Goal: Task Accomplishment & Management: Manage account settings

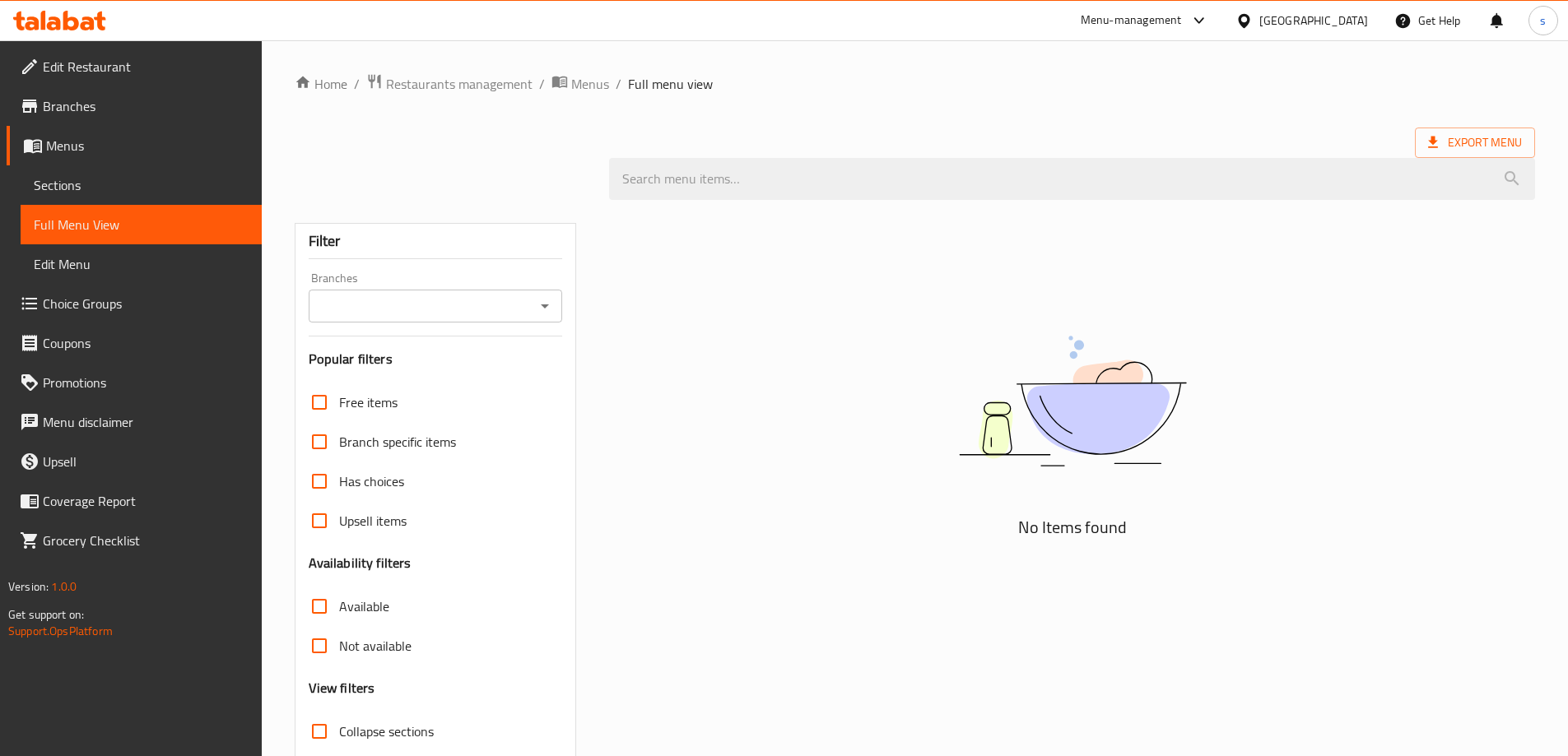
click at [91, 19] on icon at bounding box center [87, 23] width 14 height 14
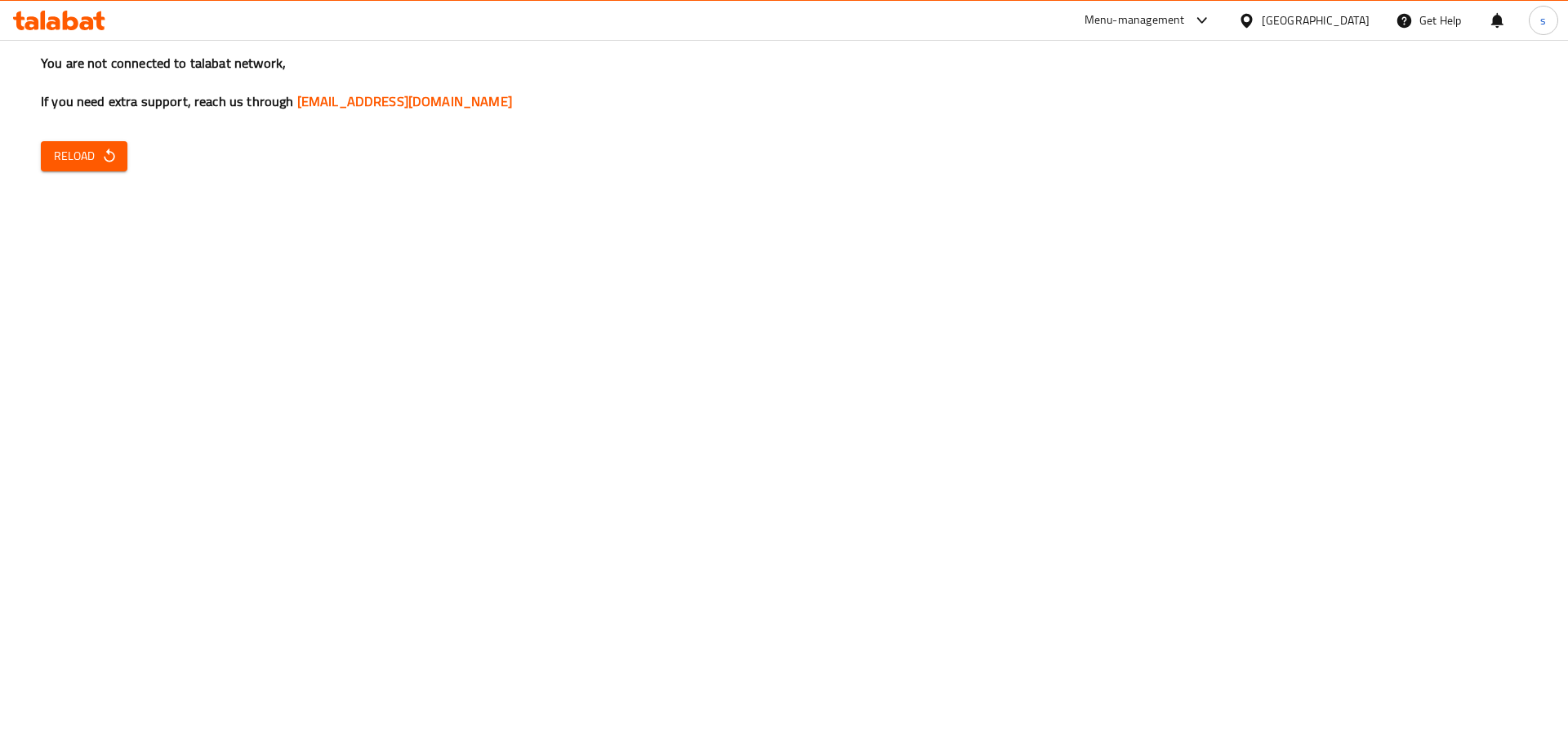
click at [89, 154] on span "Reload" at bounding box center [83, 155] width 60 height 20
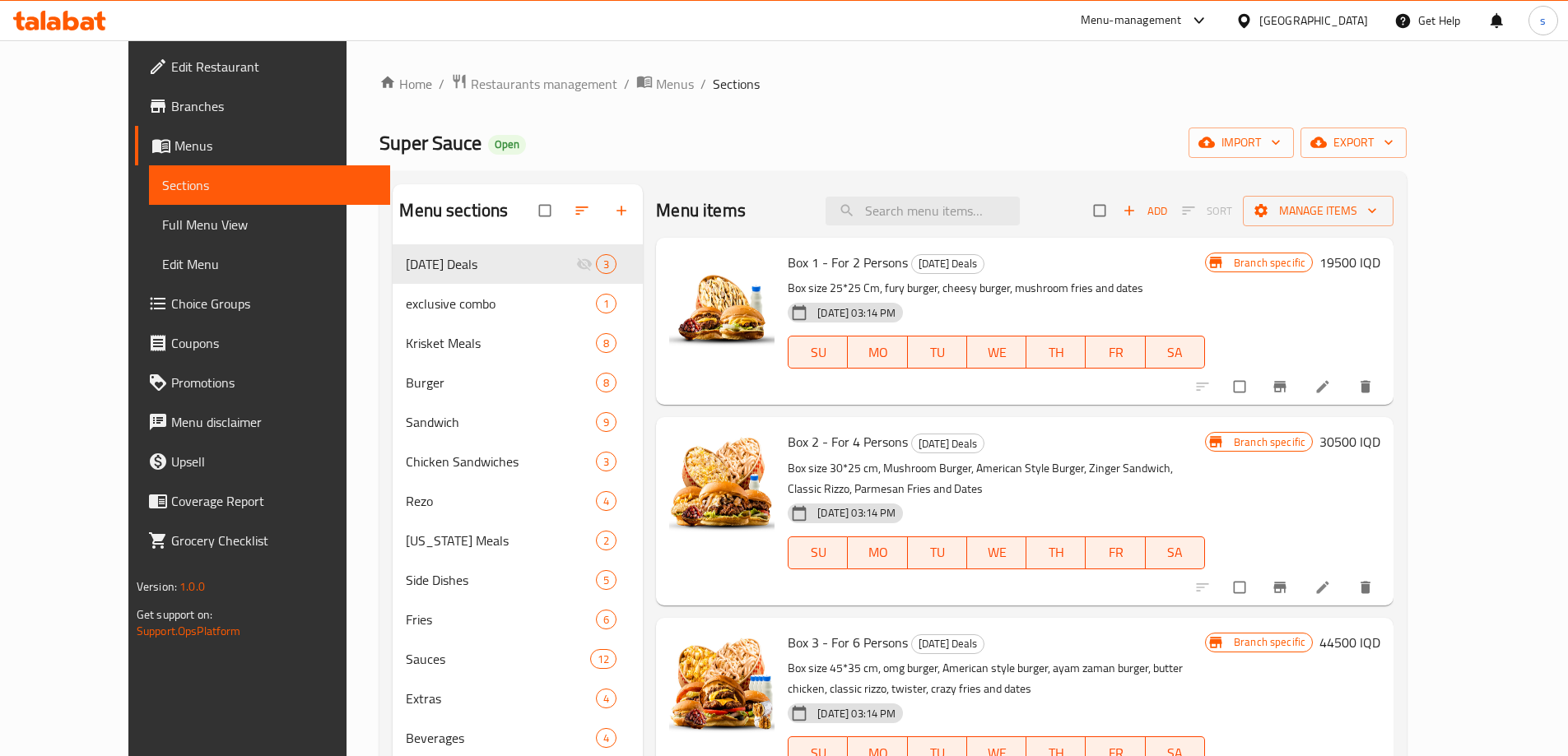
click at [76, 19] on icon at bounding box center [72, 20] width 15 height 19
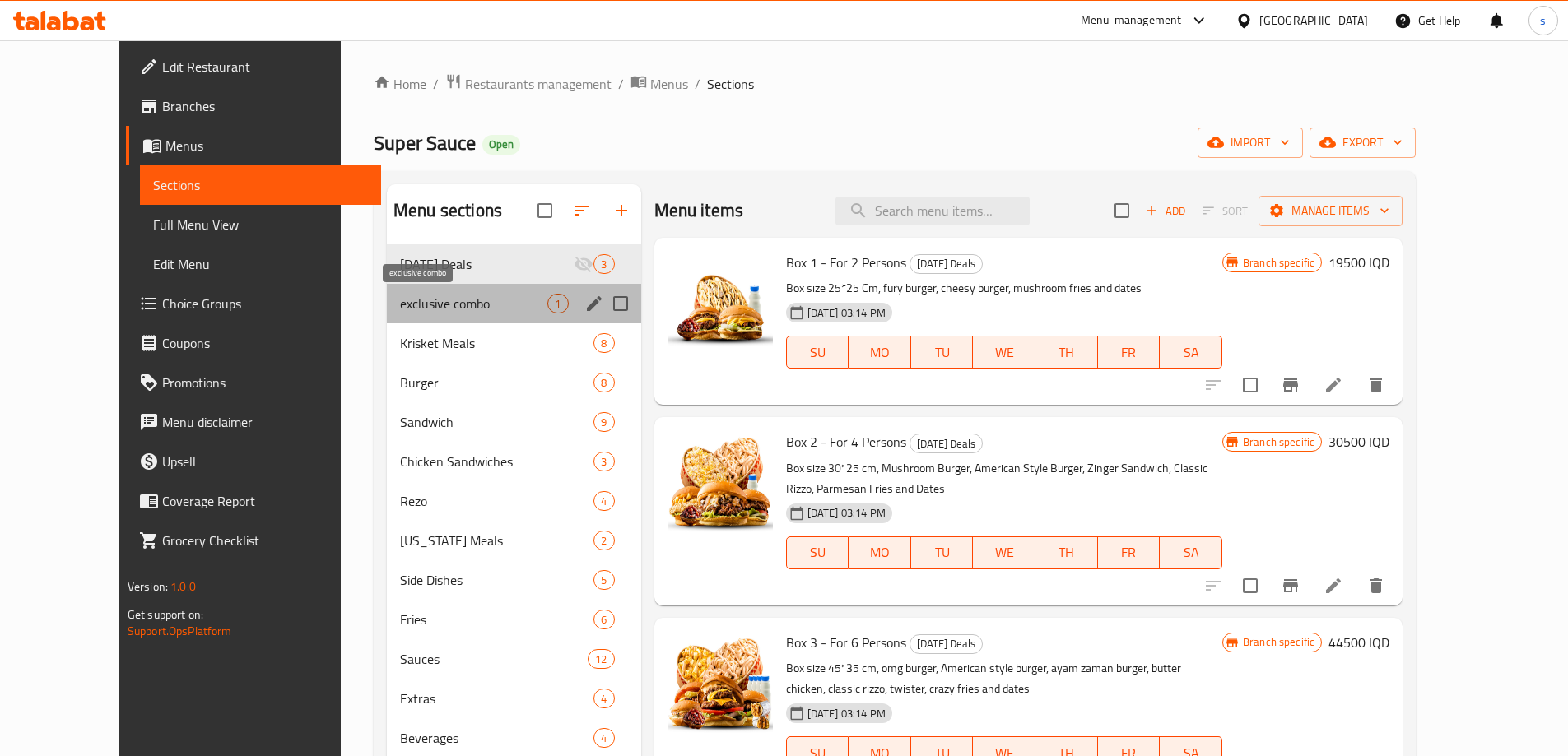
click at [431, 302] on span "exclusive combo" at bounding box center [474, 304] width 147 height 19
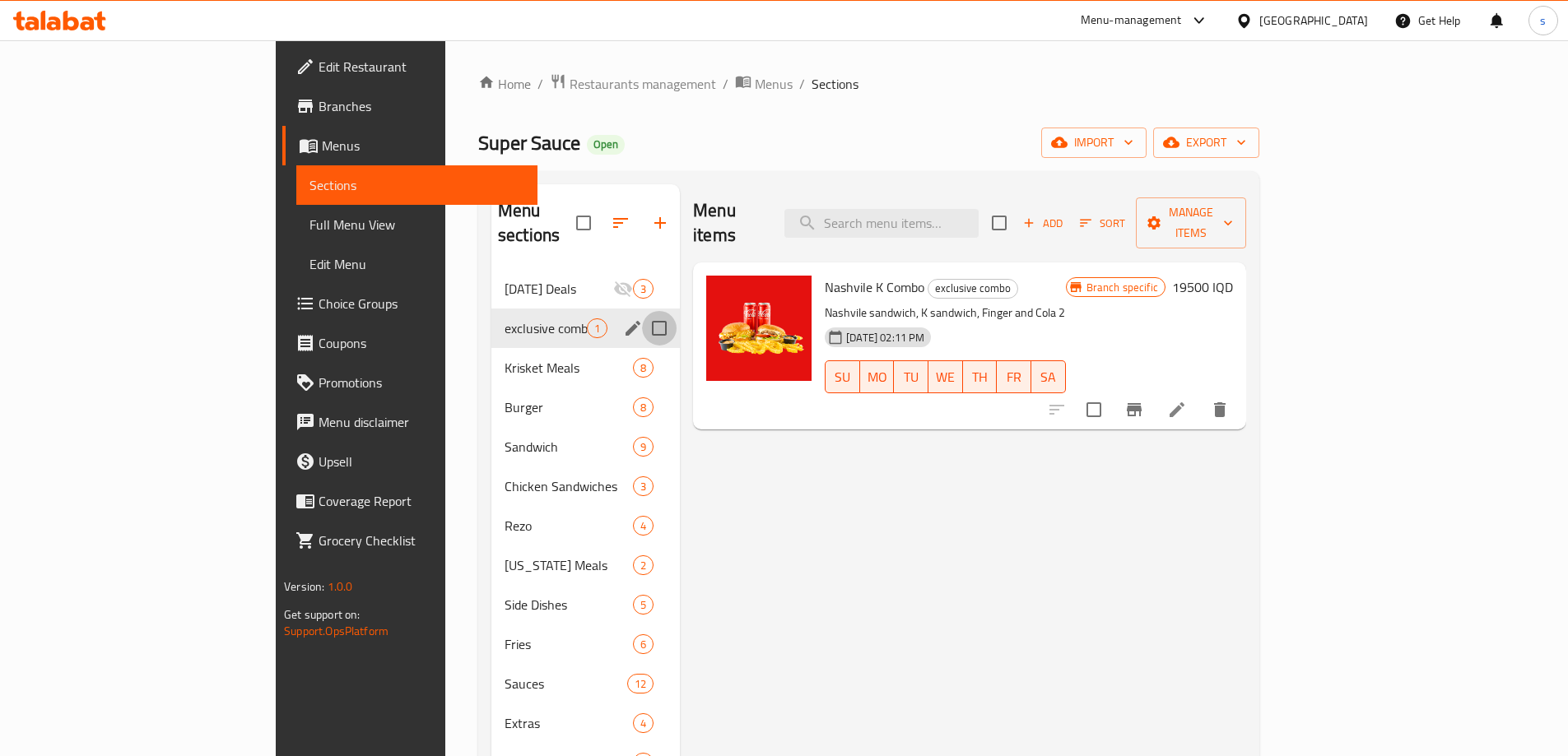
click at [642, 311] on input "Menu sections" at bounding box center [659, 329] width 35 height 35
checkbox input "true"
click at [625, 321] on icon "edit" at bounding box center [632, 328] width 15 height 15
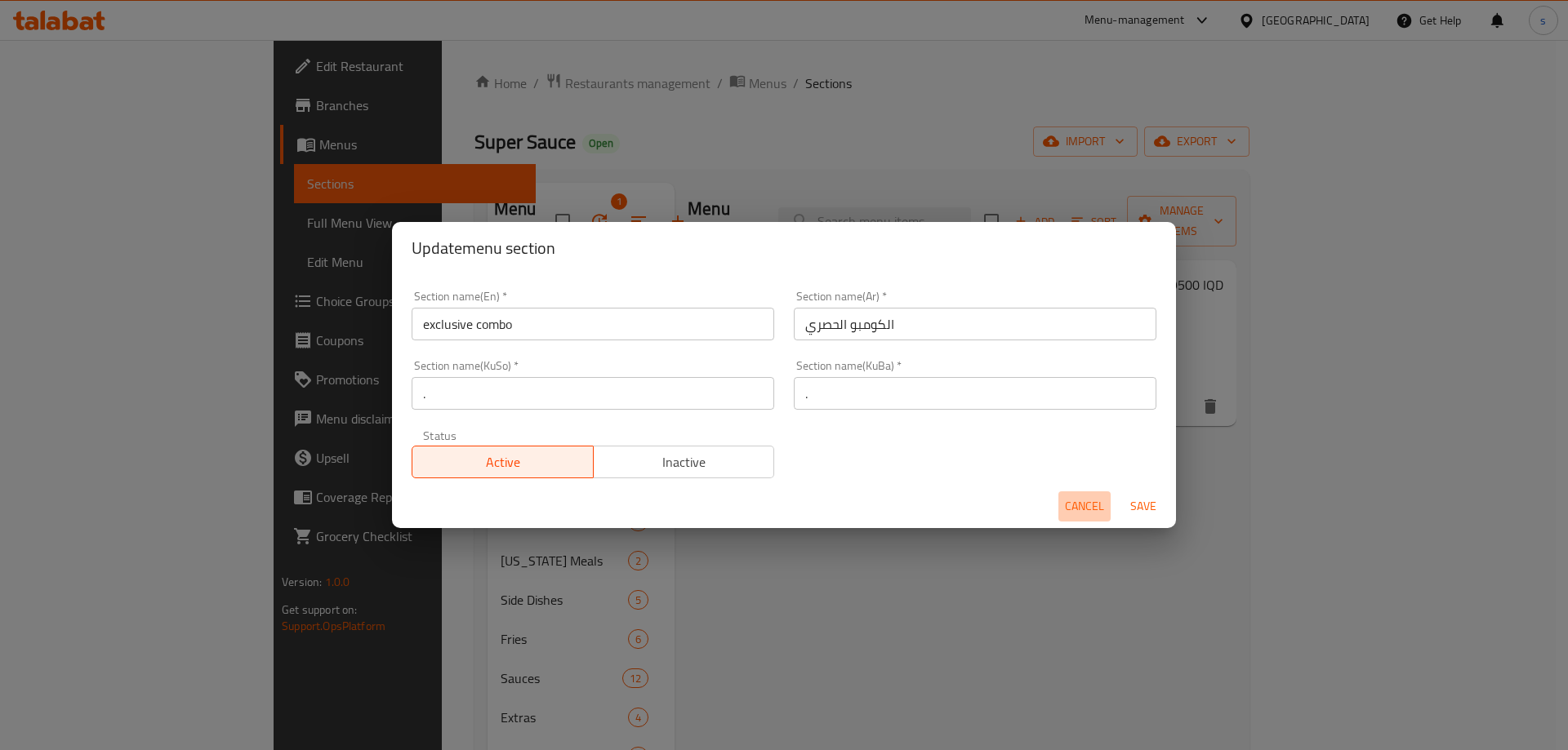
click at [1081, 509] on span "Cancel" at bounding box center [1084, 506] width 39 height 20
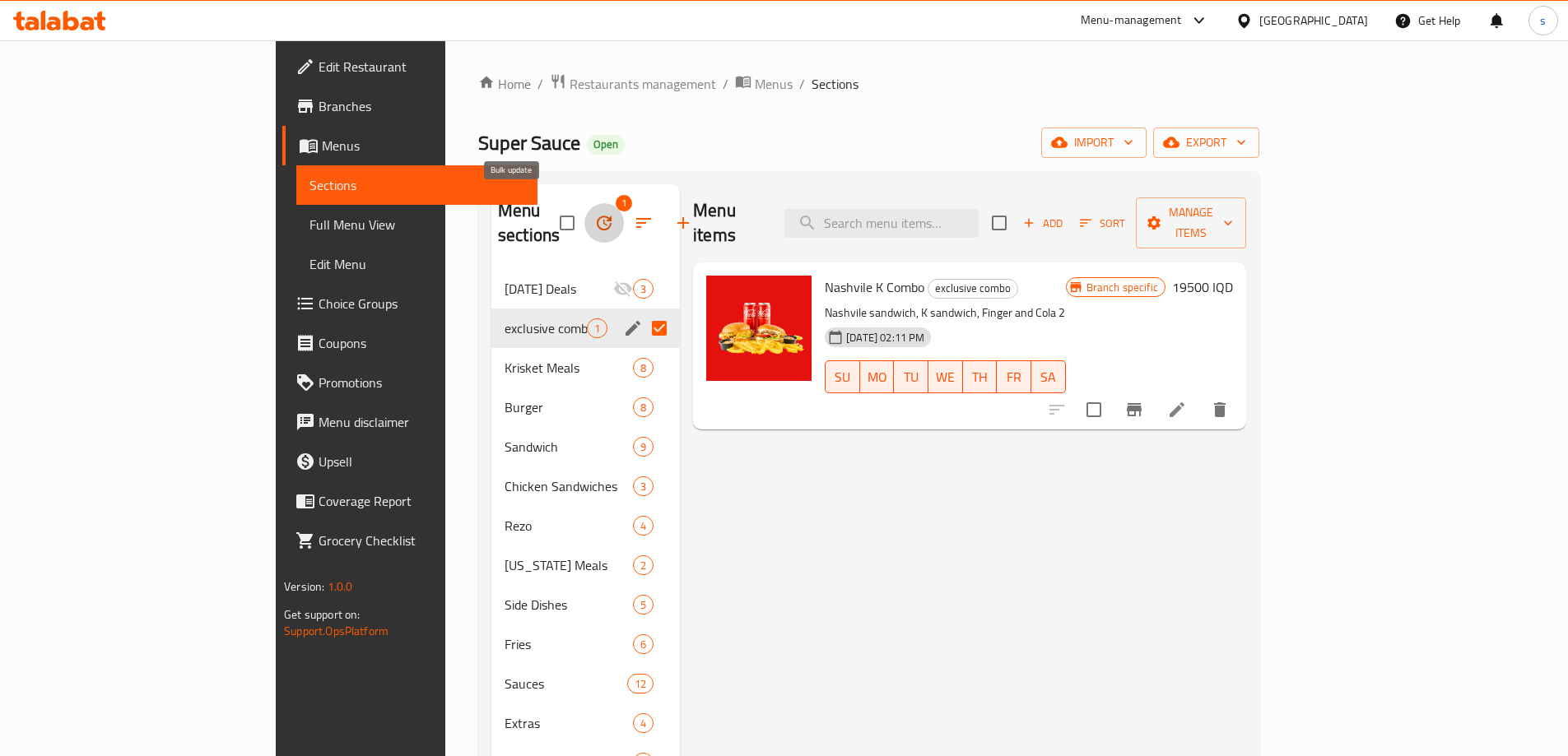
click at [595, 214] on icon "button" at bounding box center [604, 223] width 19 height 19
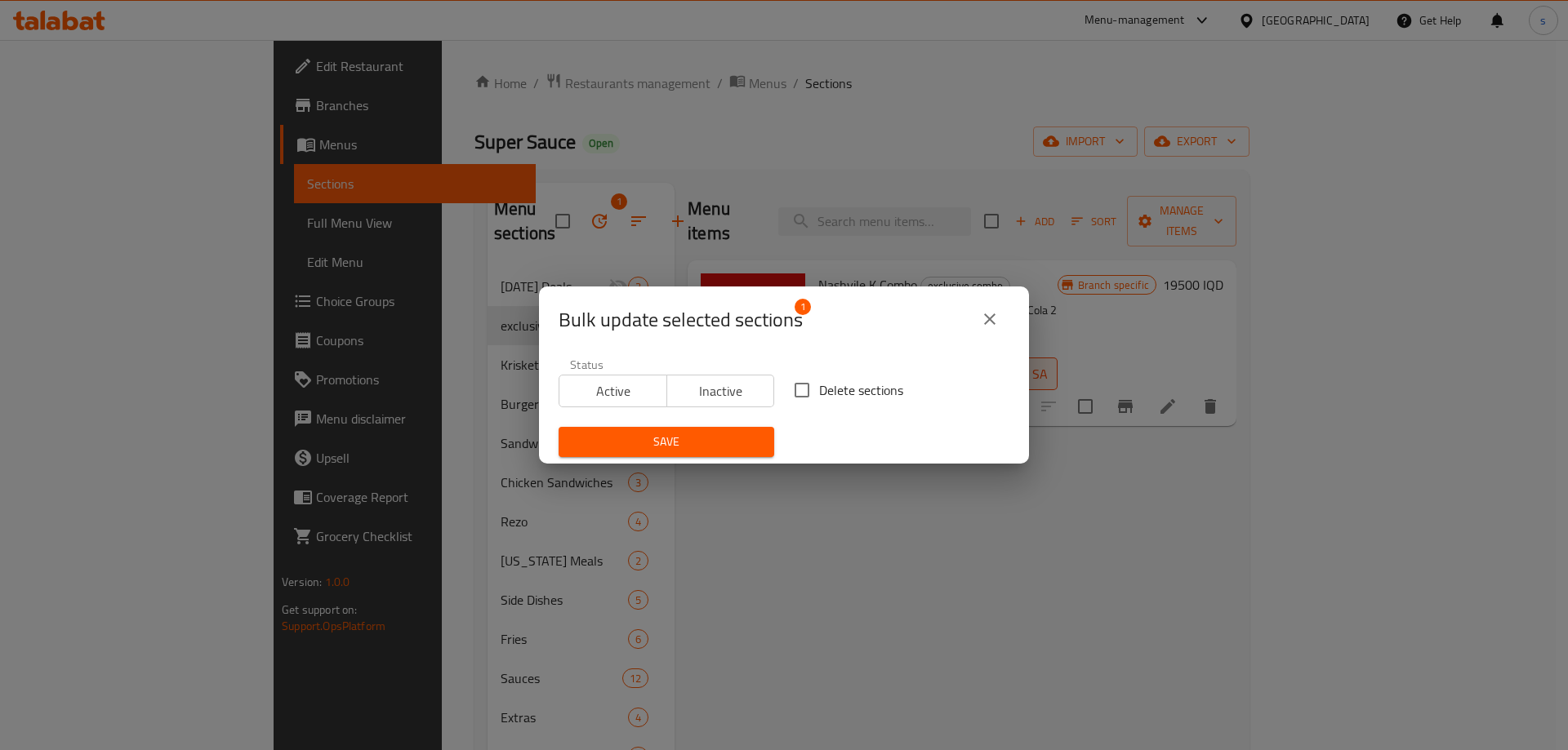
click at [1001, 336] on div "Bulk update selected sections 1" at bounding box center [784, 318] width 451 height 39
click at [999, 321] on button "close" at bounding box center [989, 318] width 39 height 39
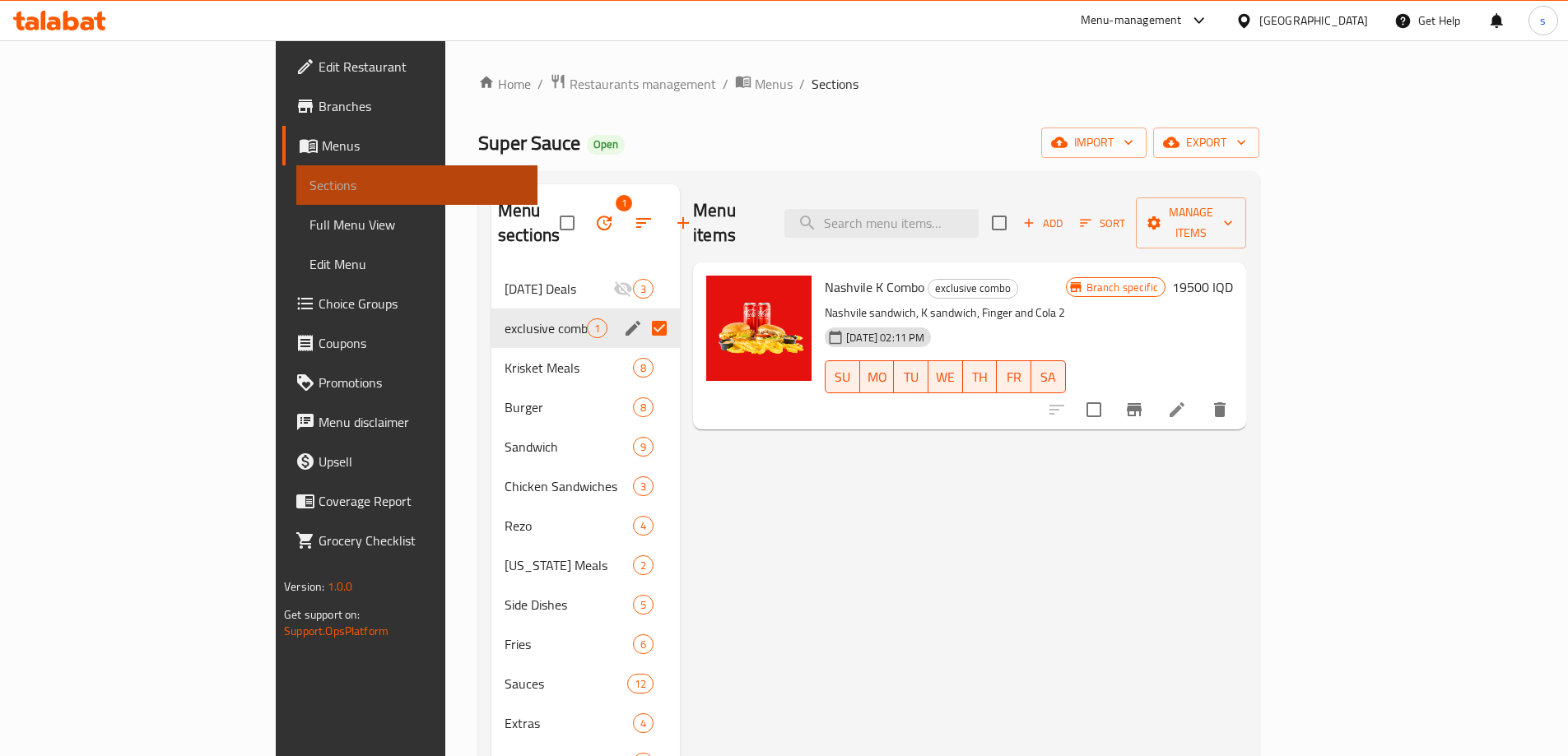
click at [296, 203] on link "Sections" at bounding box center [416, 185] width 241 height 40
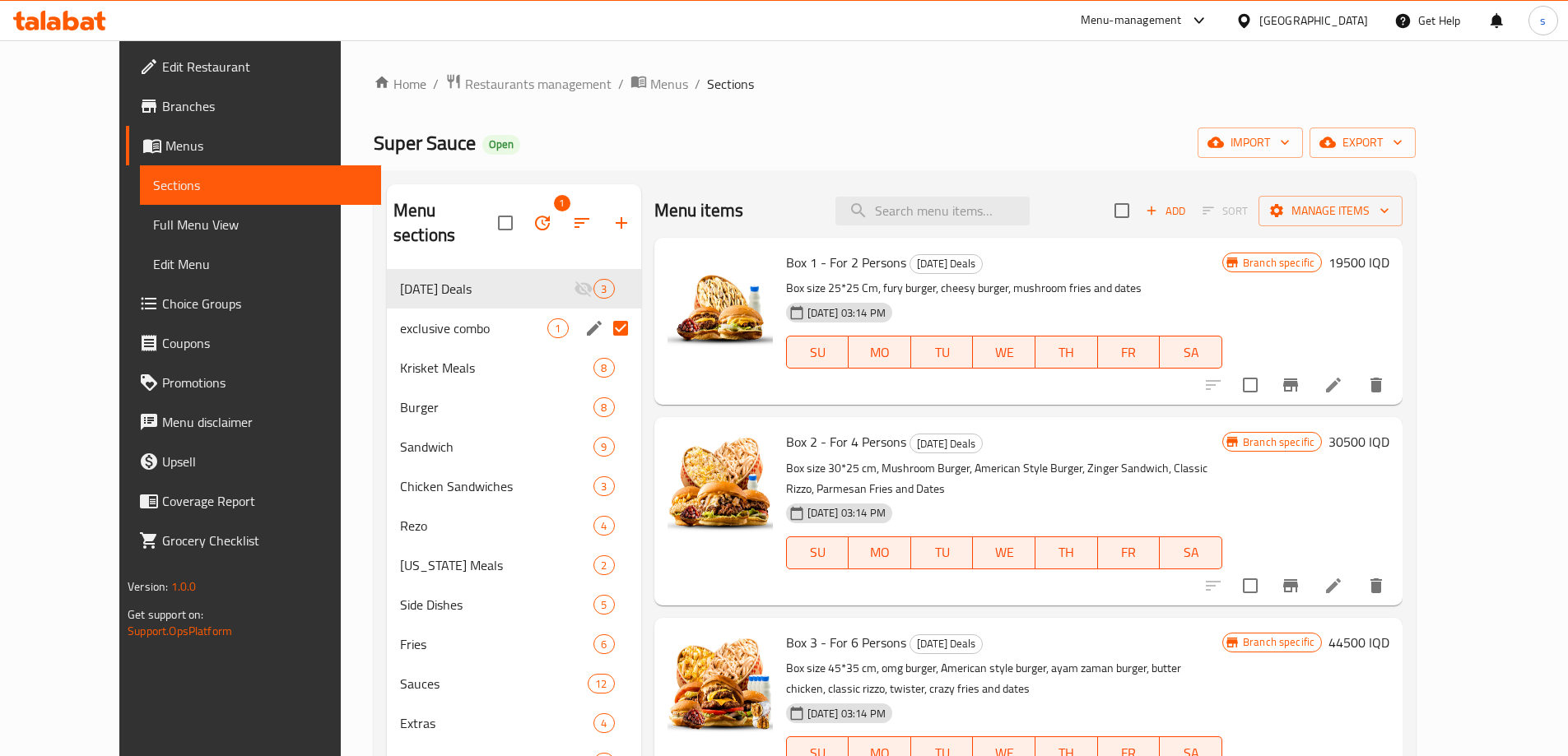
click at [153, 224] on span "Full Menu View" at bounding box center [260, 224] width 215 height 19
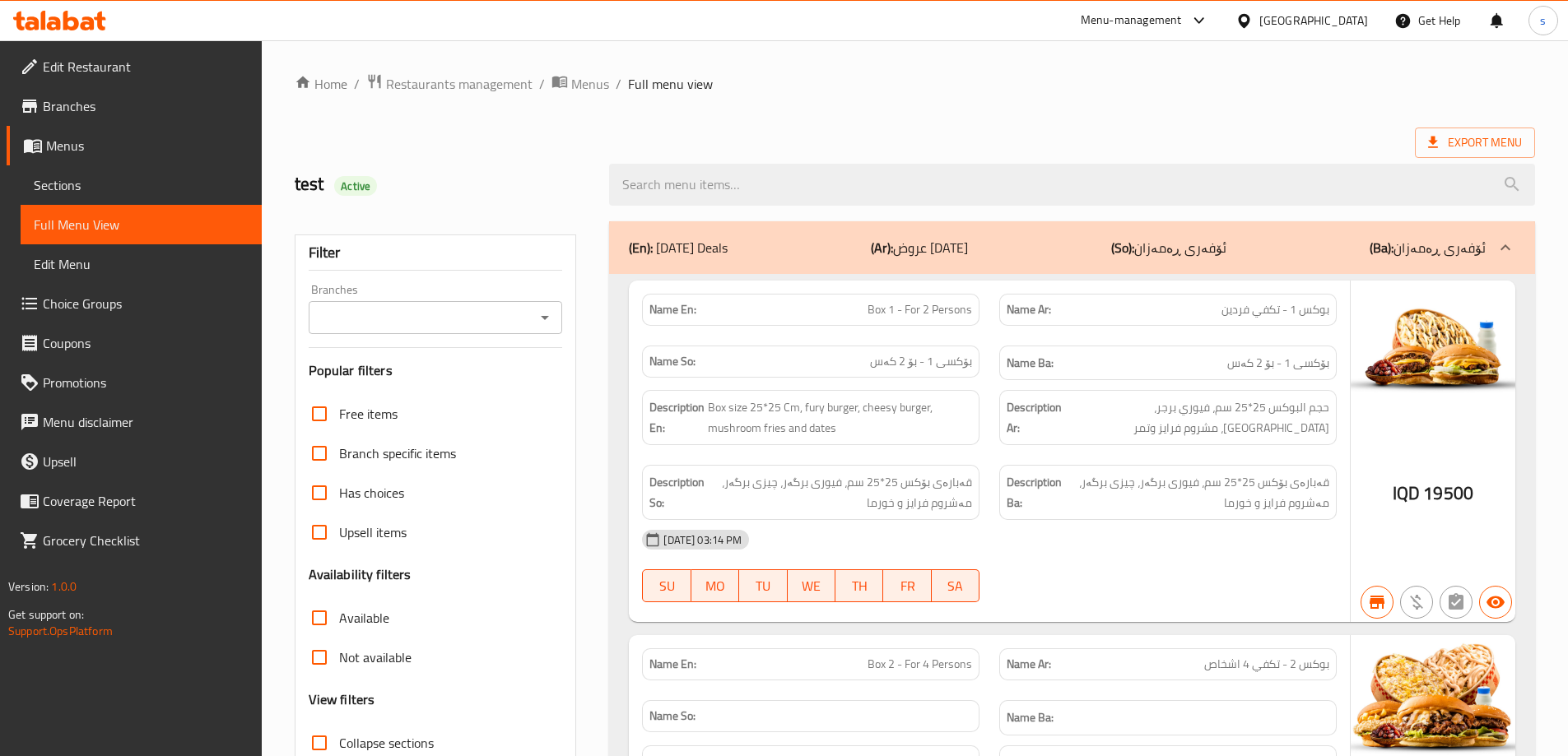
click at [541, 315] on icon "Open" at bounding box center [544, 317] width 19 height 19
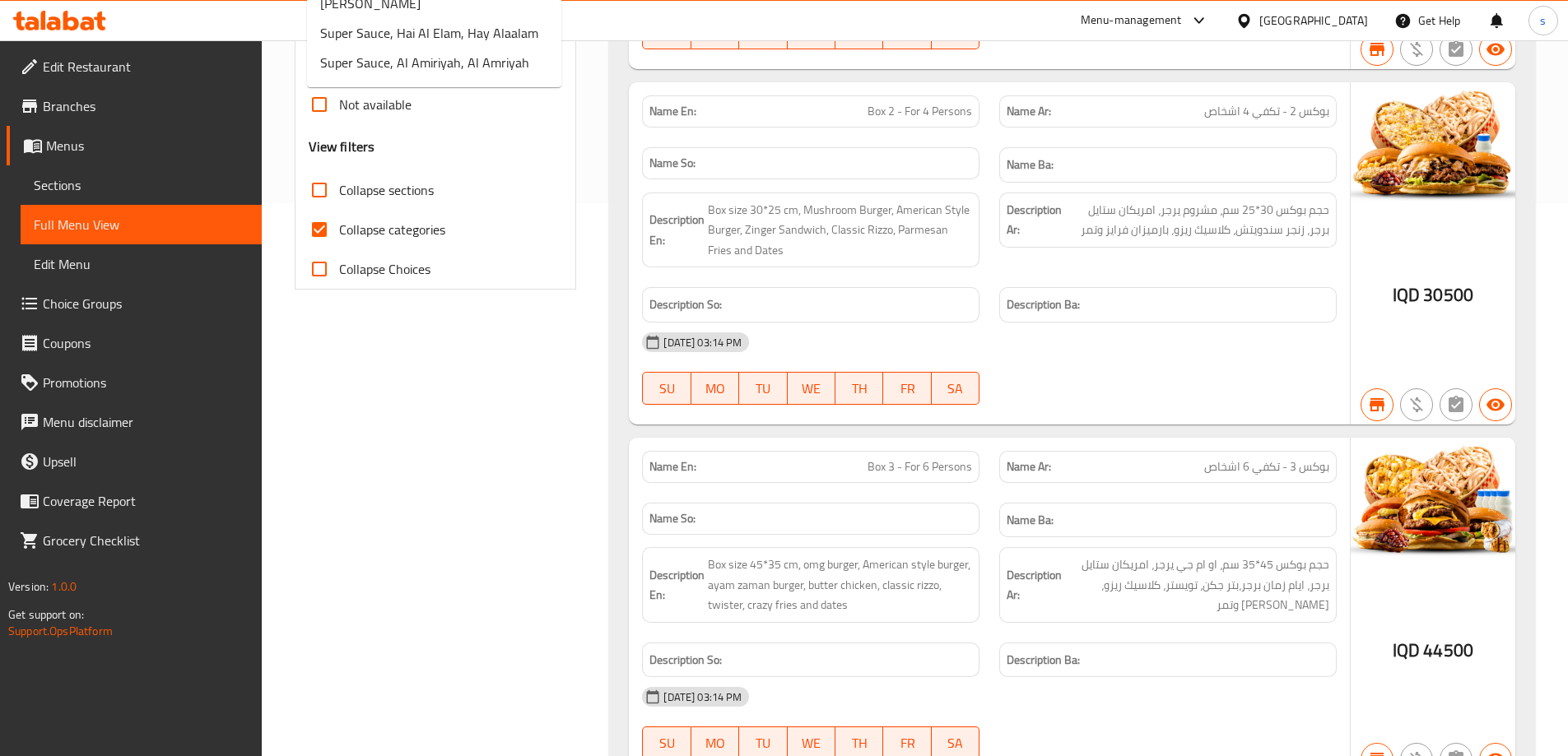
scroll to position [407, 0]
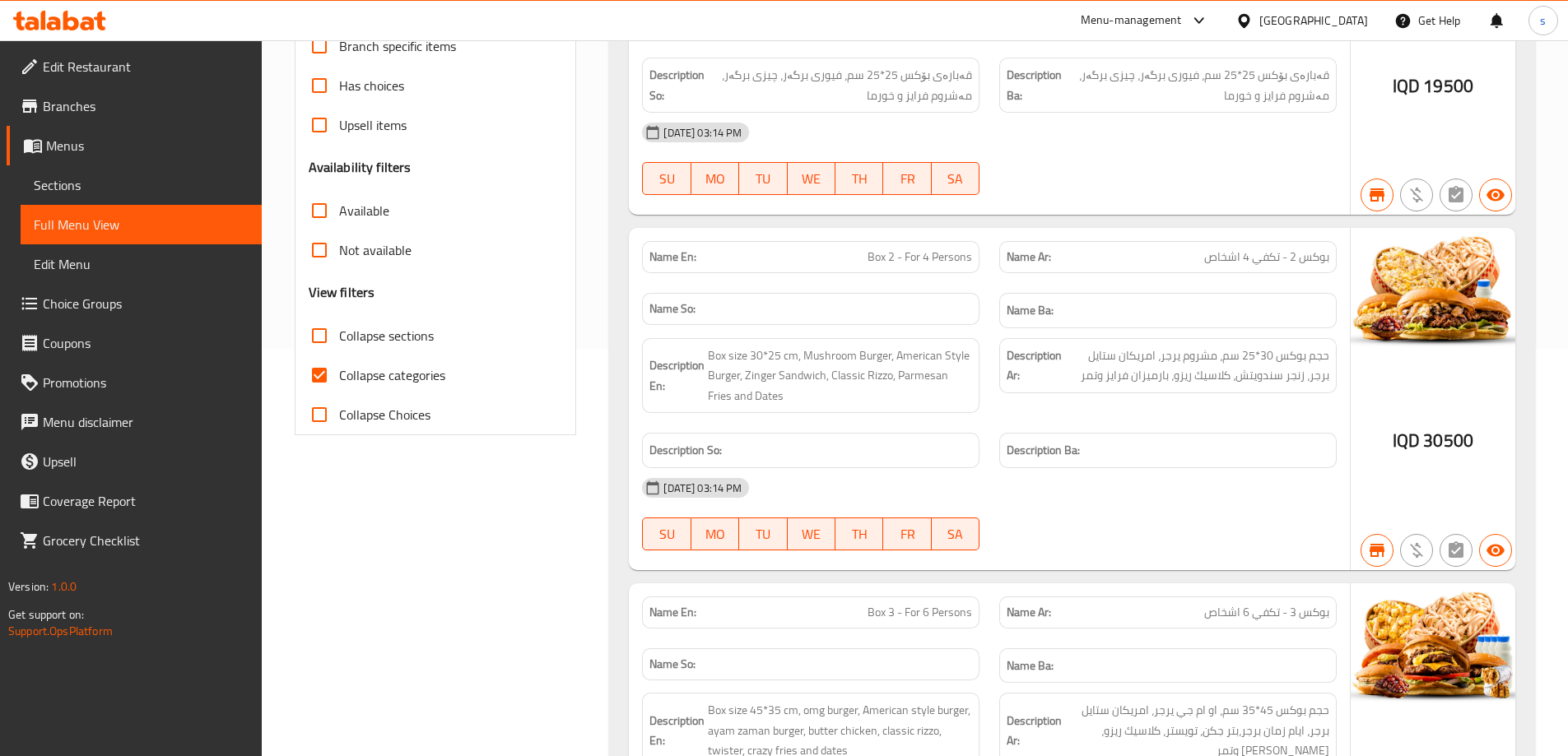
click at [71, 17] on icon at bounding box center [72, 20] width 15 height 19
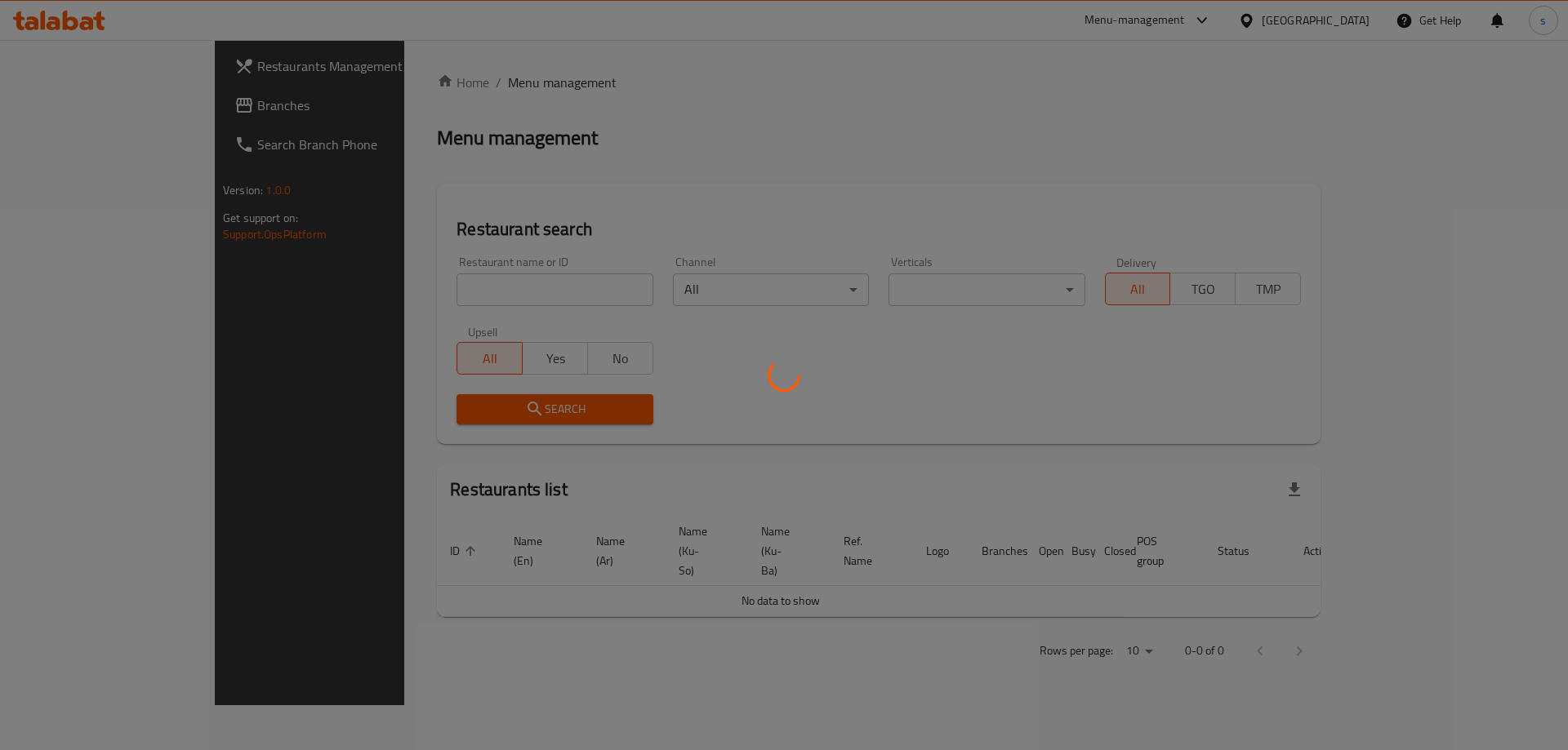
click at [424, 292] on div at bounding box center [784, 375] width 1568 height 750
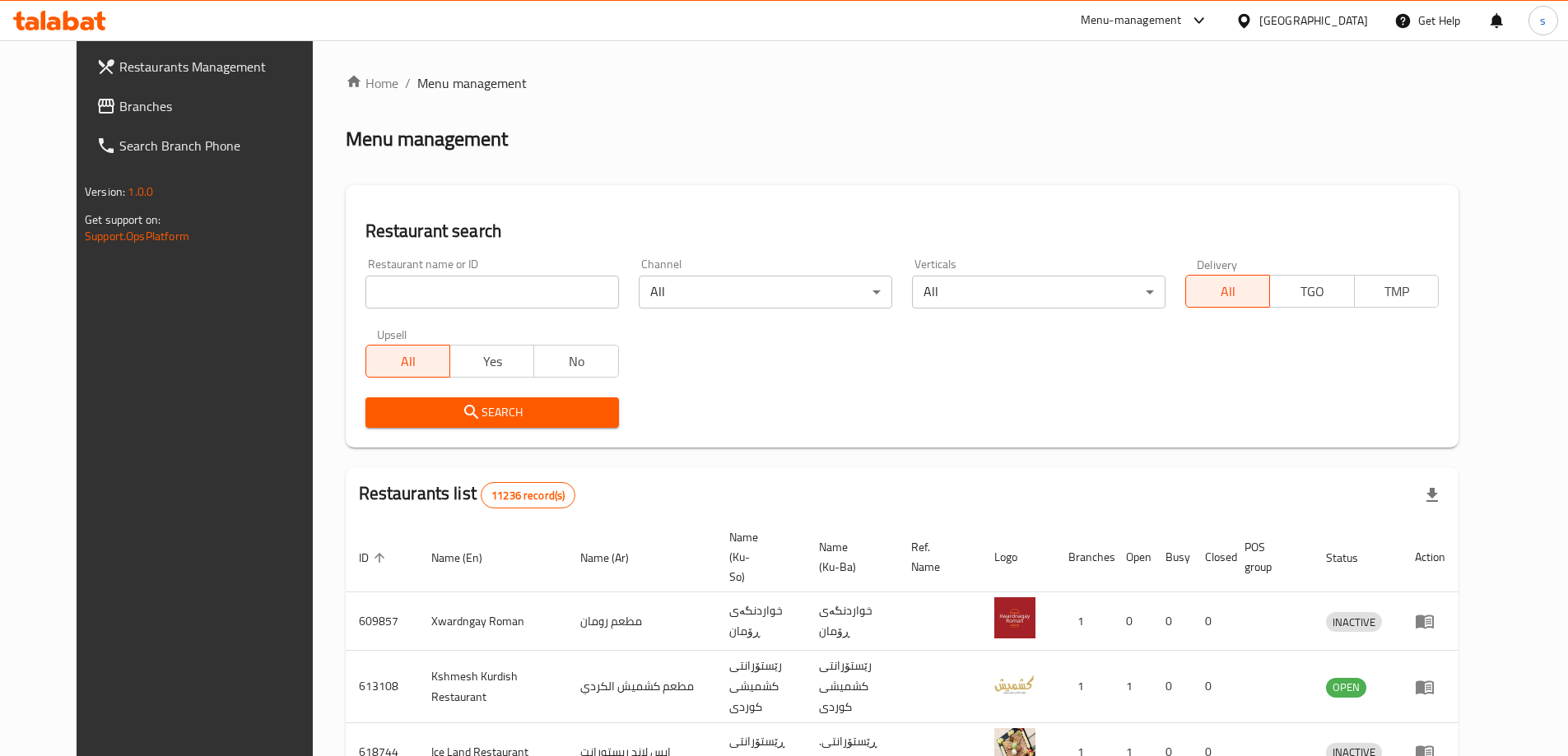
click at [383, 292] on input "search" at bounding box center [492, 292] width 253 height 33
paste input "695759"
type input "695759"
click button "Search" at bounding box center [492, 413] width 253 height 31
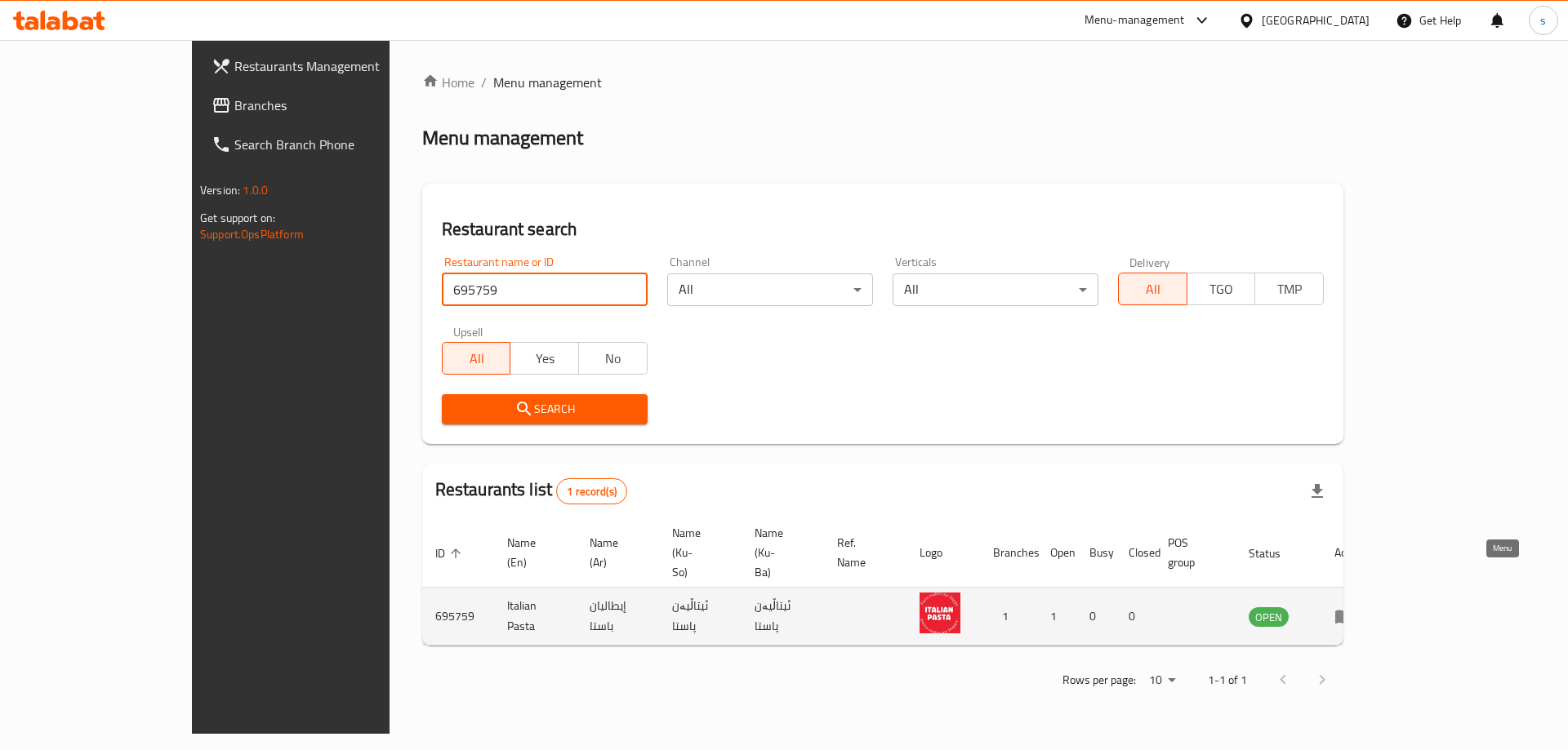
click at [1353, 611] on icon "enhanced table" at bounding box center [1344, 618] width 18 height 13
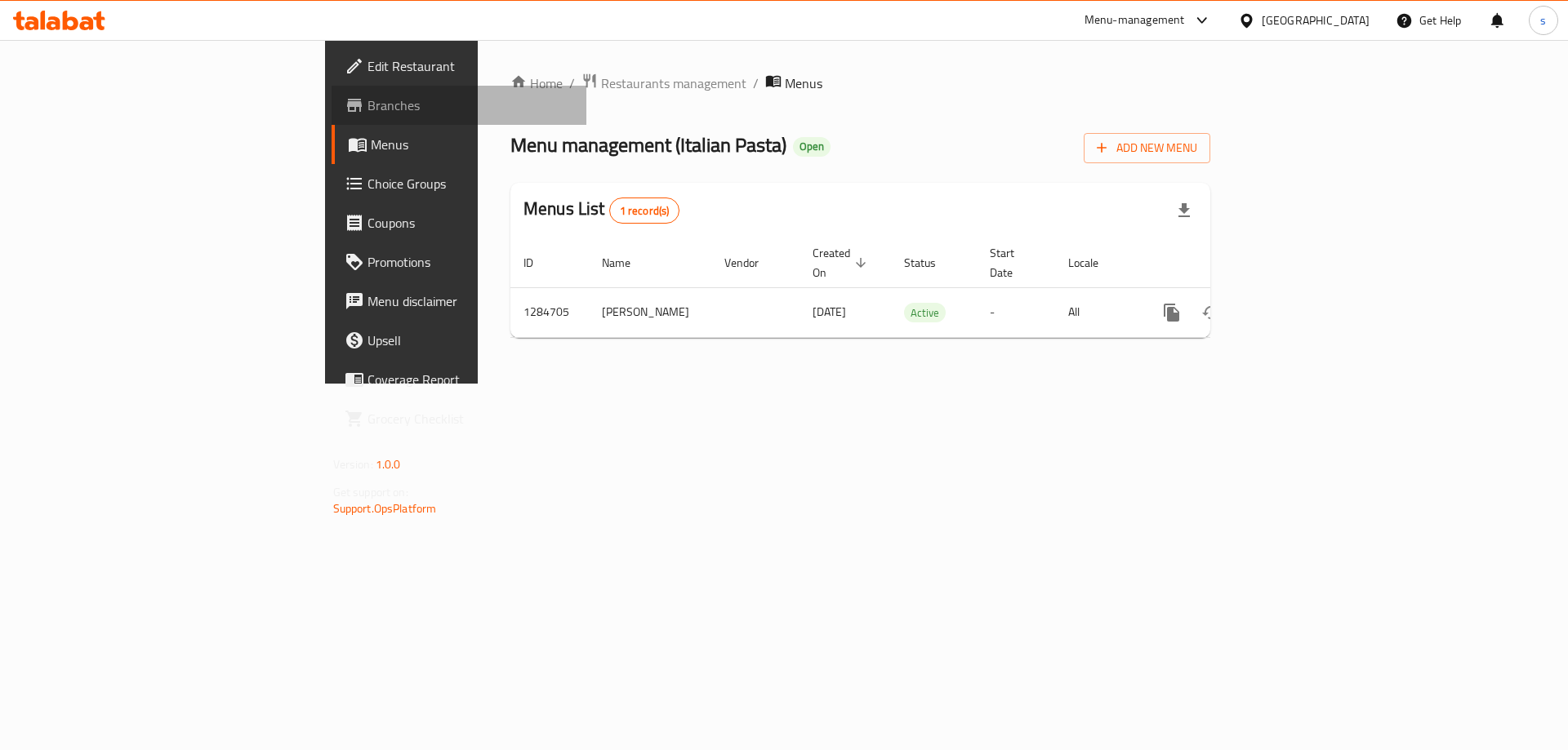
click at [367, 109] on span "Branches" at bounding box center [470, 105] width 206 height 19
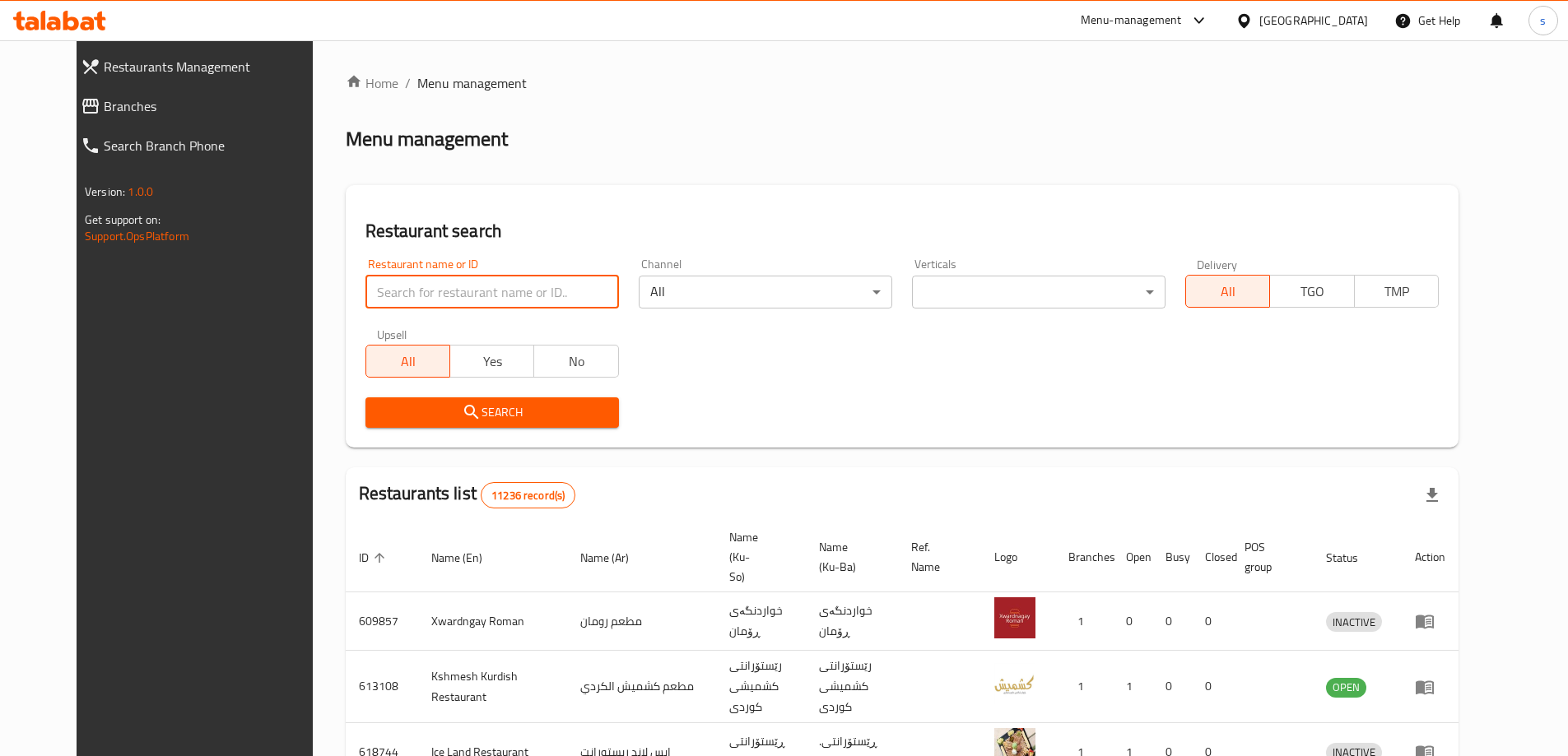
click at [391, 294] on input "search" at bounding box center [492, 292] width 253 height 33
paste input "nan dost"
type input "nan dost"
click button "Search" at bounding box center [492, 413] width 253 height 31
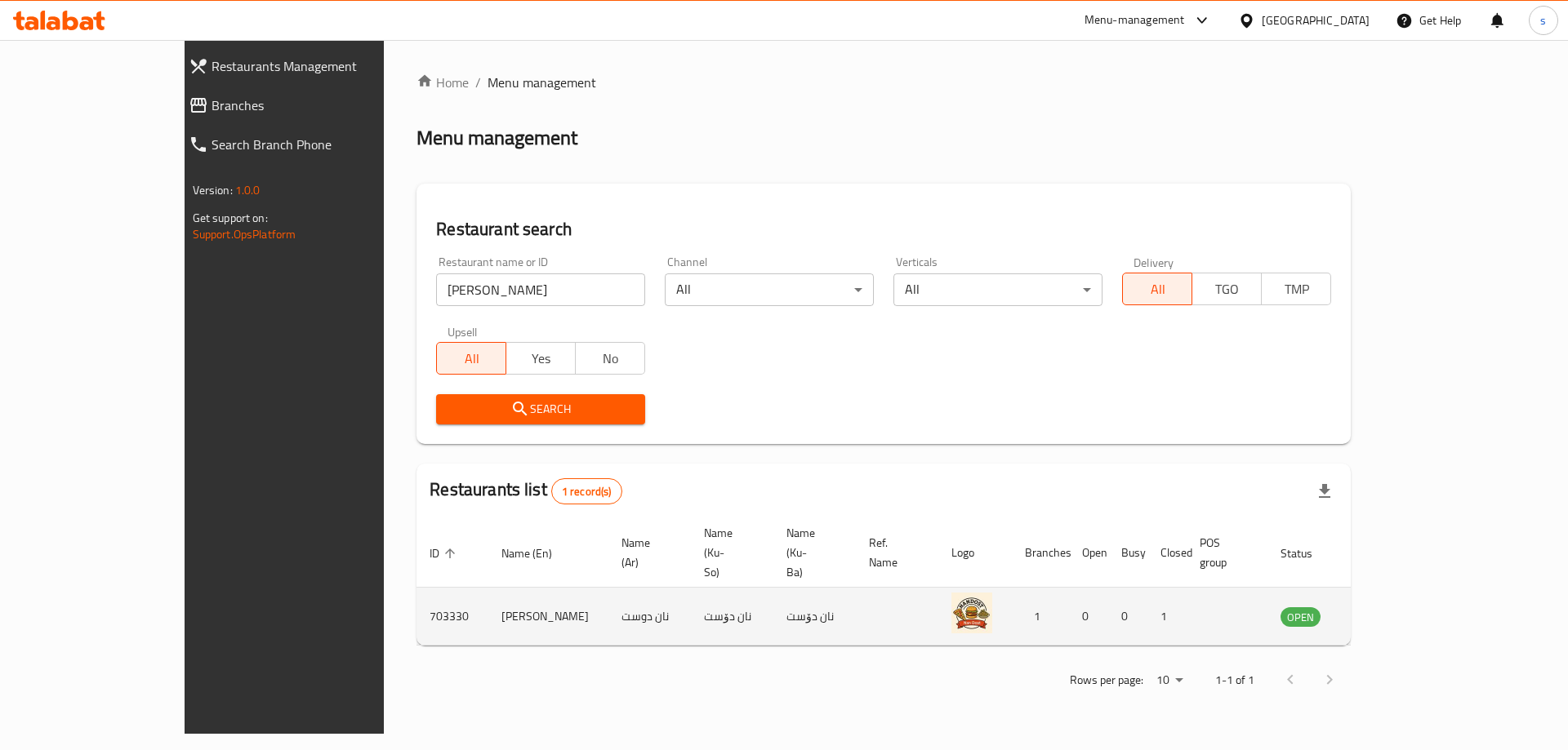
click at [1409, 588] on td "enhanced table" at bounding box center [1381, 617] width 57 height 58
click at [1385, 611] on icon "enhanced table" at bounding box center [1375, 618] width 18 height 13
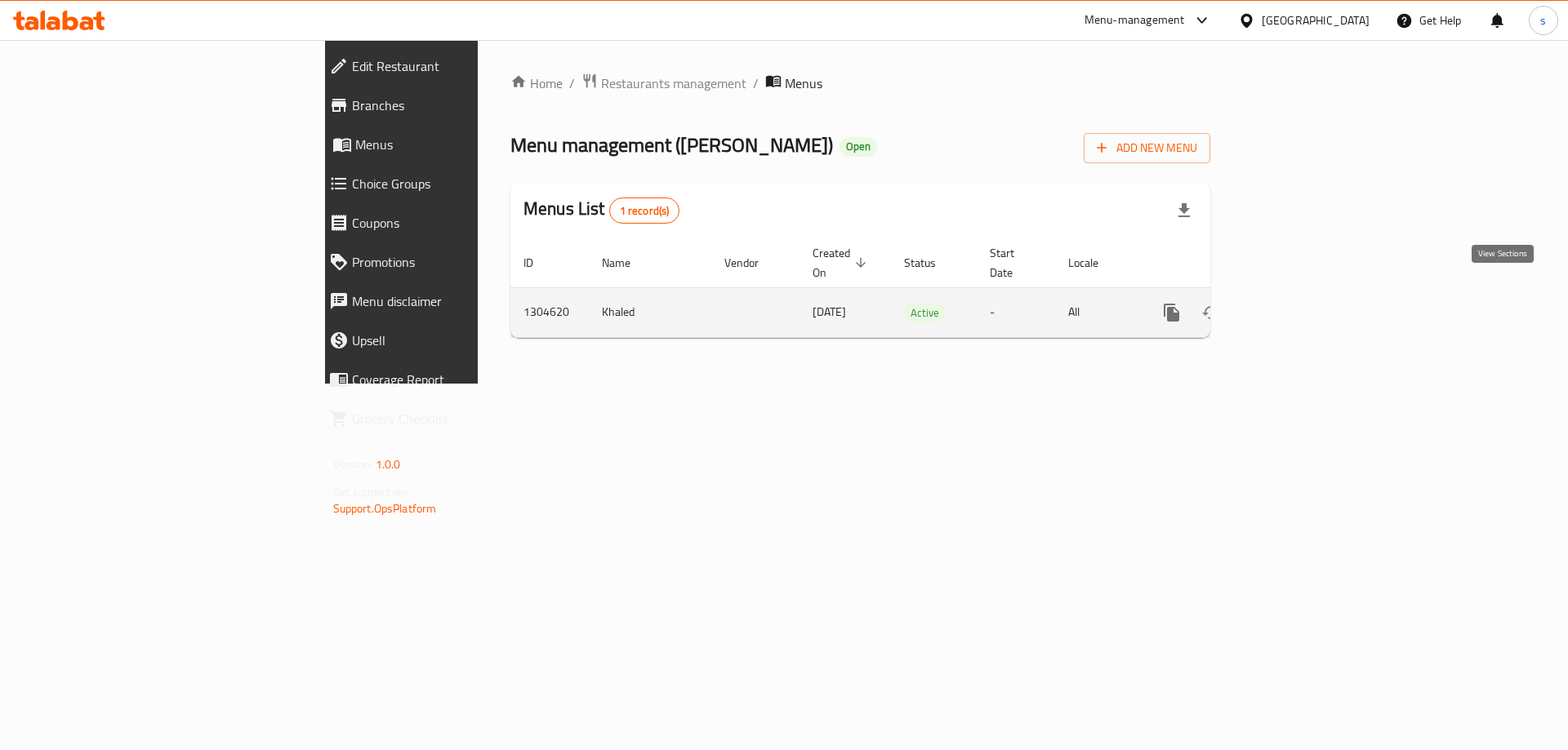
click at [1299, 303] on icon "enhanced table" at bounding box center [1289, 313] width 19 height 19
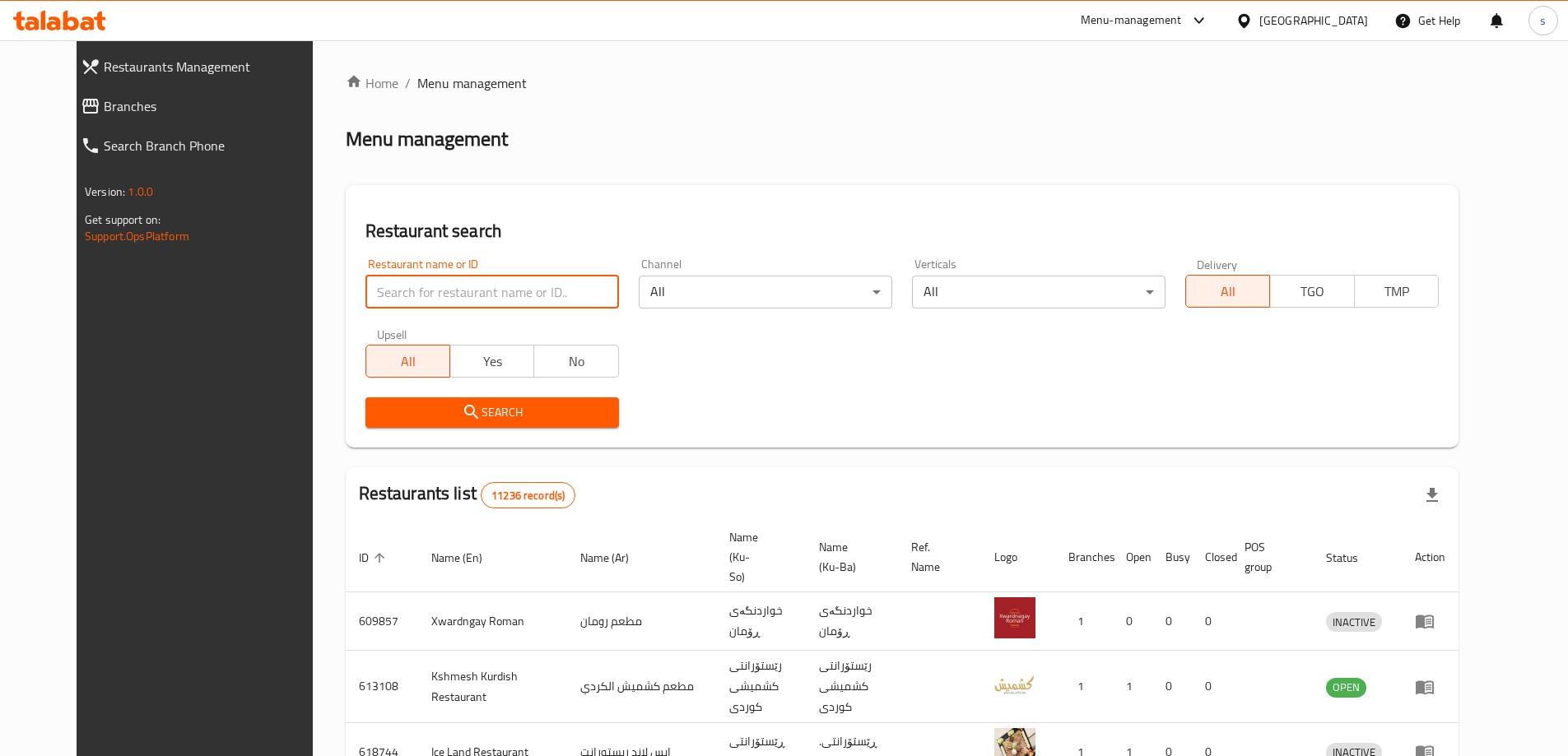
click at [420, 293] on input "search" at bounding box center [492, 292] width 253 height 33
paste input "627477"
type input "627477"
click button "Search" at bounding box center [492, 413] width 253 height 31
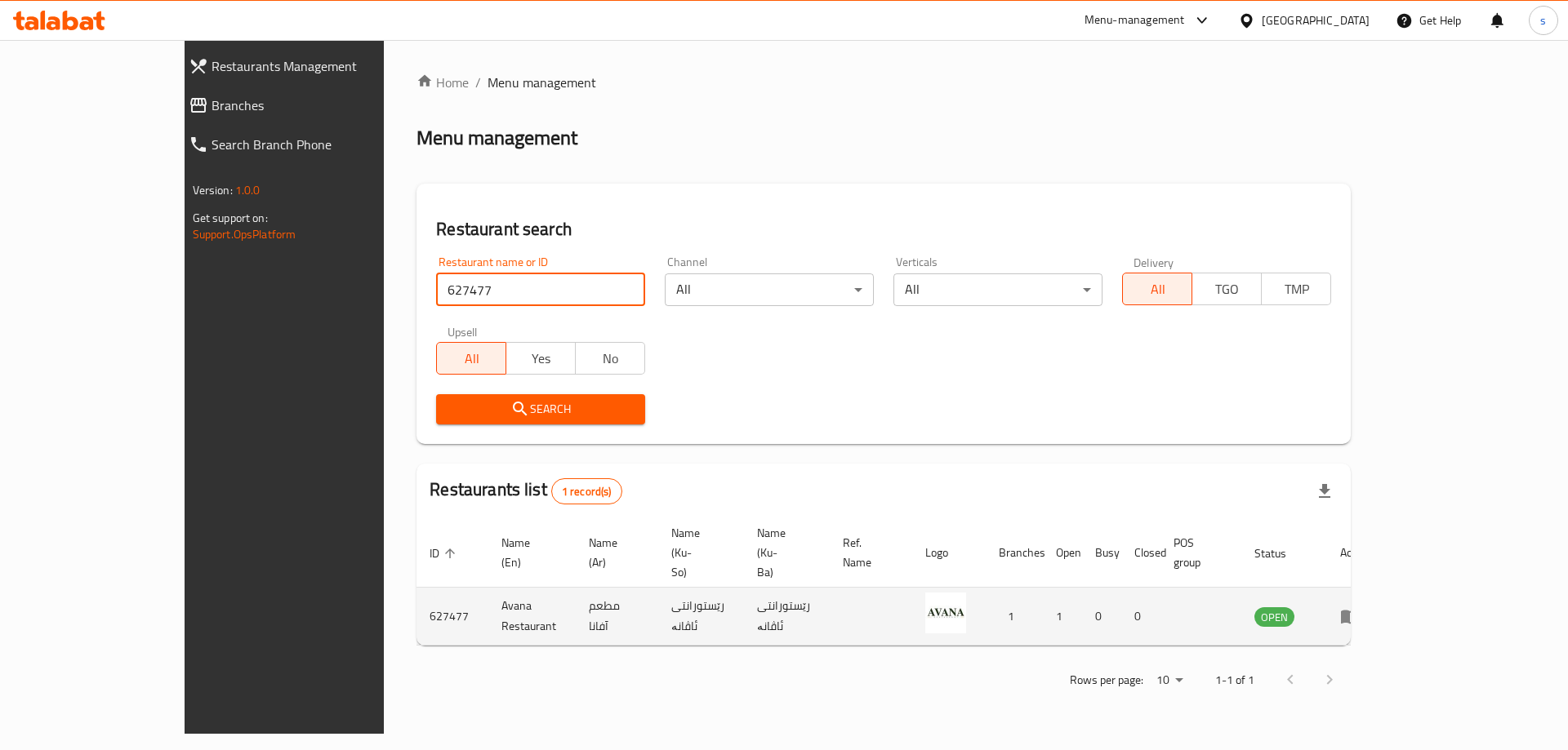
click at [1356, 614] on icon "enhanced table" at bounding box center [1353, 617] width 6 height 7
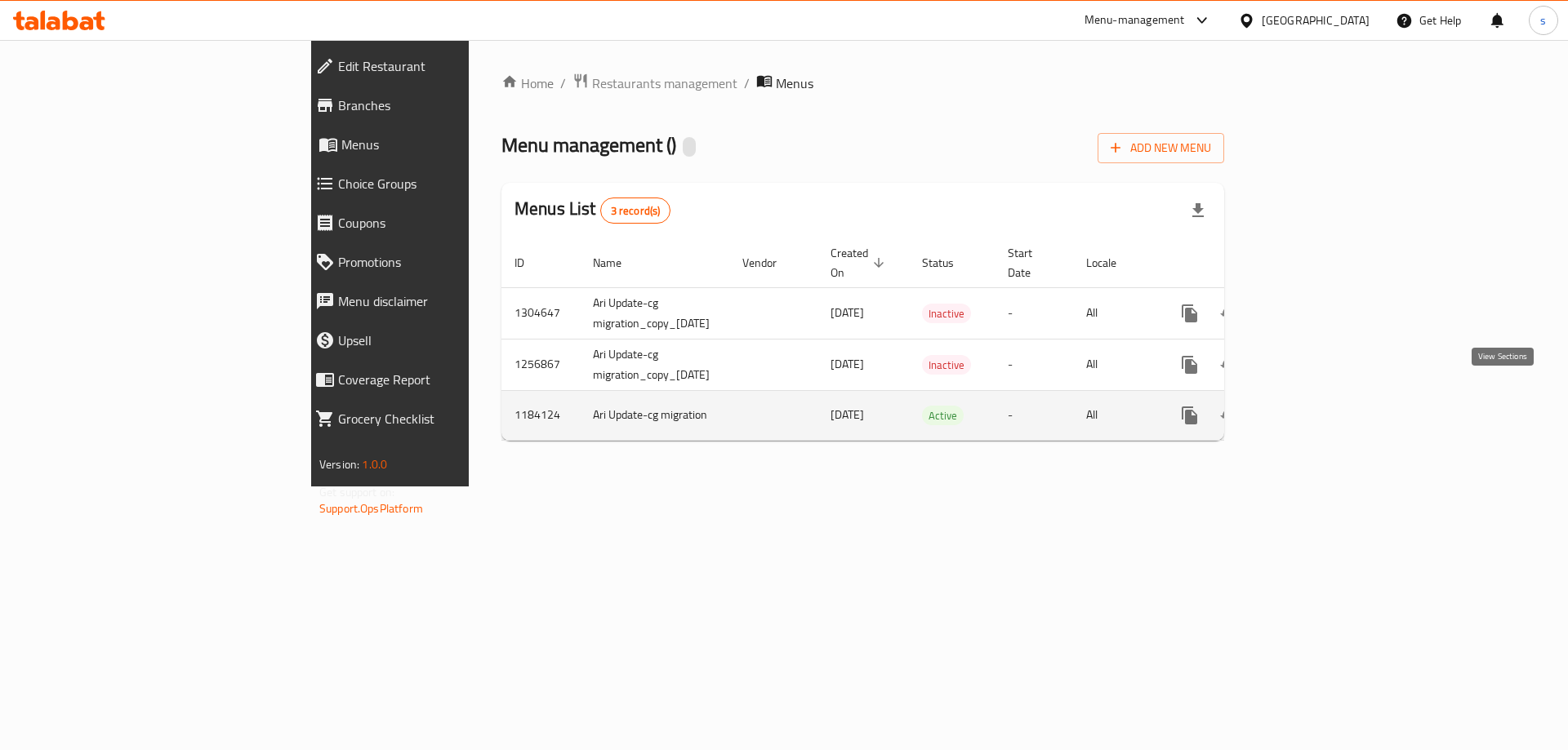
click at [1317, 406] on icon "enhanced table" at bounding box center [1307, 415] width 19 height 19
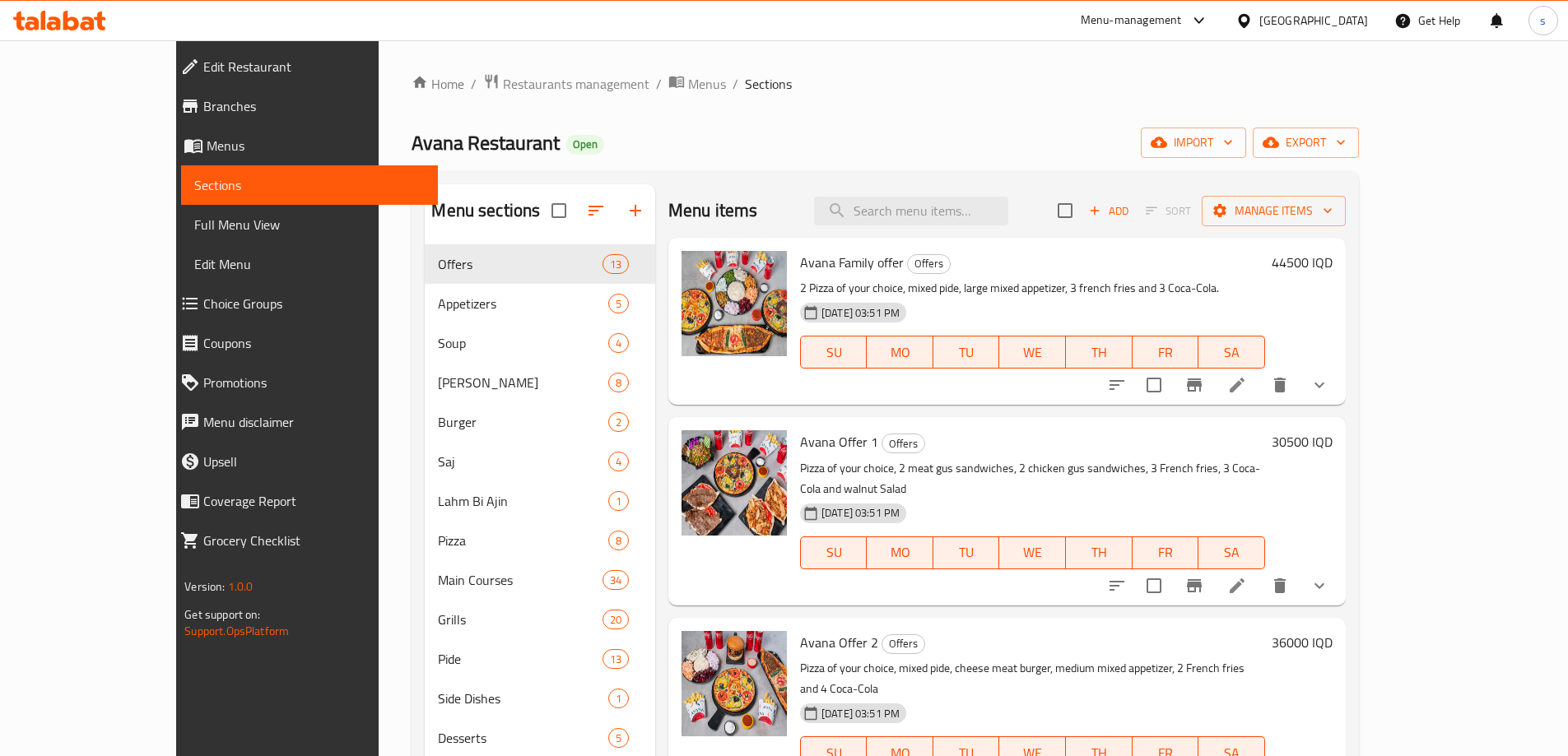
click at [84, 8] on div at bounding box center [59, 20] width 119 height 33
click at [84, 13] on icon at bounding box center [60, 20] width 93 height 19
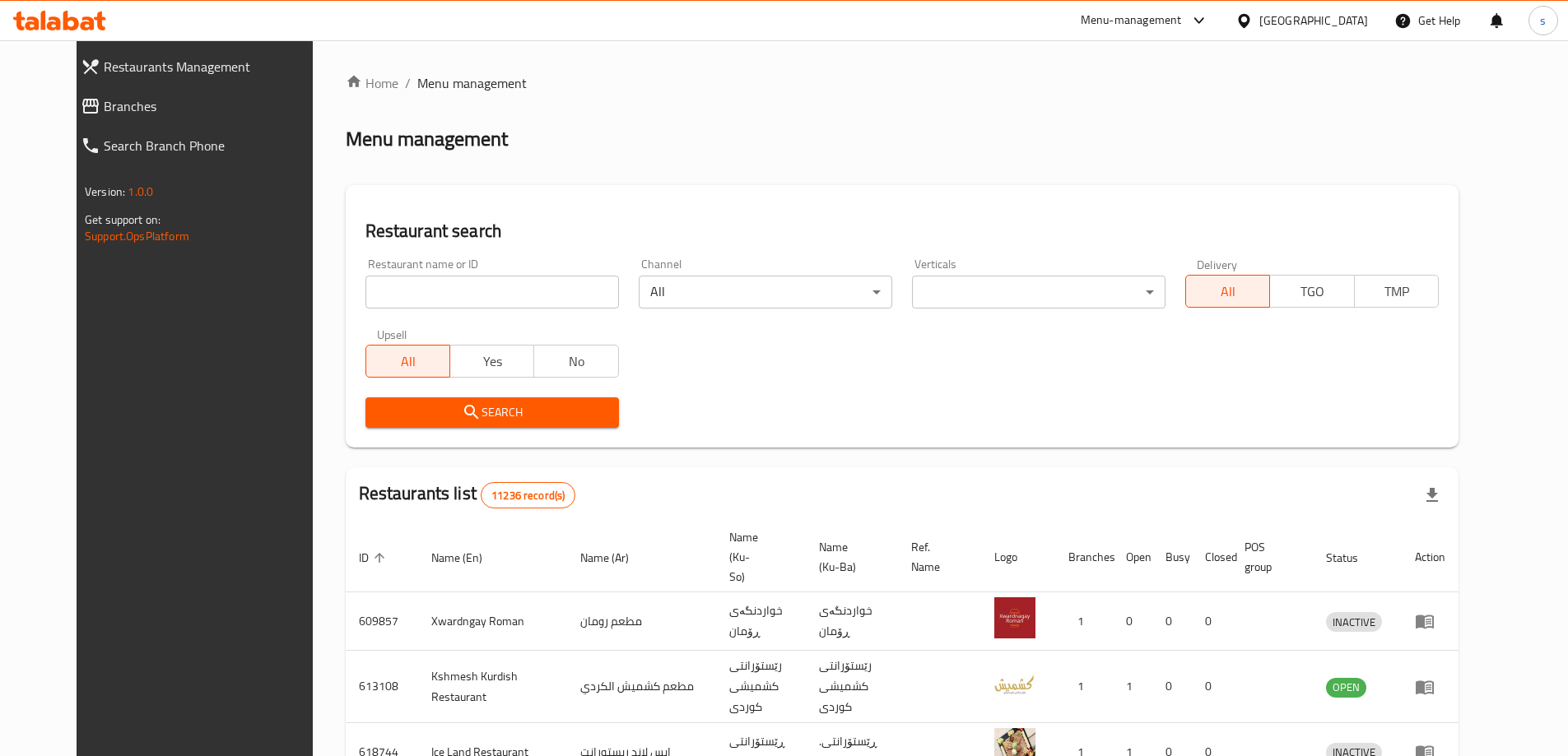
click at [404, 289] on input "search" at bounding box center [492, 292] width 253 height 33
paste input "627477"
type input "627477"
click button "Search" at bounding box center [492, 413] width 253 height 31
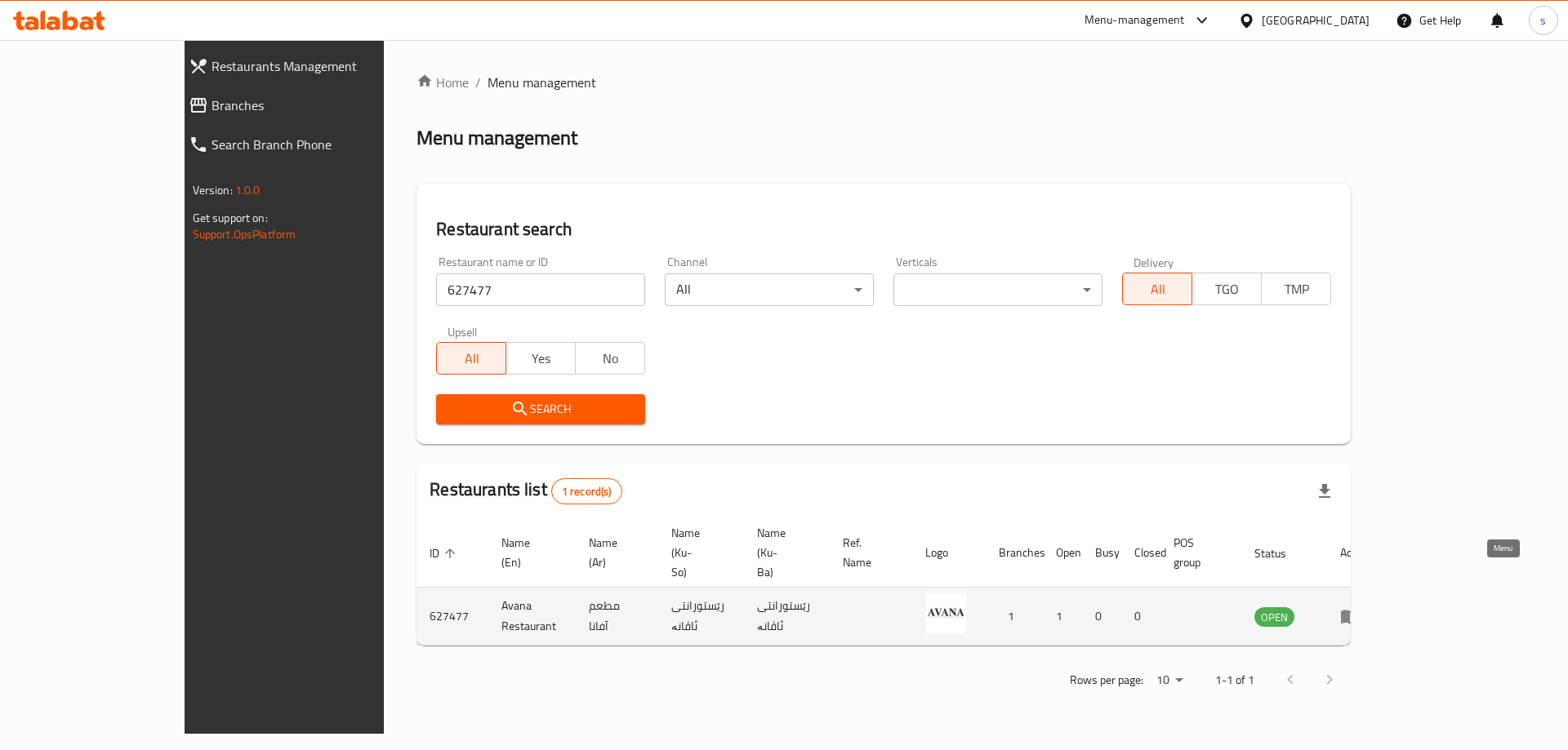
click at [1360, 607] on icon "enhanced table" at bounding box center [1349, 617] width 19 height 19
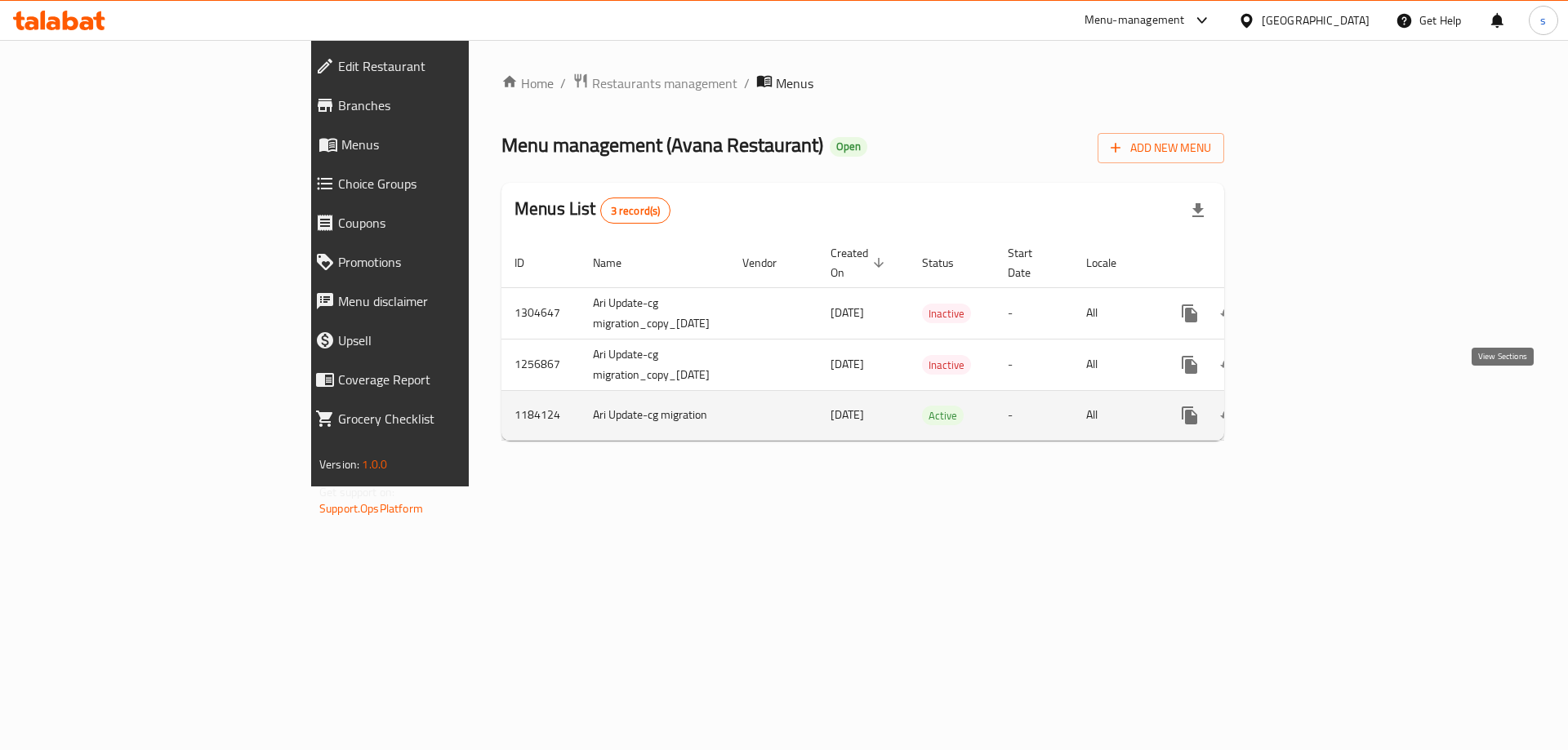
click at [1315, 409] on icon "enhanced table" at bounding box center [1306, 415] width 14 height 14
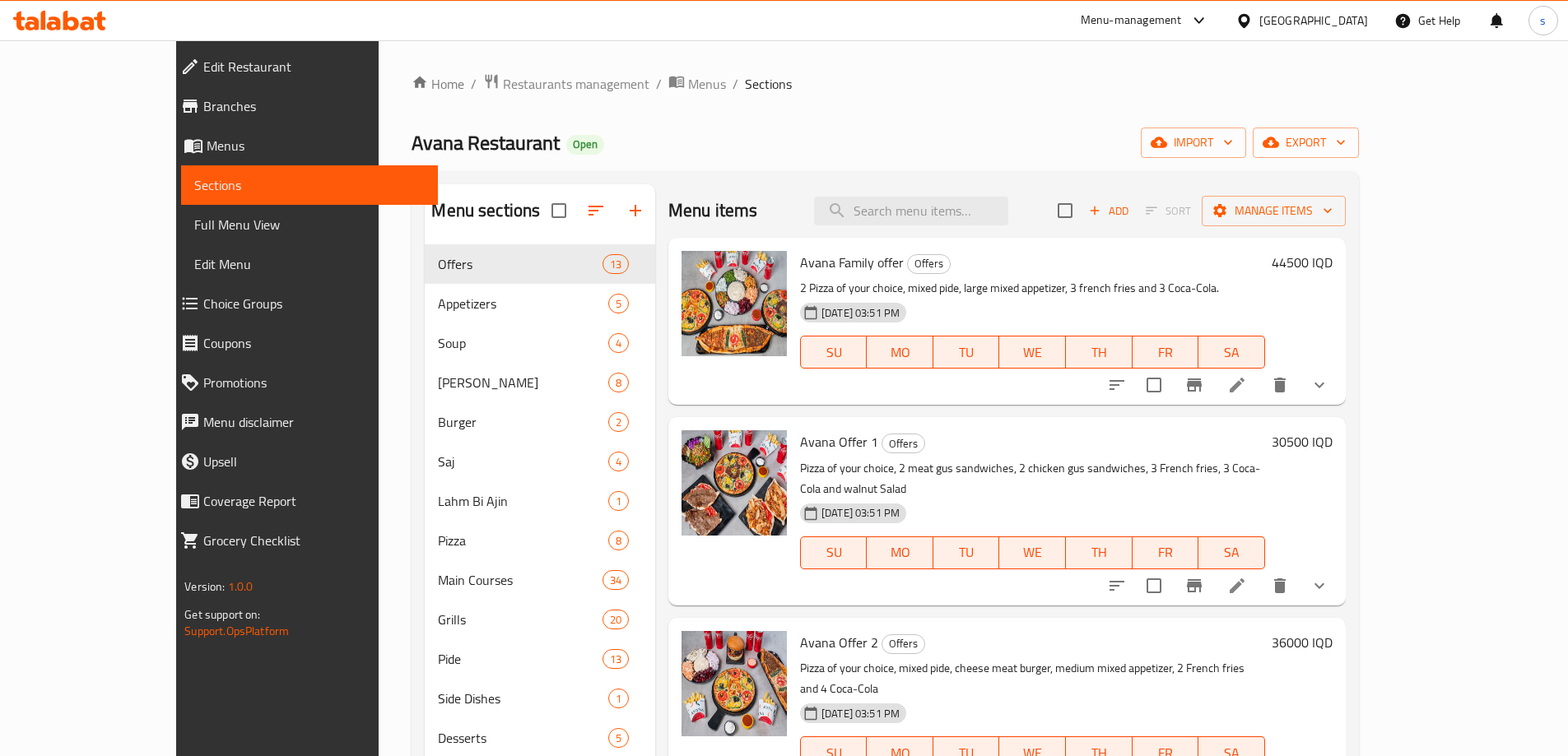
click at [167, 121] on link "Branches" at bounding box center [303, 105] width 271 height 40
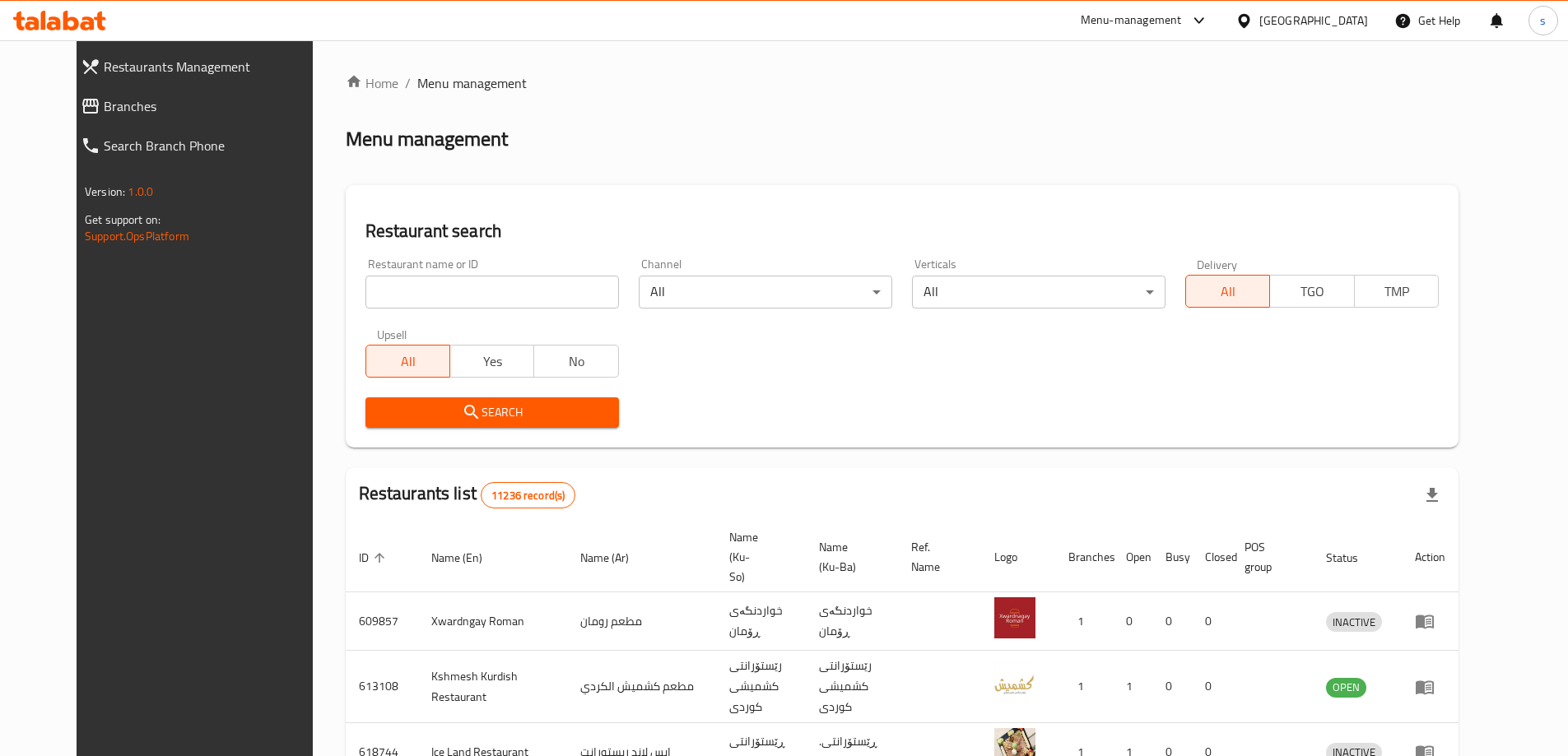
click at [454, 276] on input "search" at bounding box center [492, 292] width 253 height 33
paste input "Bonbon Chocola"
type input "Bonbon Chocola"
click button "Search" at bounding box center [492, 413] width 253 height 31
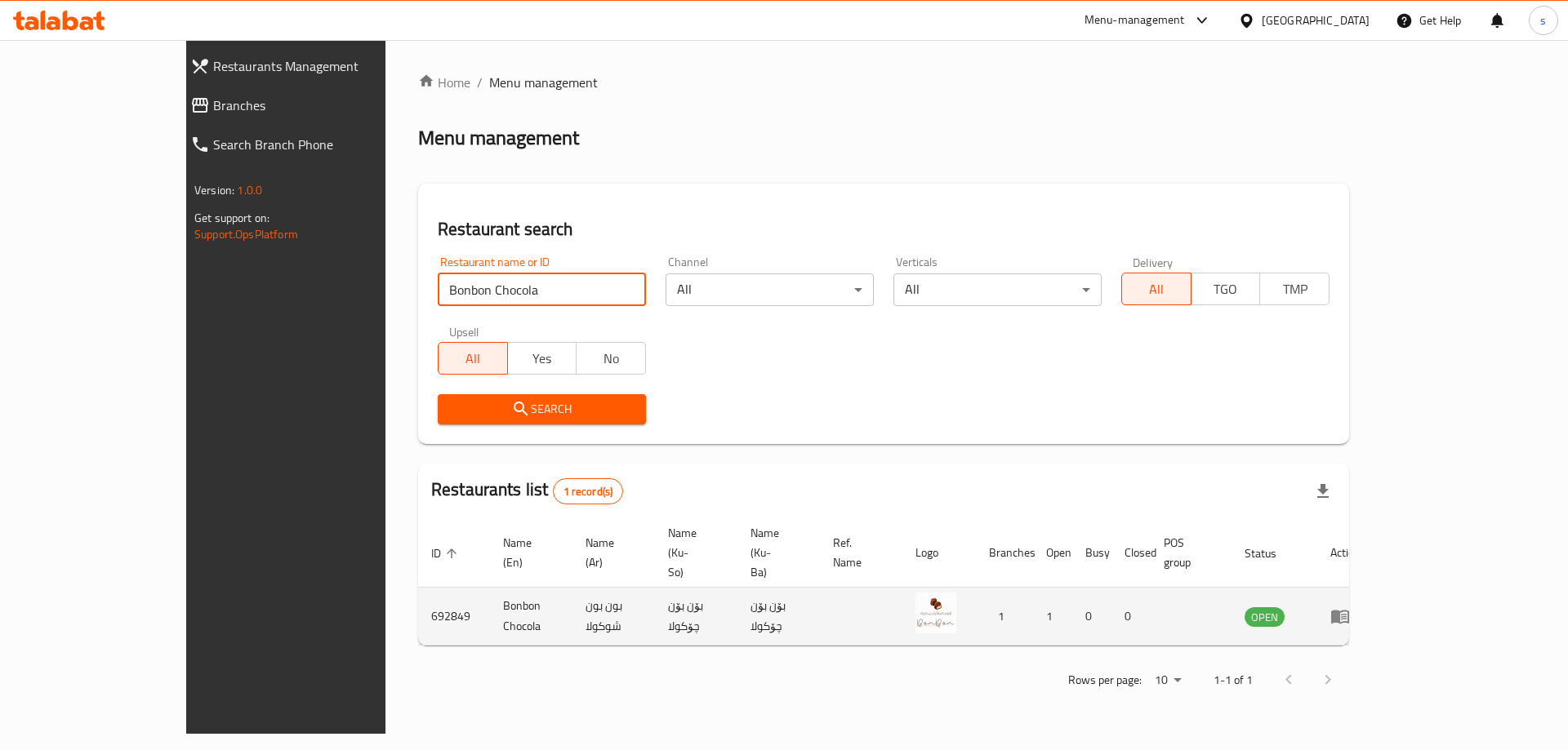
click at [1373, 591] on td "enhanced table" at bounding box center [1345, 617] width 57 height 58
click at [1349, 607] on icon "enhanced table" at bounding box center [1340, 617] width 19 height 19
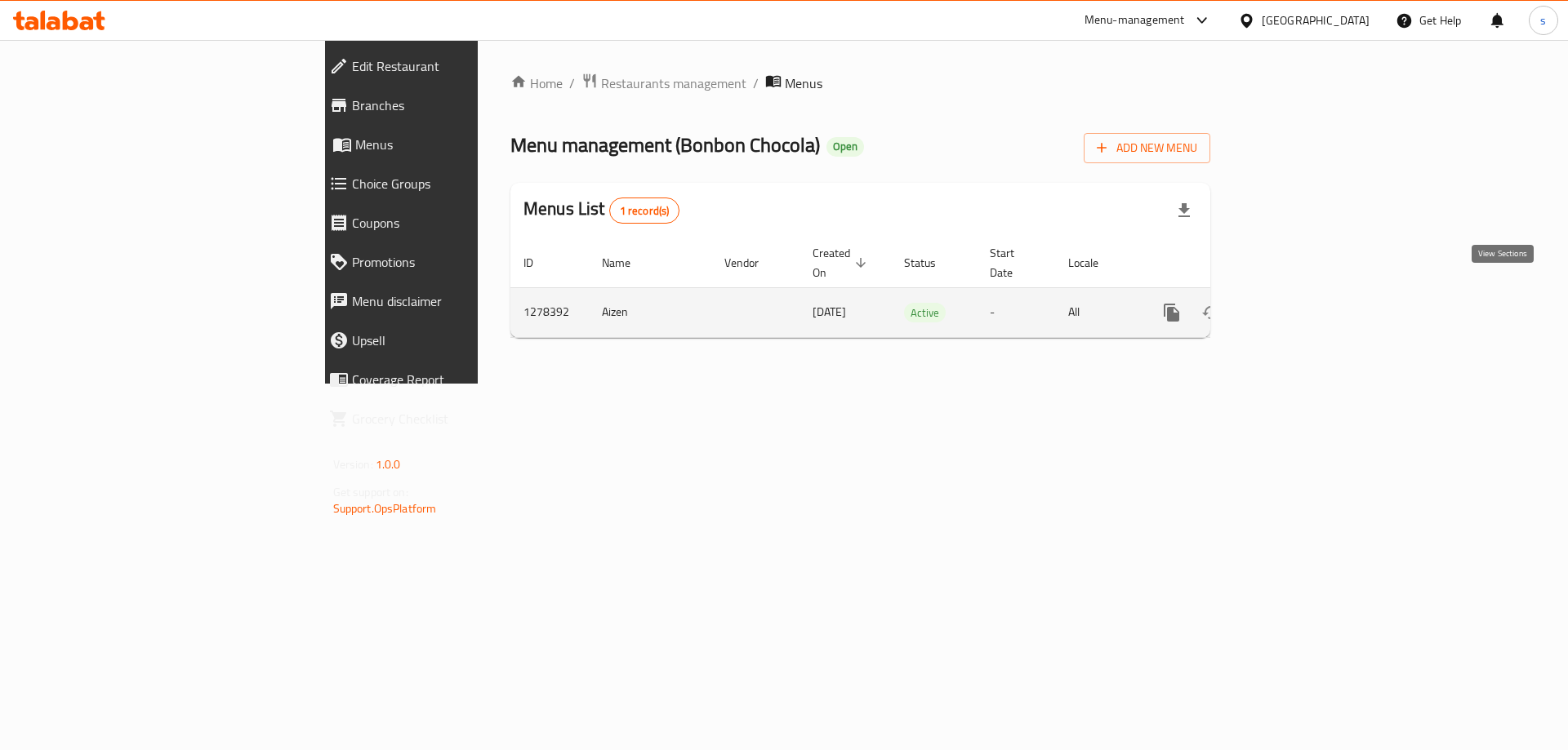
click at [1299, 303] on icon "enhanced table" at bounding box center [1289, 313] width 19 height 19
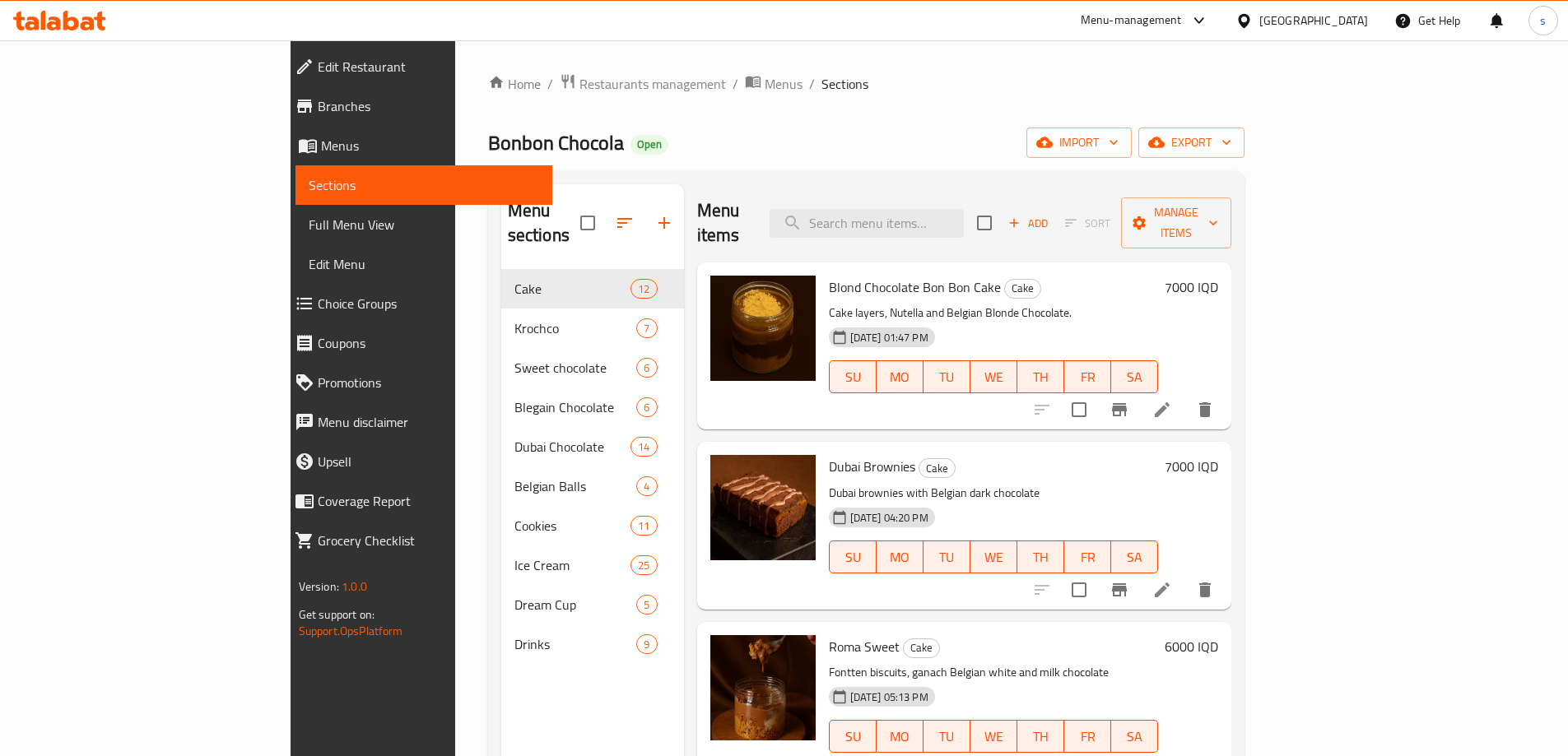
click at [296, 239] on link "Full Menu View" at bounding box center [424, 224] width 257 height 40
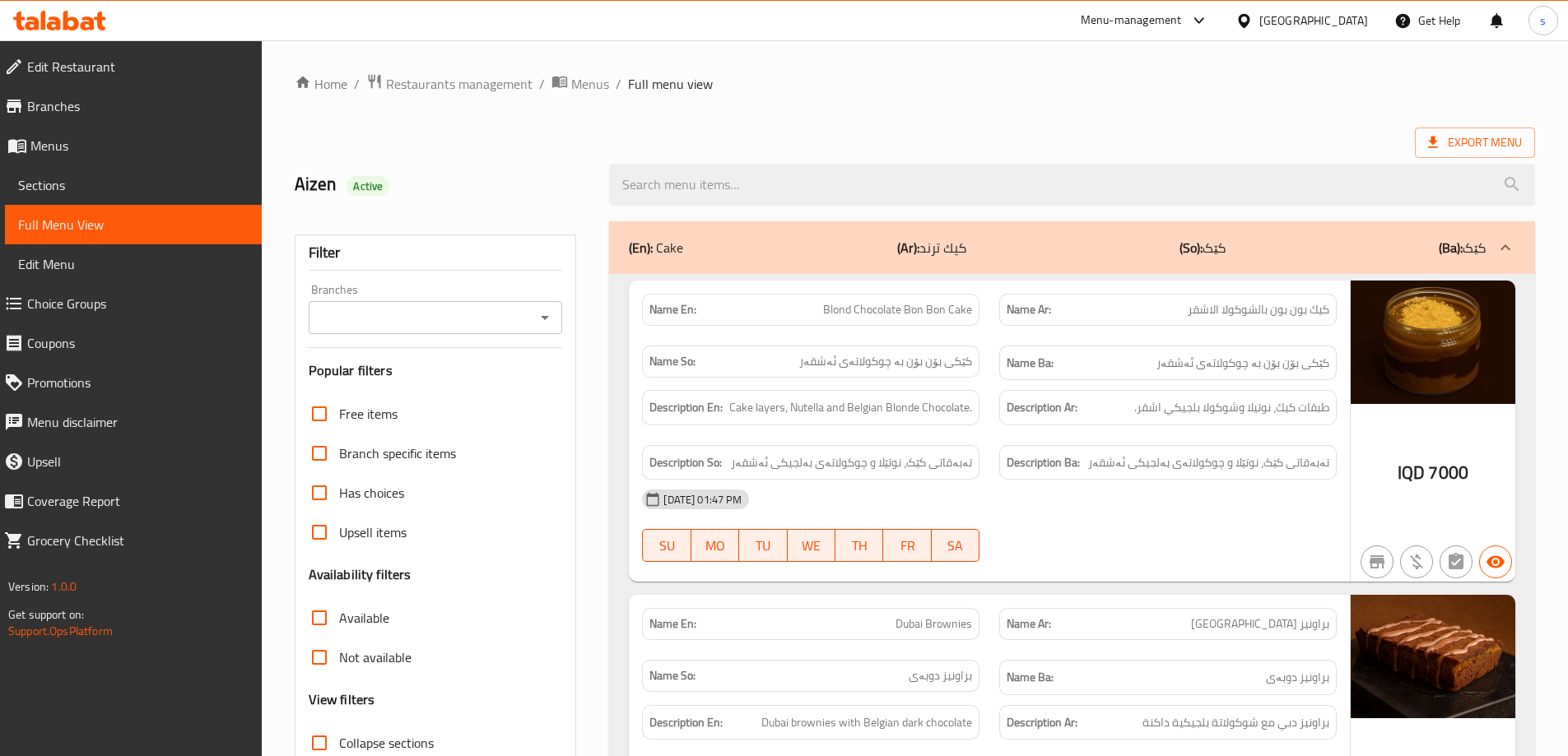
click at [557, 313] on div "Branches" at bounding box center [435, 318] width 254 height 33
click at [545, 314] on icon "Open" at bounding box center [544, 317] width 19 height 19
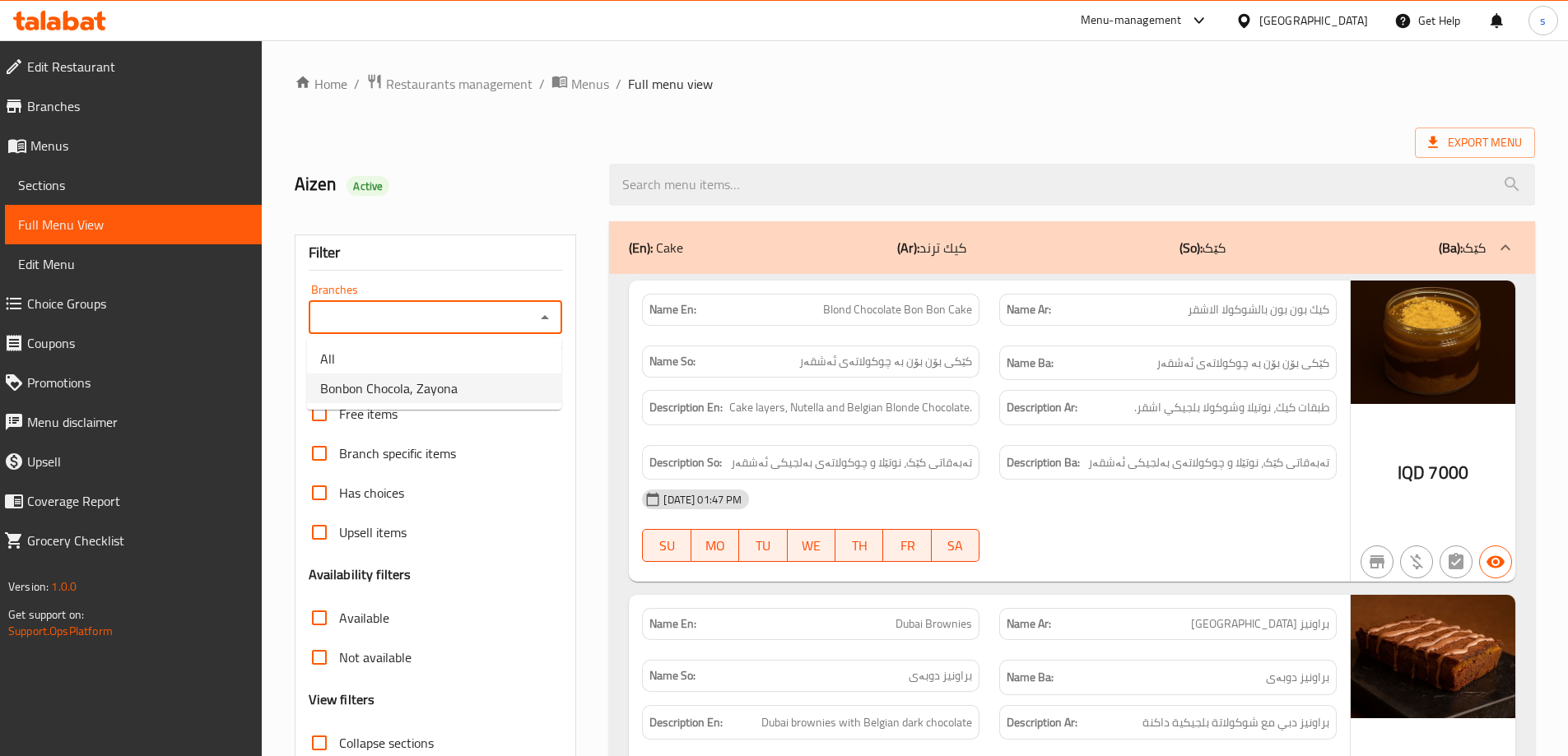
click at [506, 382] on li "Bonbon Chocola, Zayona" at bounding box center [434, 389] width 254 height 30
type input "Bonbon Chocola, Zayona"
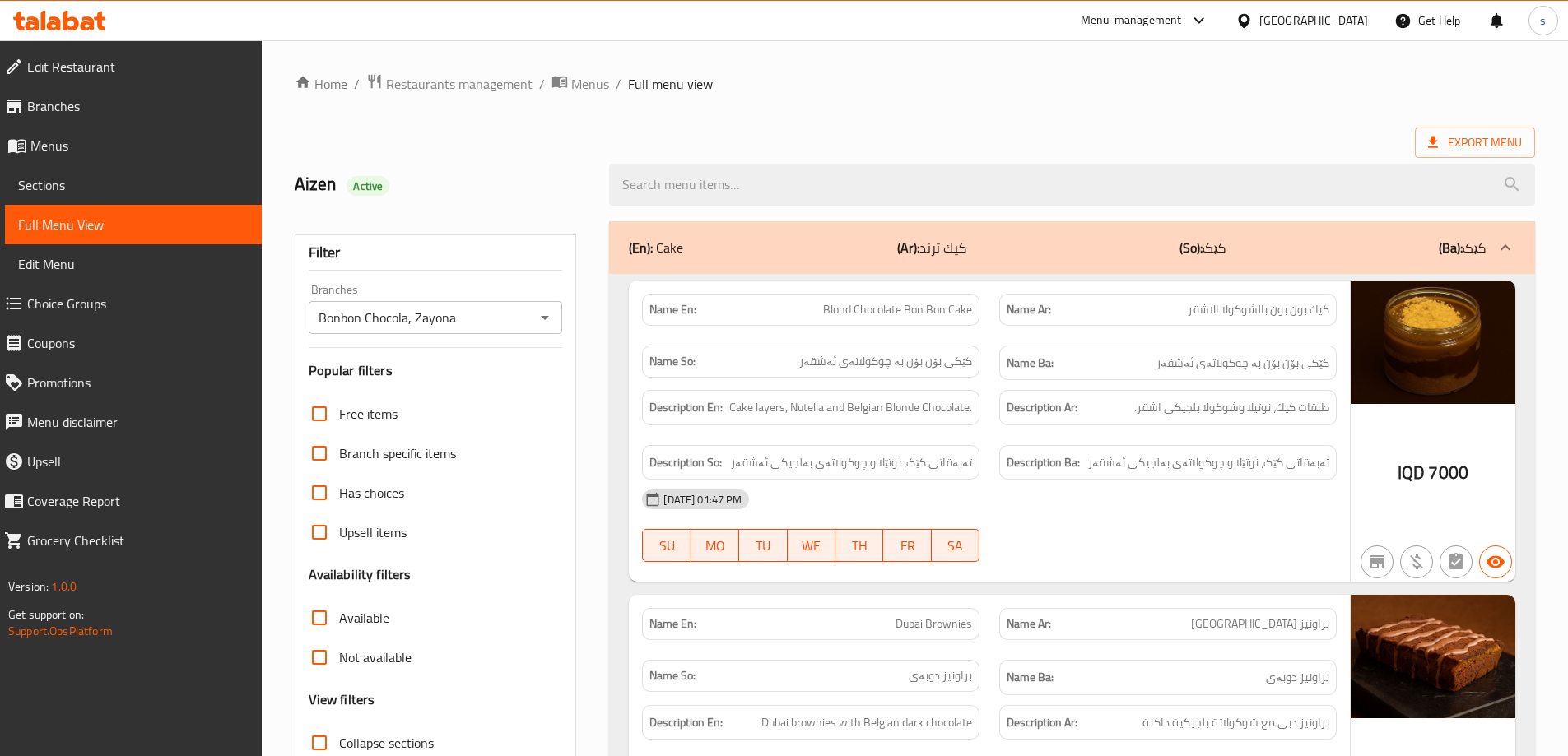
click at [690, 189] on input "search" at bounding box center [1072, 184] width 926 height 42
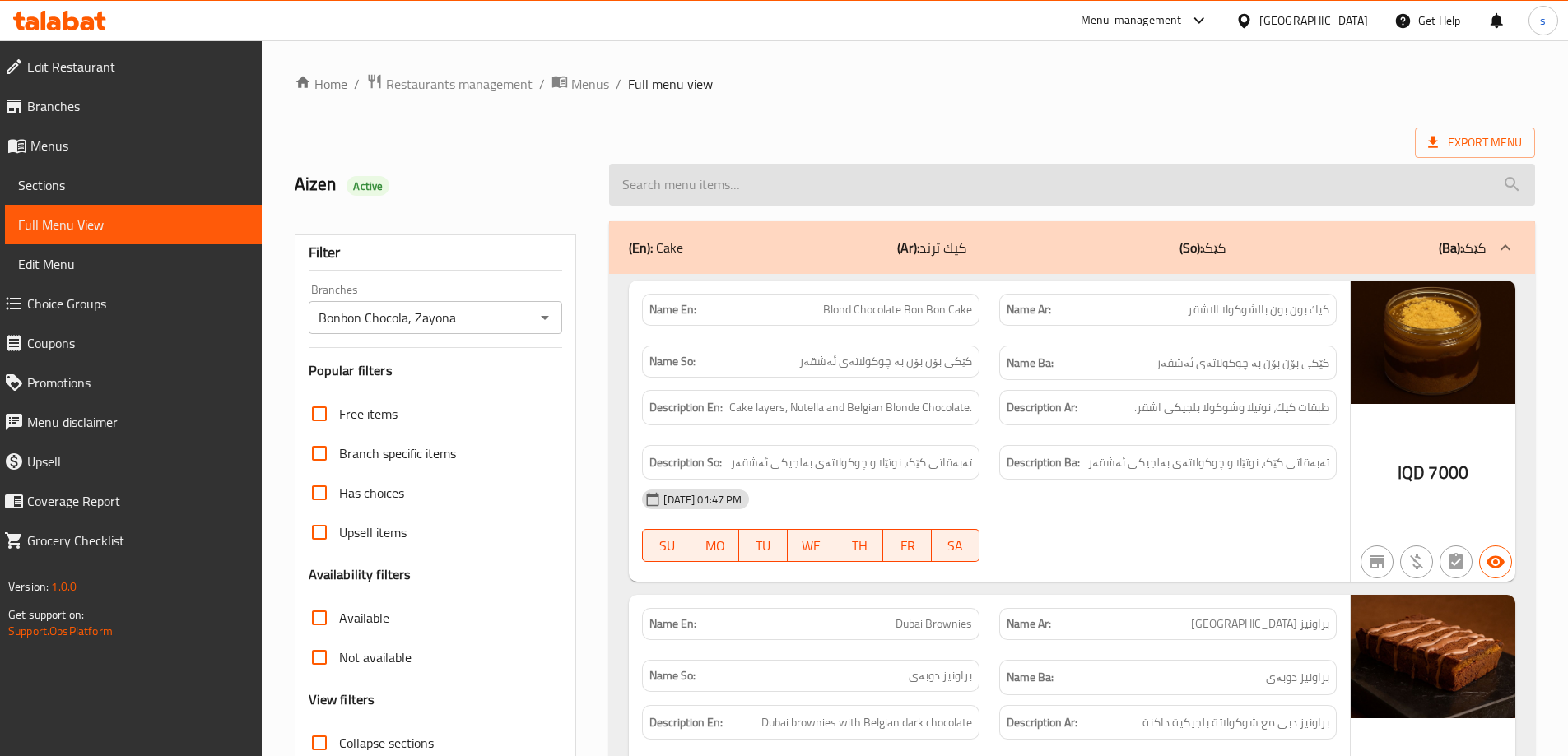
paste input "Mix Cookies 5 Pieces"
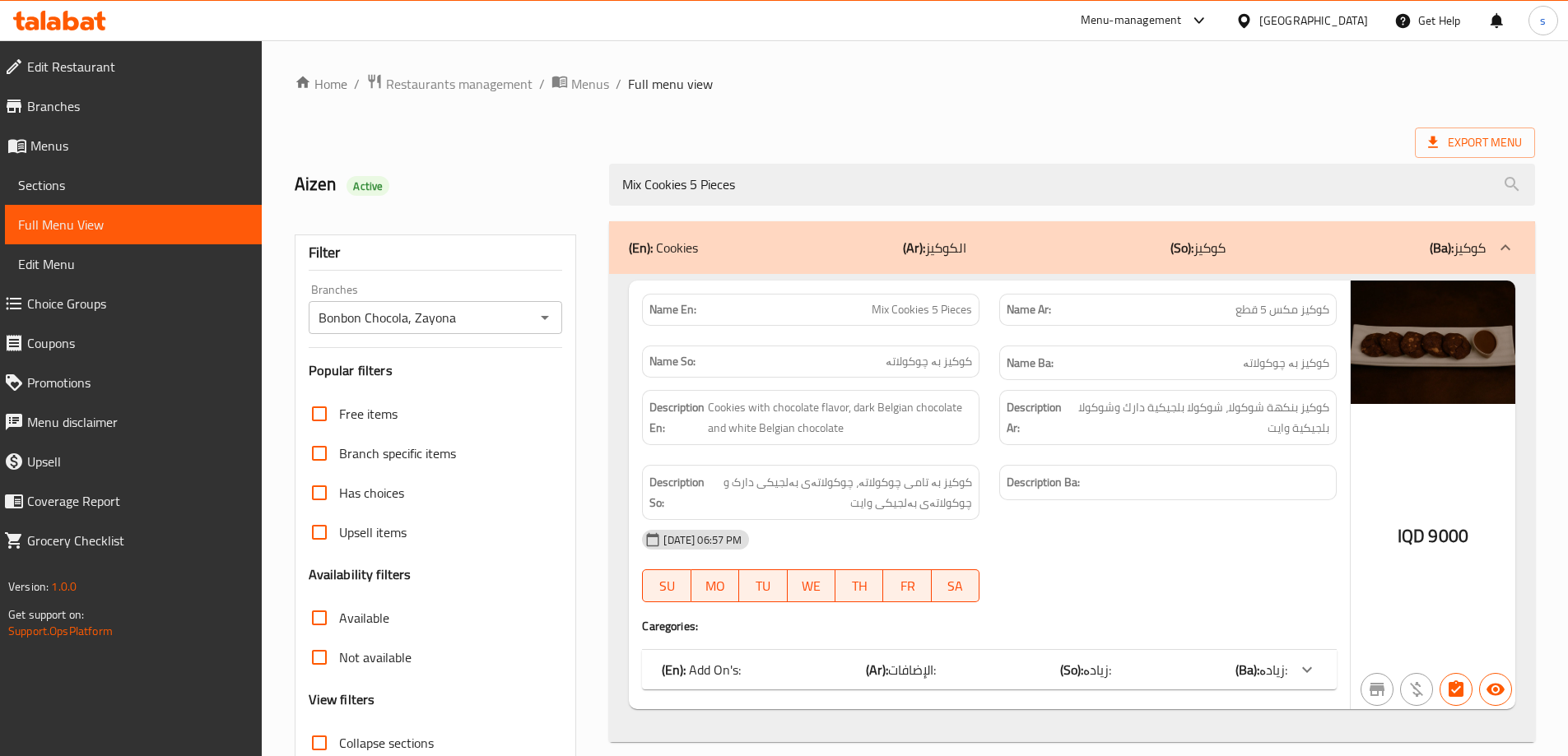
scroll to position [119, 0]
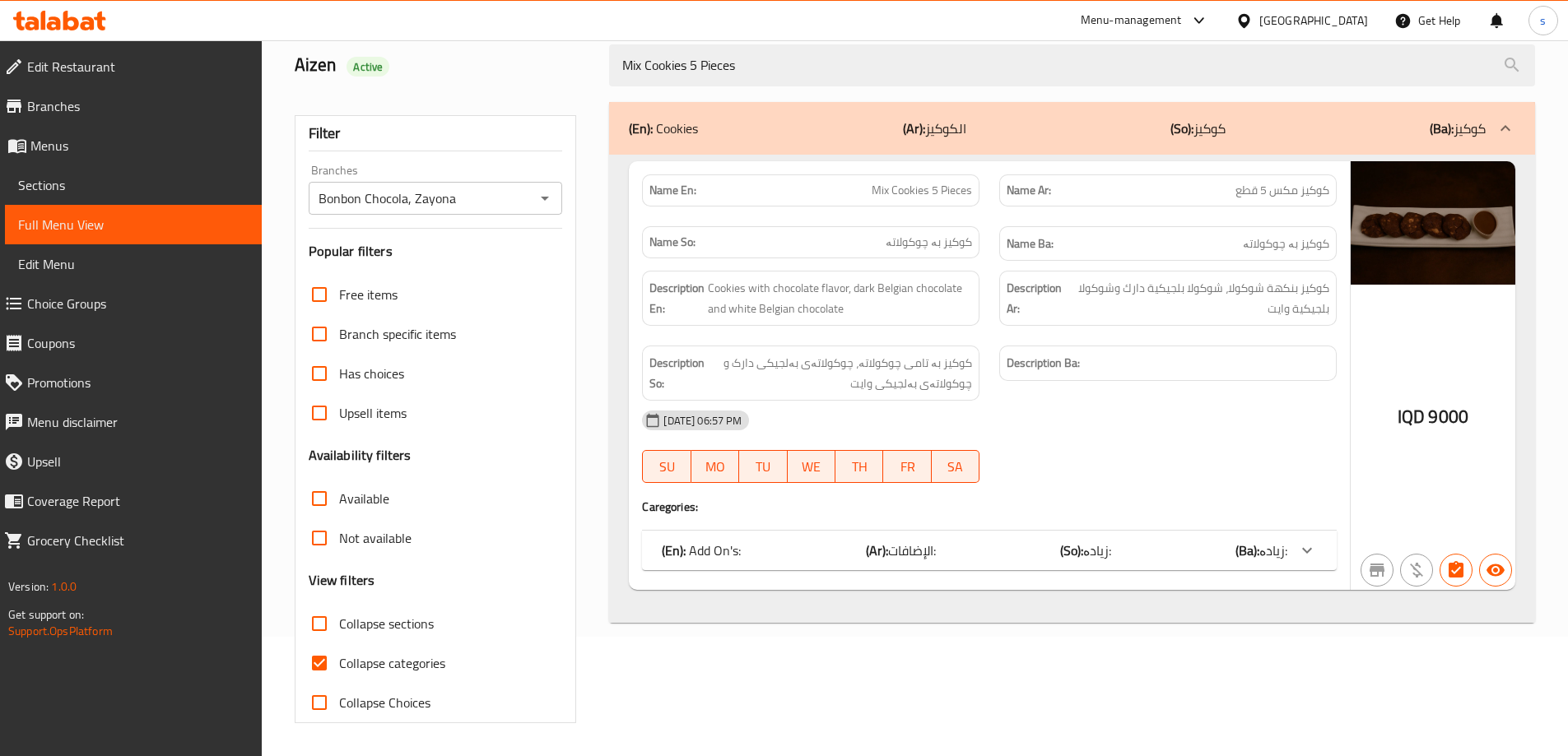
type input "Mix Cookies 5 Pieces"
click at [305, 667] on input "Collapse categories" at bounding box center [319, 663] width 40 height 40
checkbox input "false"
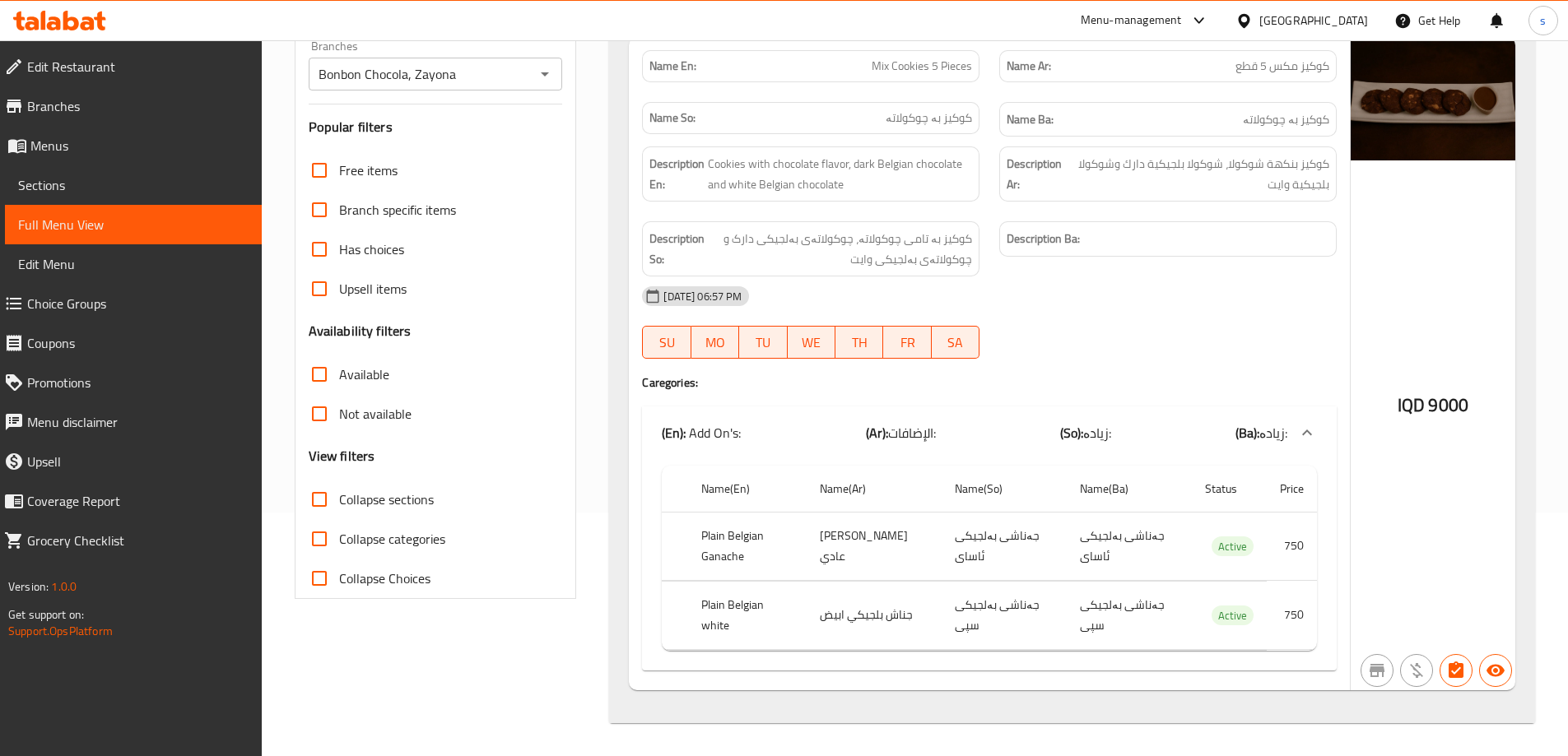
scroll to position [129, 0]
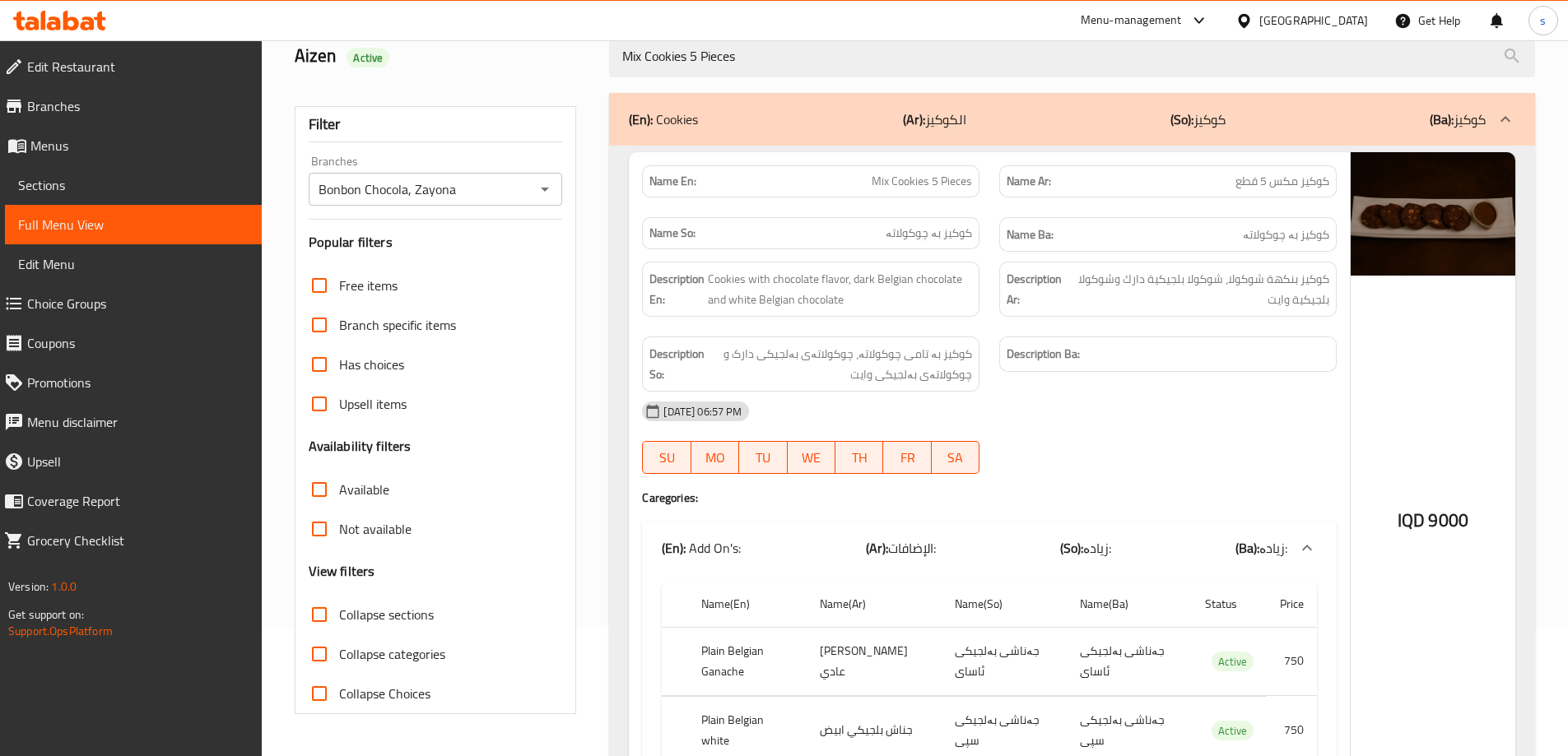
click at [38, 184] on span "Sections" at bounding box center [133, 185] width 230 height 19
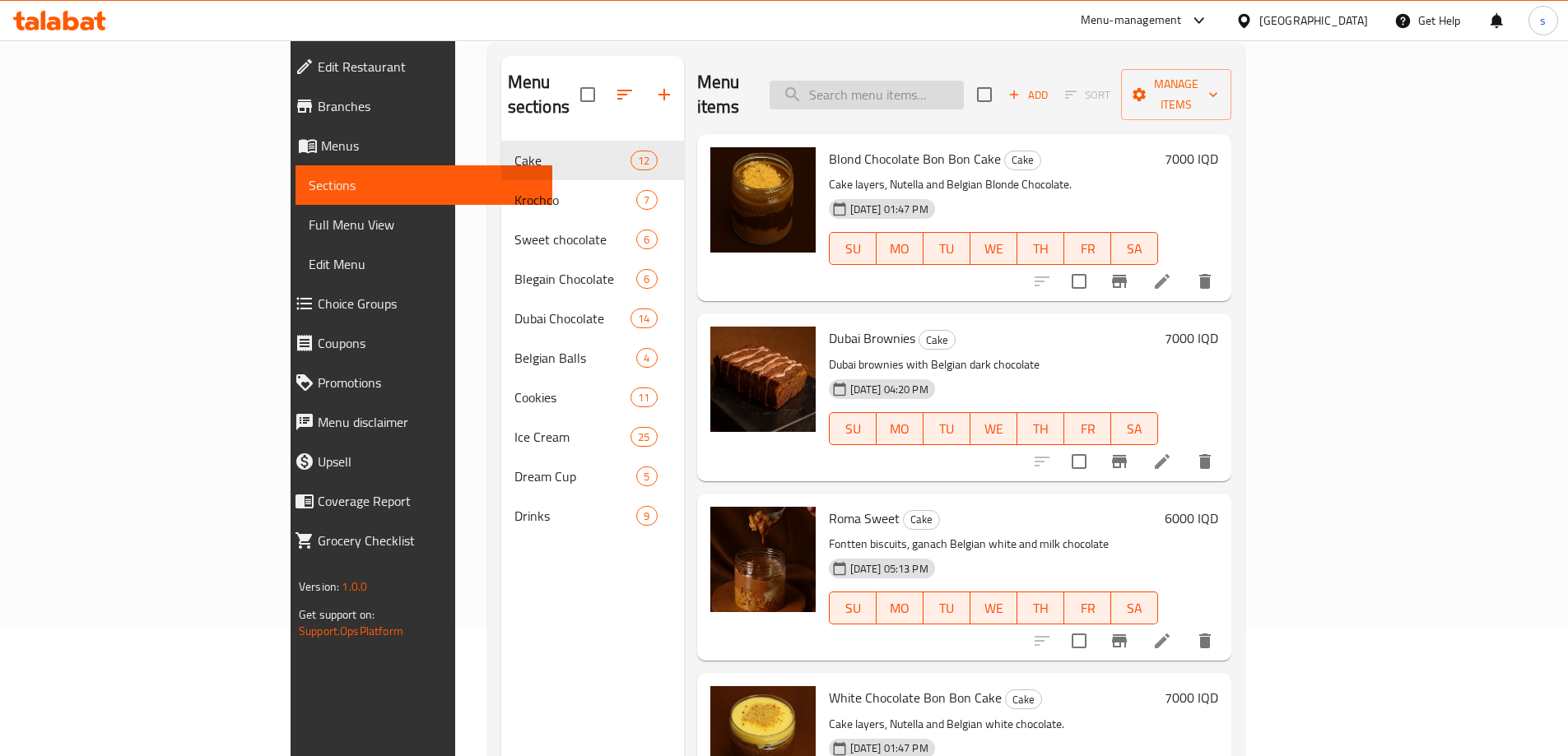
click at [920, 80] on input "search" at bounding box center [866, 95] width 194 height 29
paste input "Mix Cookies 5 Pieces"
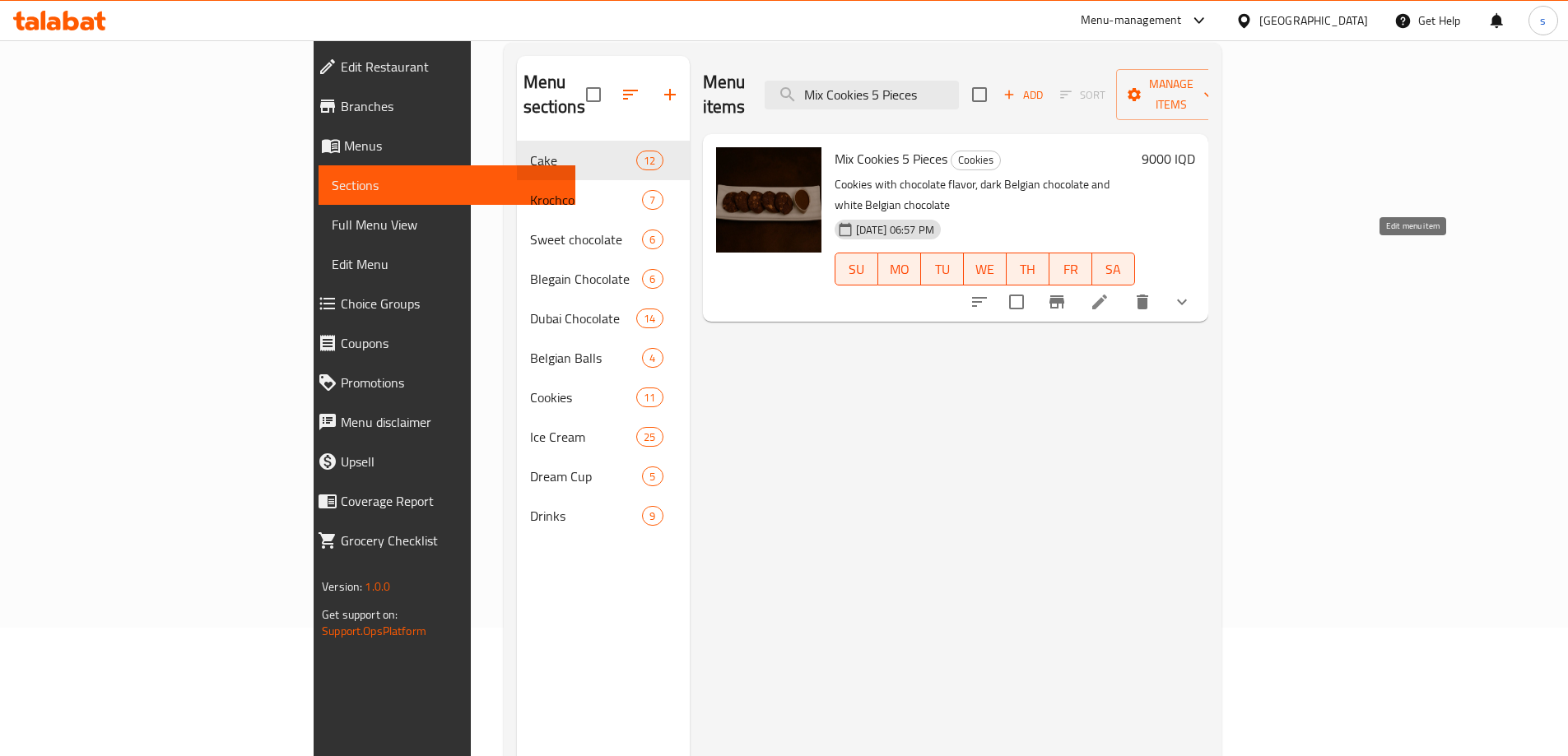
type input "Mix Cookies 5 Pieces"
click at [1110, 292] on icon at bounding box center [1099, 302] width 19 height 19
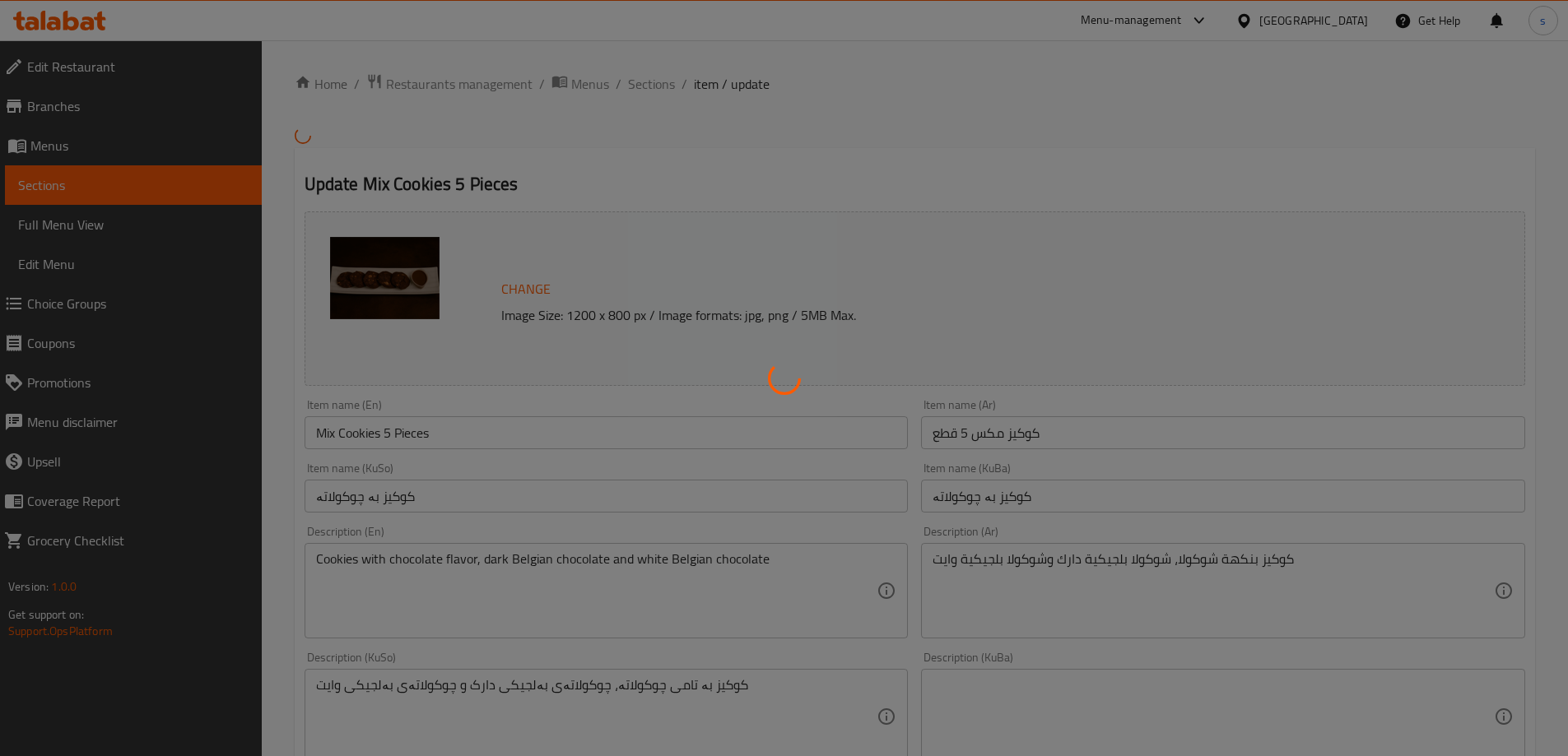
type input "الإضافات:"
type input "زیادە:"
type input "0"
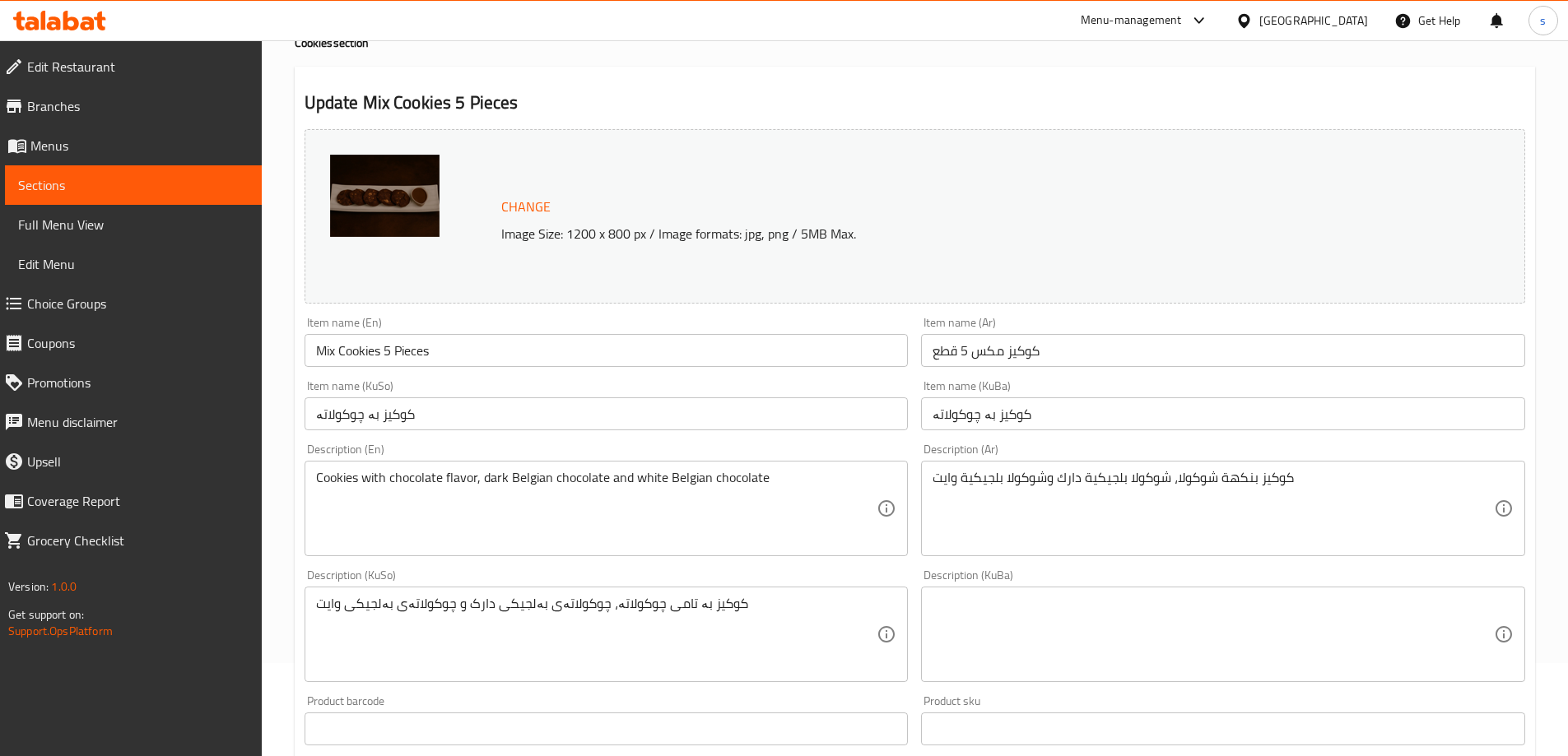
scroll to position [119, 0]
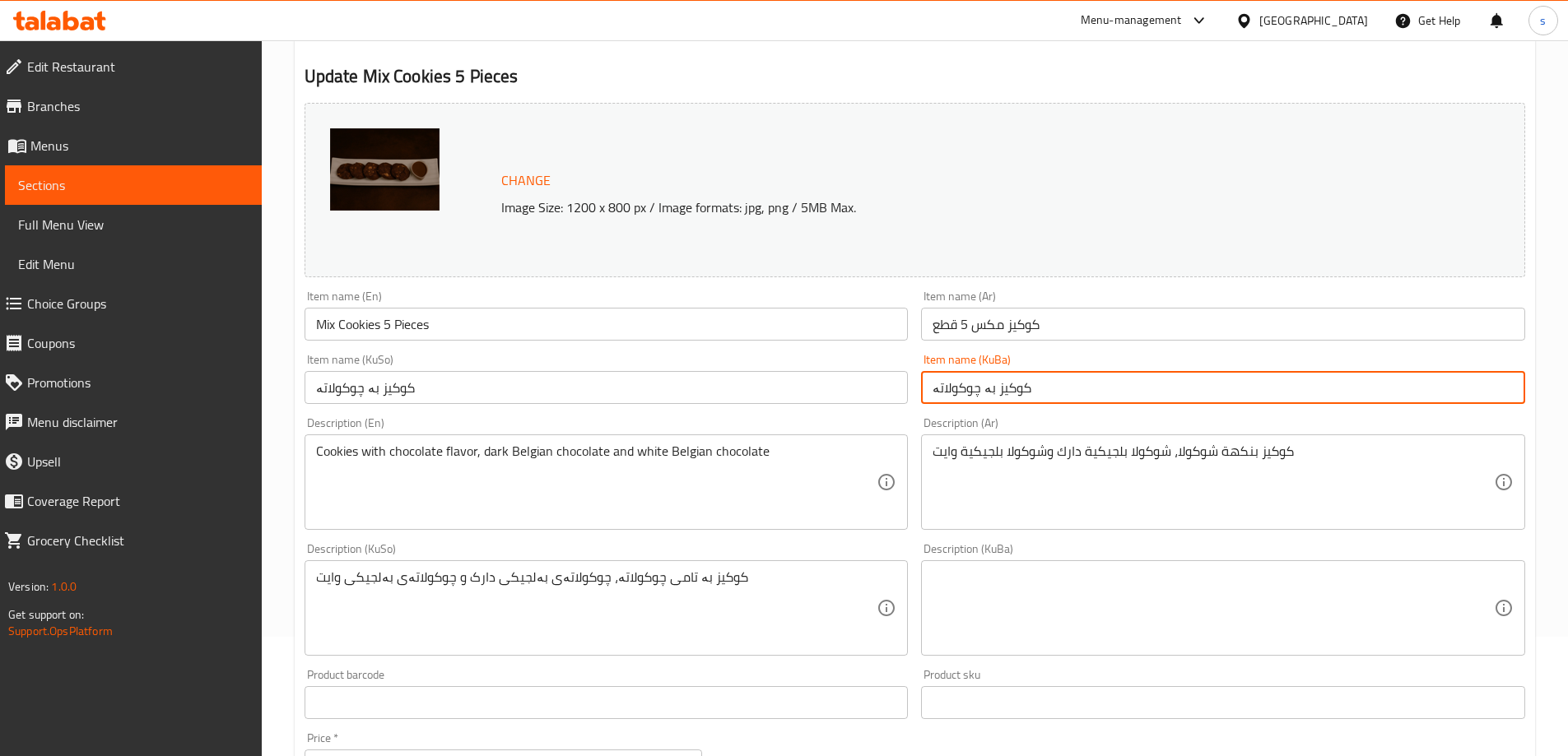
click at [1168, 386] on input "کوکیز بە چوکولاتە" at bounding box center [1223, 388] width 604 height 33
click at [679, 372] on input "کوکیز بە چوکولاتە" at bounding box center [606, 388] width 604 height 33
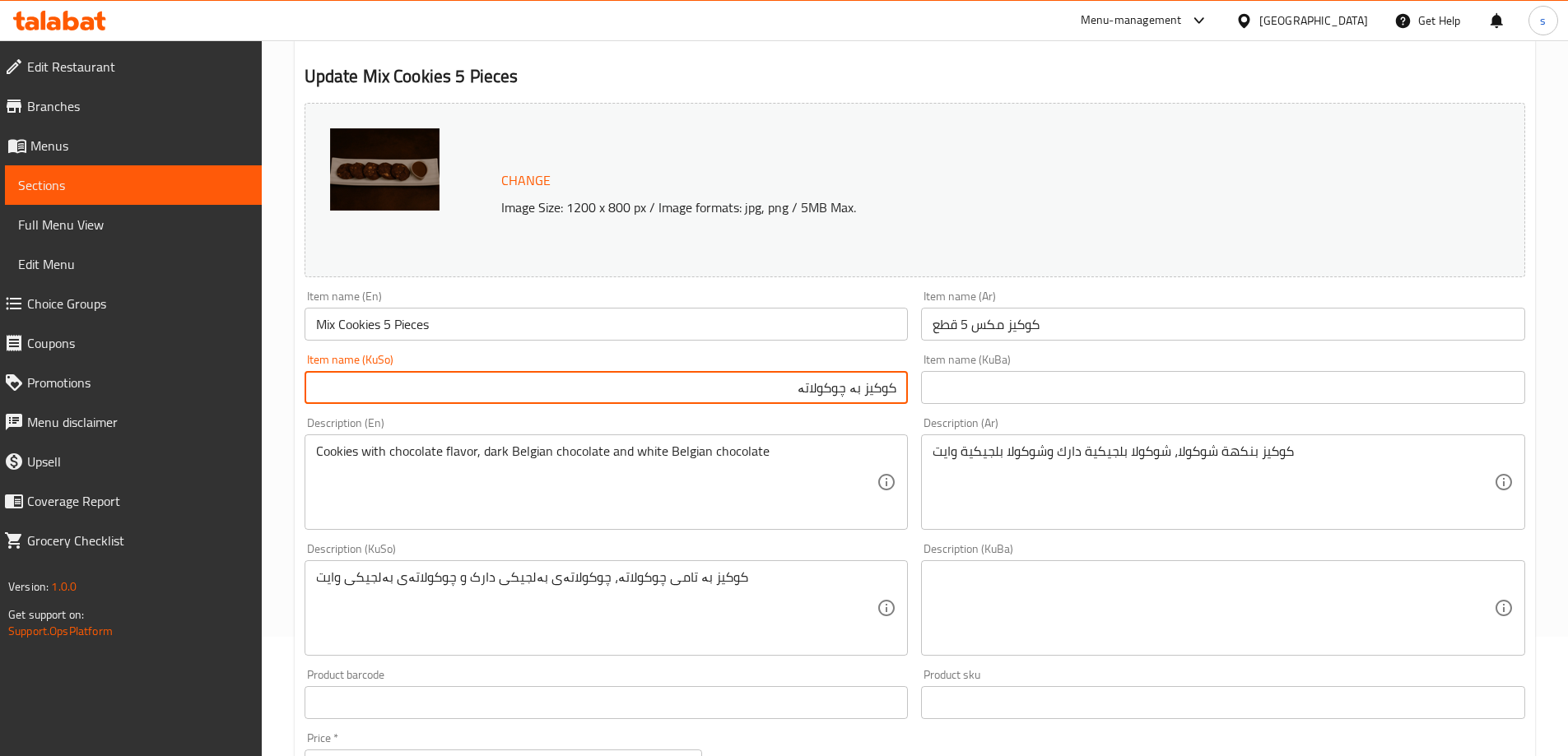
drag, startPoint x: 845, startPoint y: 391, endPoint x: 791, endPoint y: 394, distance: 54.1
click at [791, 394] on input "کوکیز بە چوکولاتە" at bounding box center [606, 388] width 604 height 33
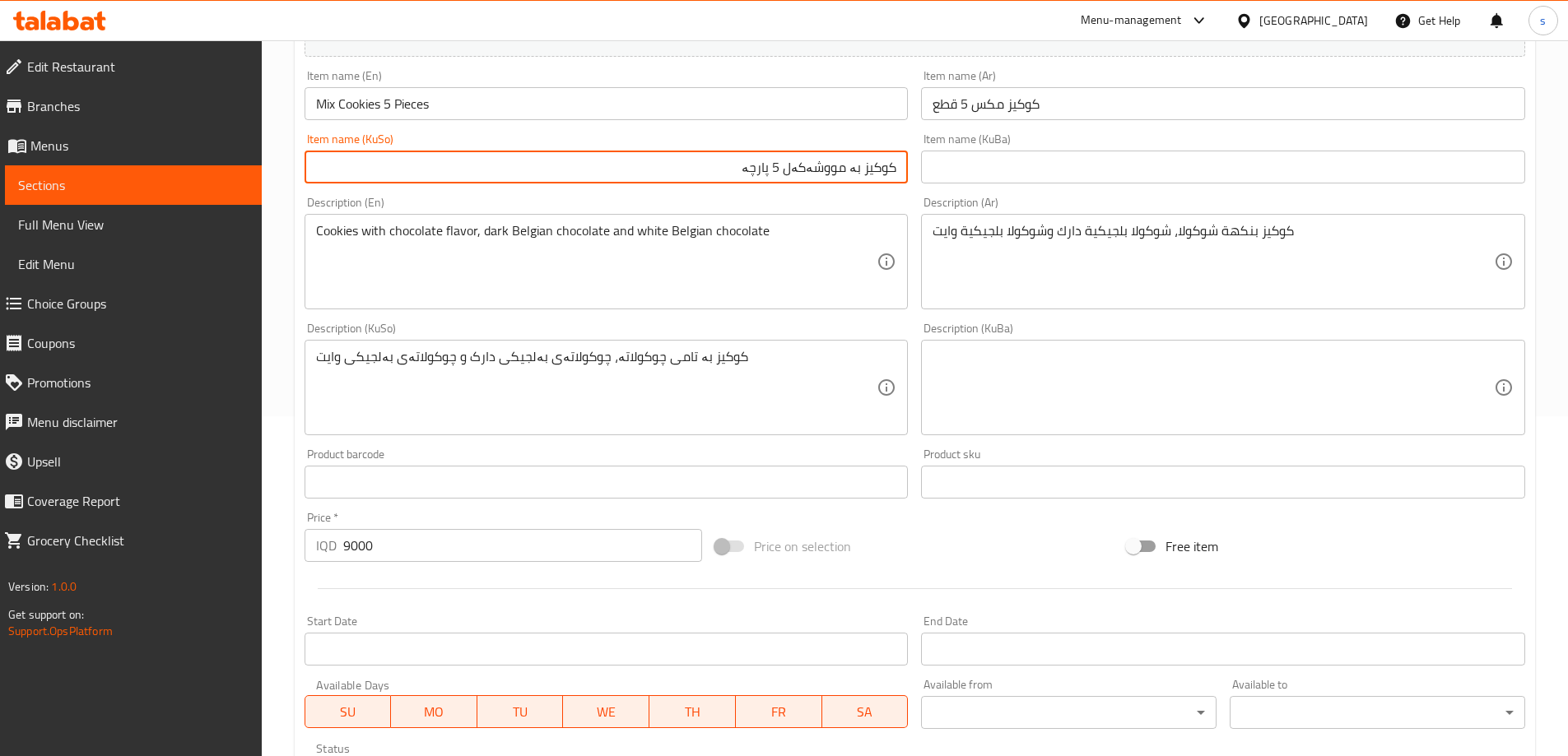
scroll to position [686, 0]
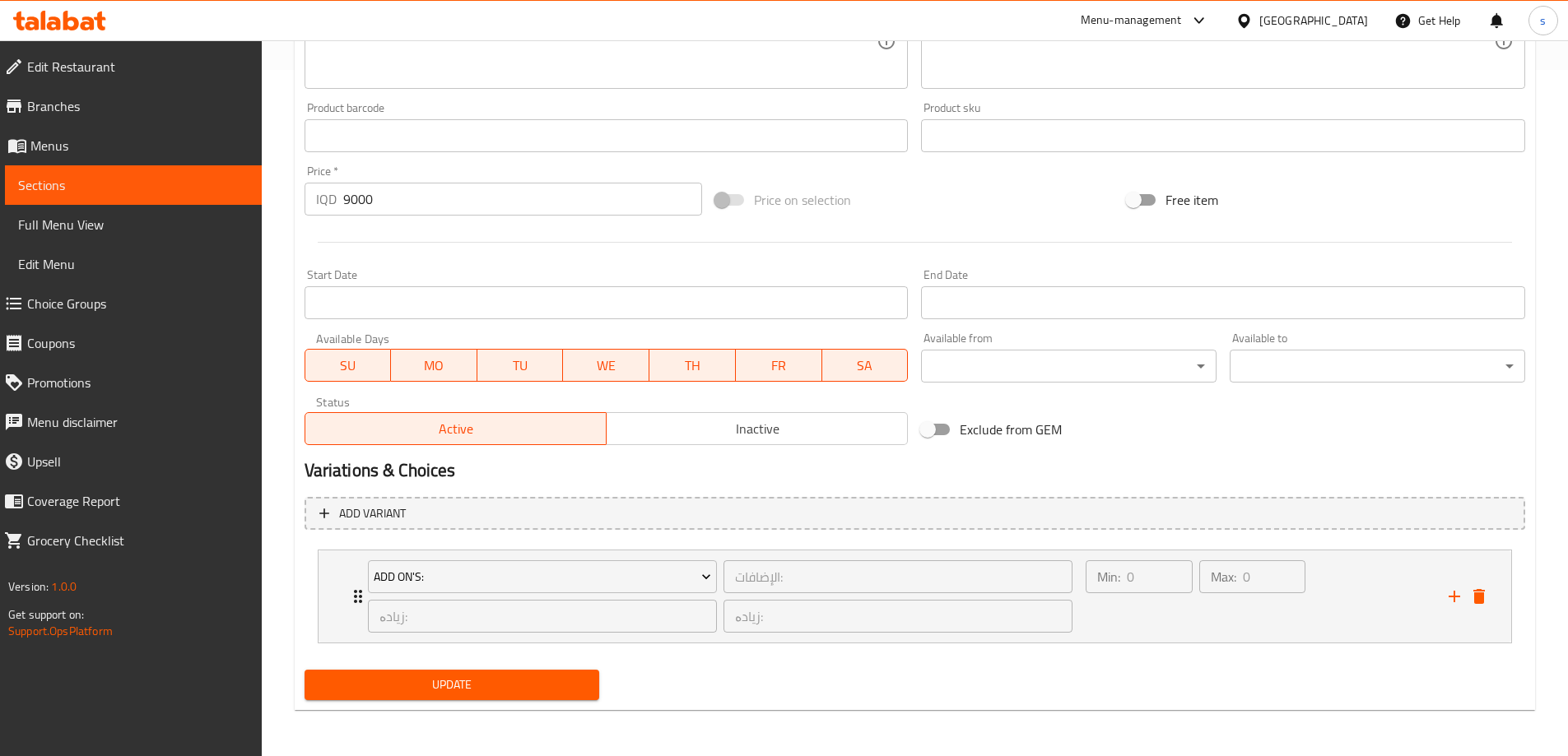
type input "کوکیز بە مووشەکەل 5 پارچە"
click at [570, 711] on div "Update Mix Cookies 5 Pieces Change Image Size: 1200 x 800 px / Image formats: j…" at bounding box center [915, 92] width 1240 height 1237
click at [569, 696] on button "Update" at bounding box center [452, 685] width 296 height 31
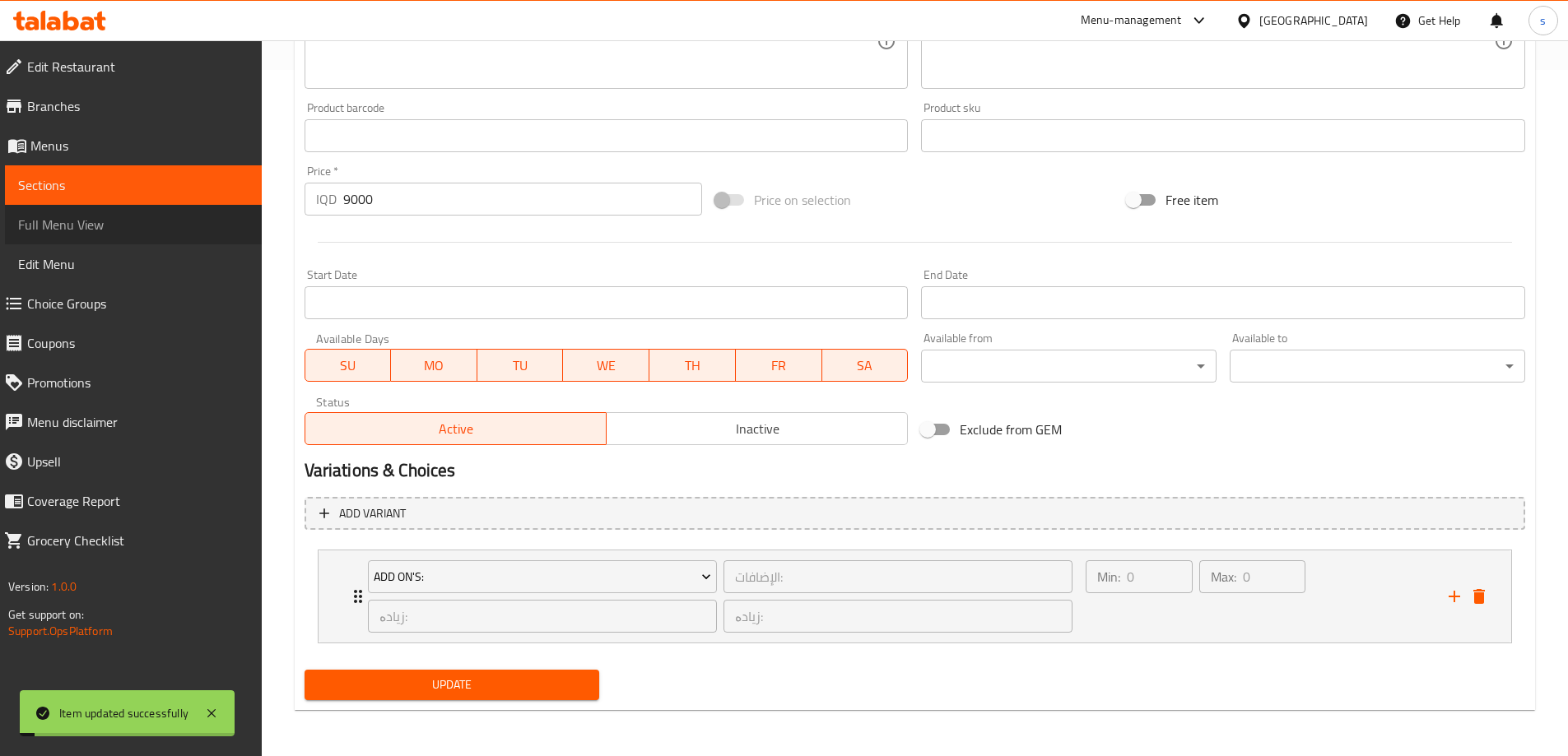
click at [115, 220] on span "Full Menu View" at bounding box center [133, 224] width 230 height 19
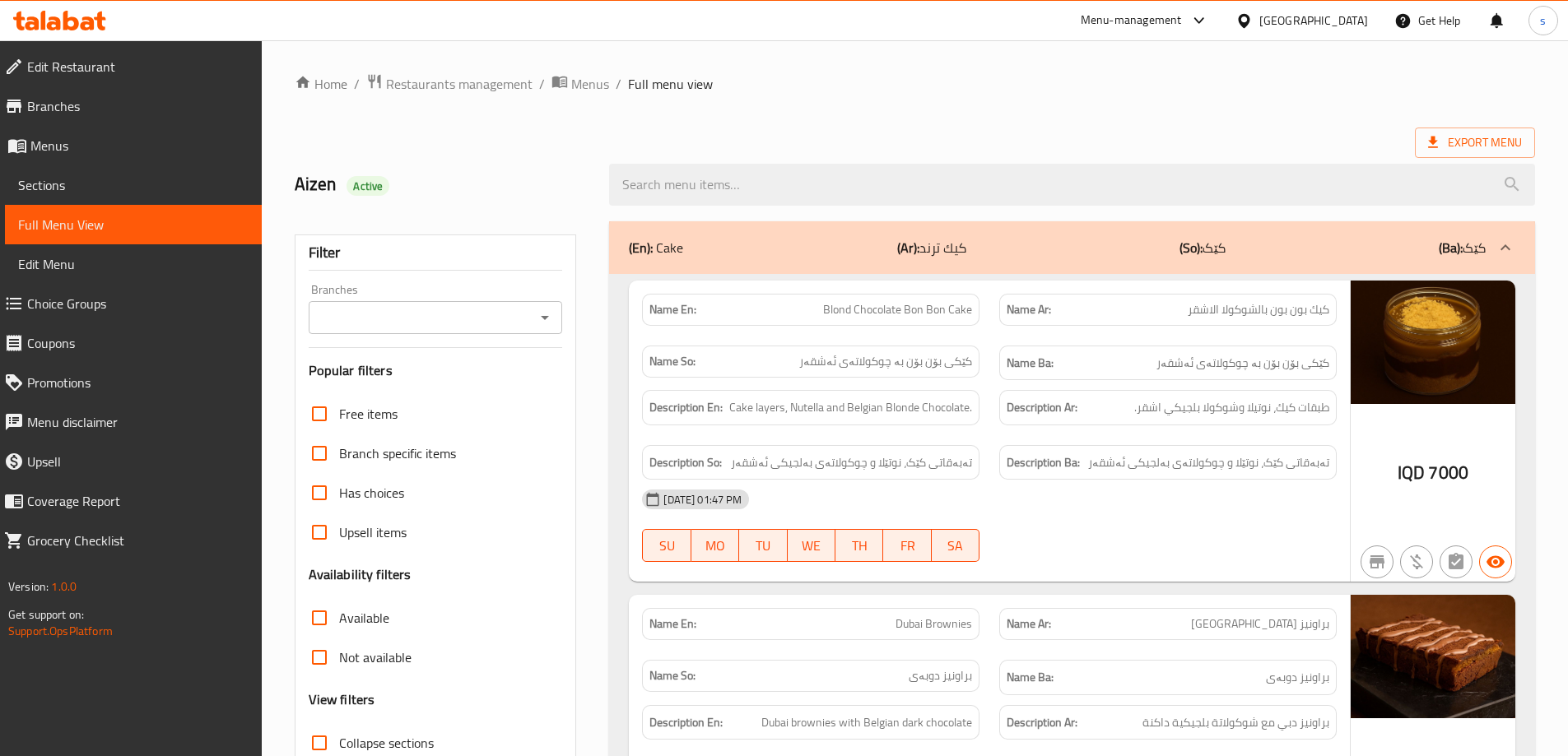
click at [408, 303] on div "Branches" at bounding box center [435, 318] width 254 height 33
click at [520, 318] on input "Branches" at bounding box center [421, 318] width 218 height 23
click at [119, 190] on span "Sections" at bounding box center [133, 185] width 230 height 19
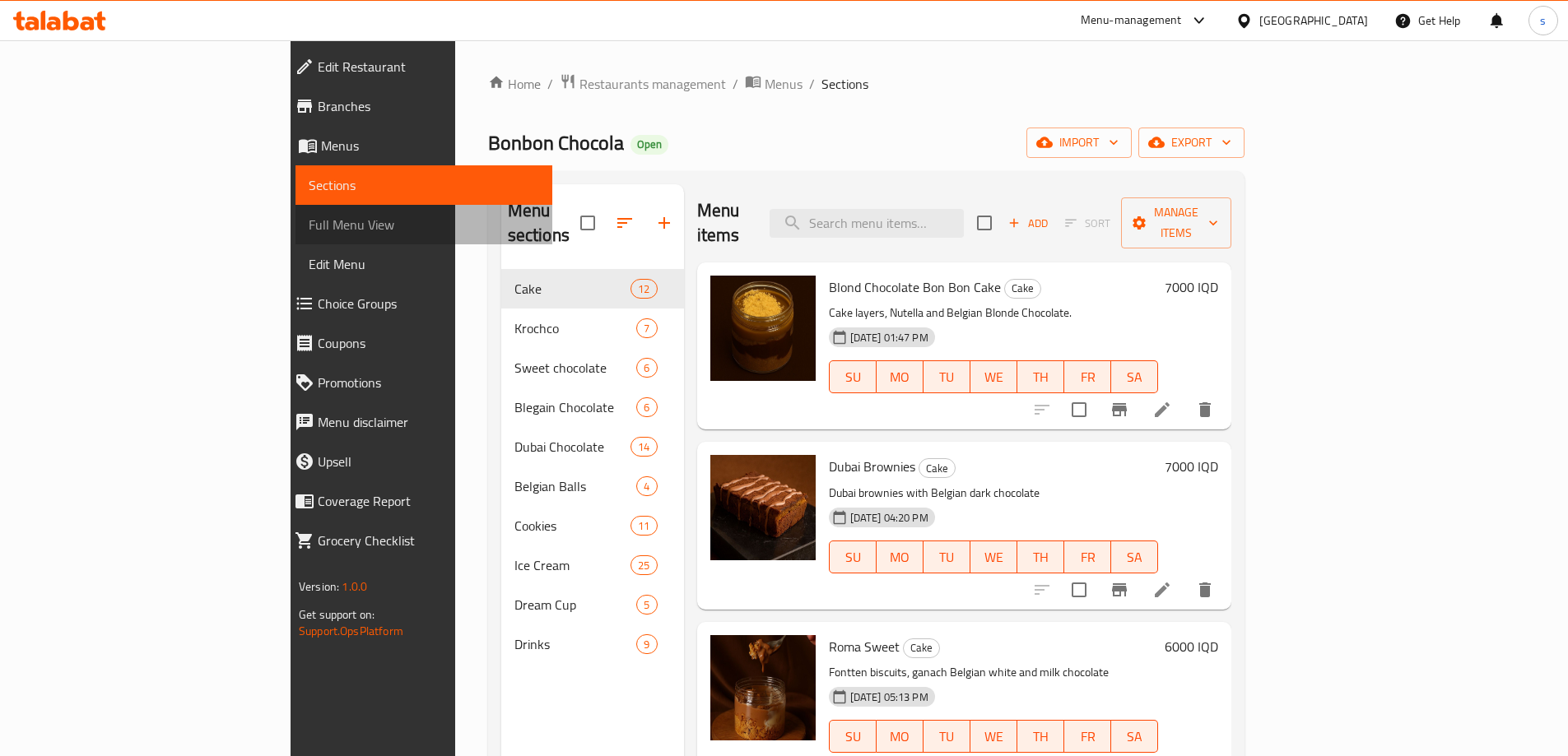
click at [296, 213] on link "Full Menu View" at bounding box center [424, 224] width 257 height 40
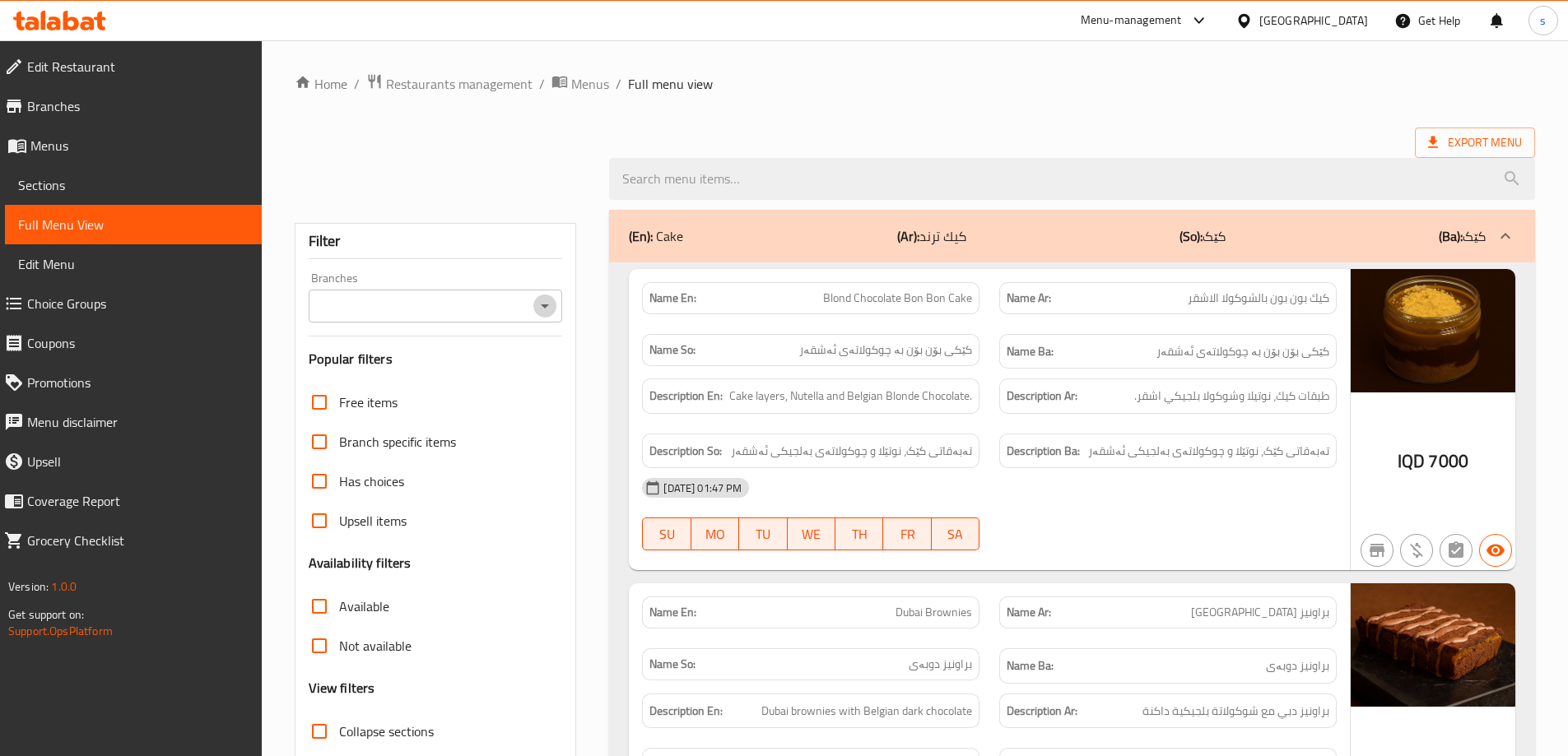
click at [550, 303] on icon "Open" at bounding box center [544, 305] width 19 height 19
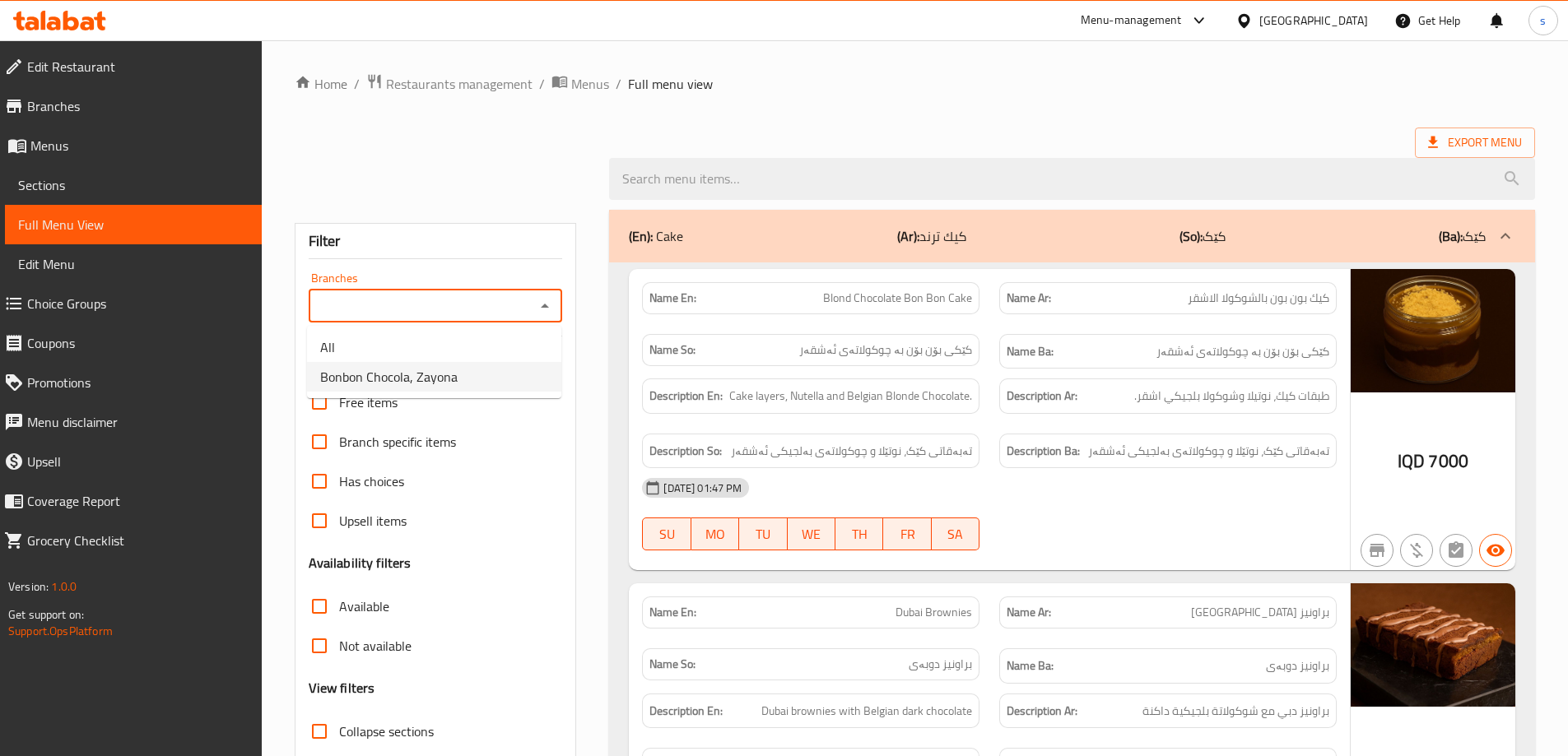
click at [512, 375] on li "Bonbon Chocola, Zayona" at bounding box center [434, 377] width 254 height 30
type input "Bonbon Chocola, Zayona"
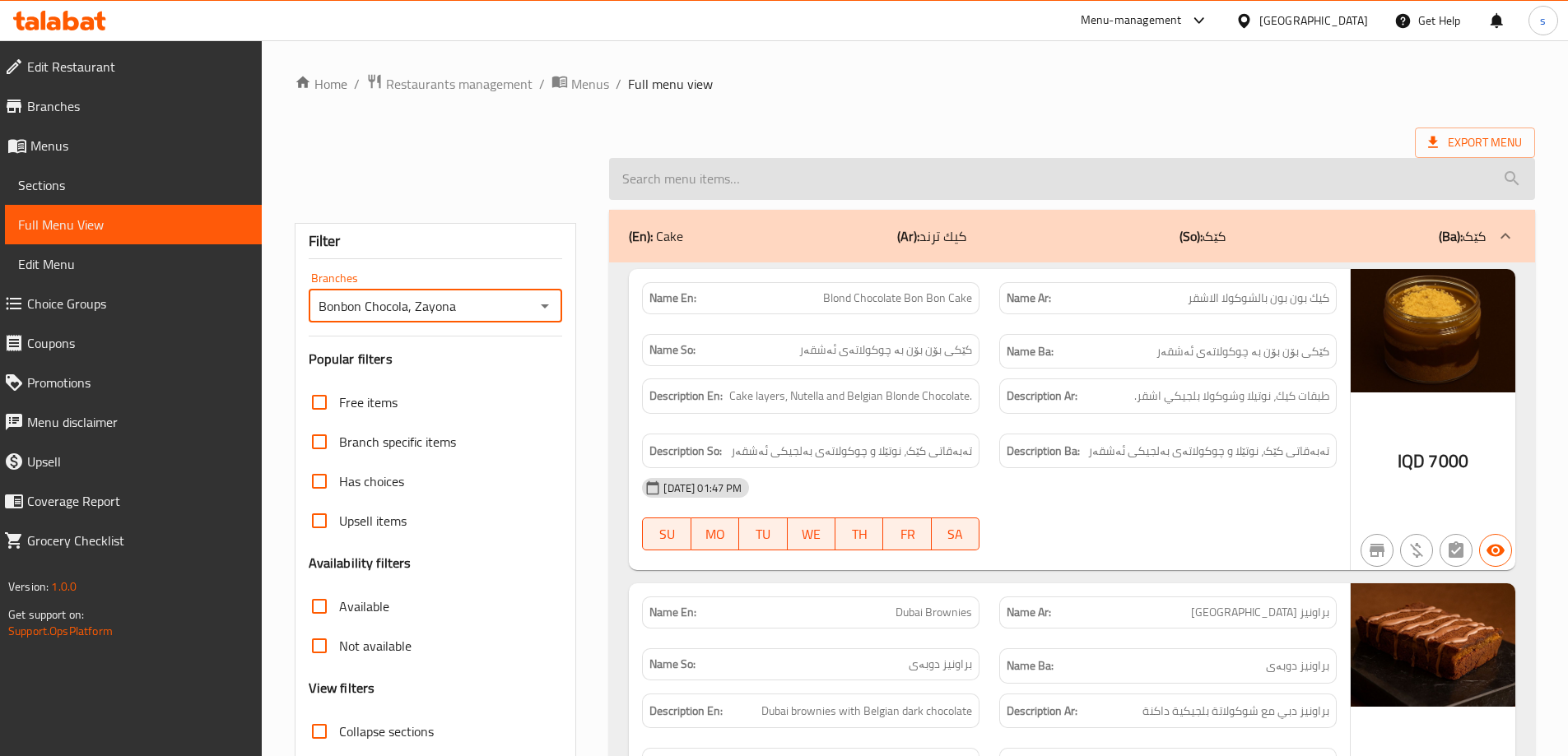
click at [755, 194] on input "search" at bounding box center [1072, 178] width 926 height 42
paste input "Mix Cookies 5 Pieces"
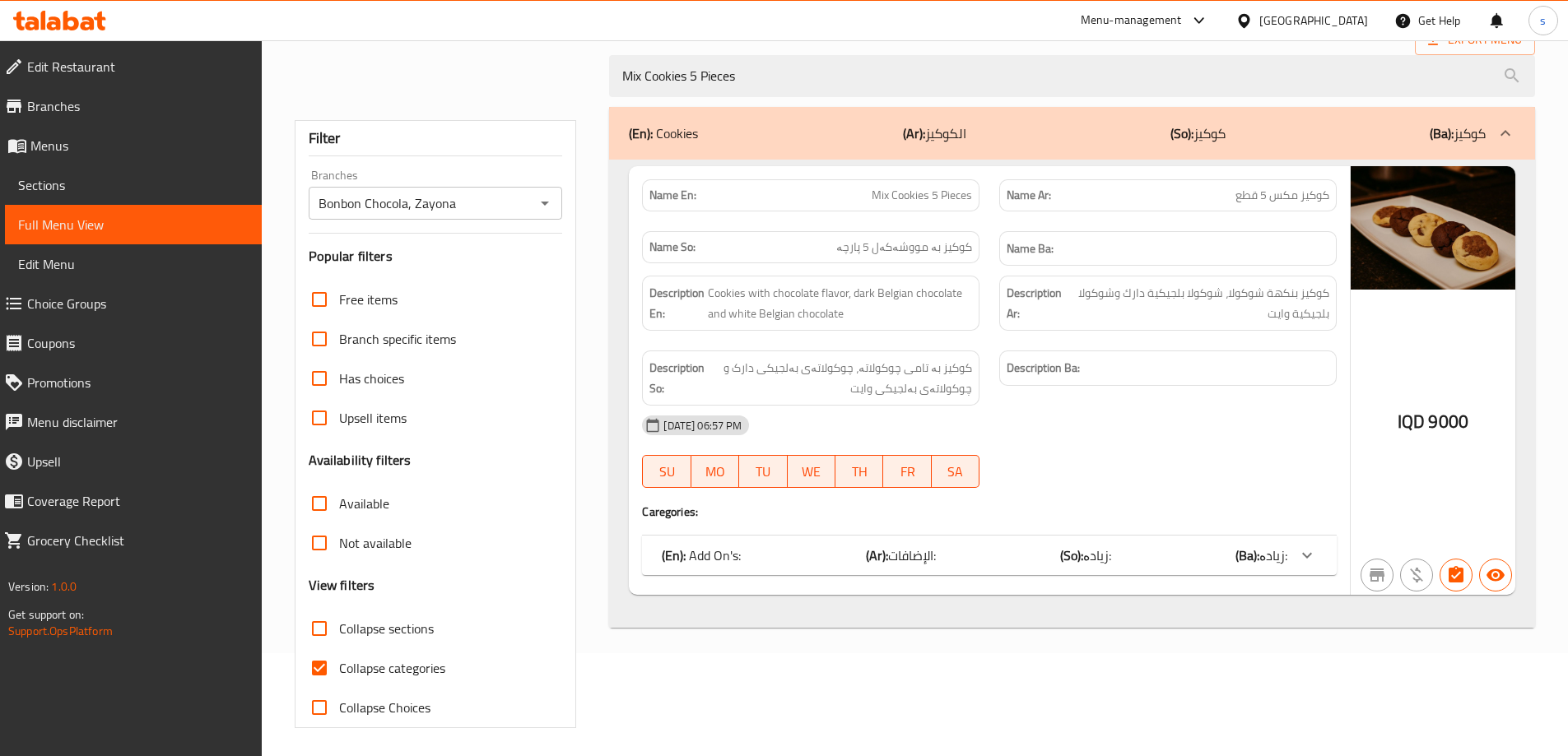
scroll to position [108, 0]
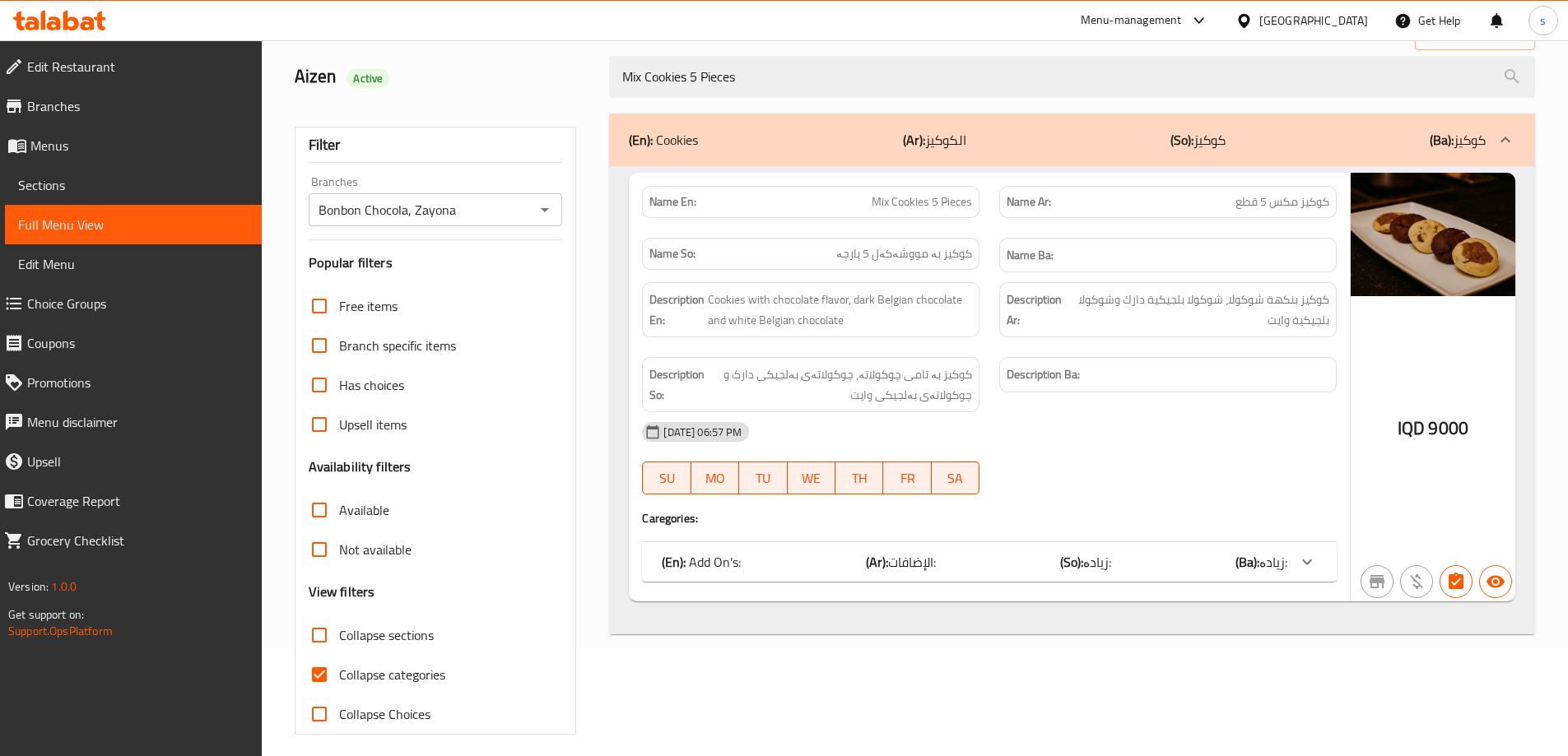
type input "Mix Cookies 5 Pieces"
click at [309, 670] on input "Collapse categories" at bounding box center [319, 675] width 40 height 40
checkbox input "false"
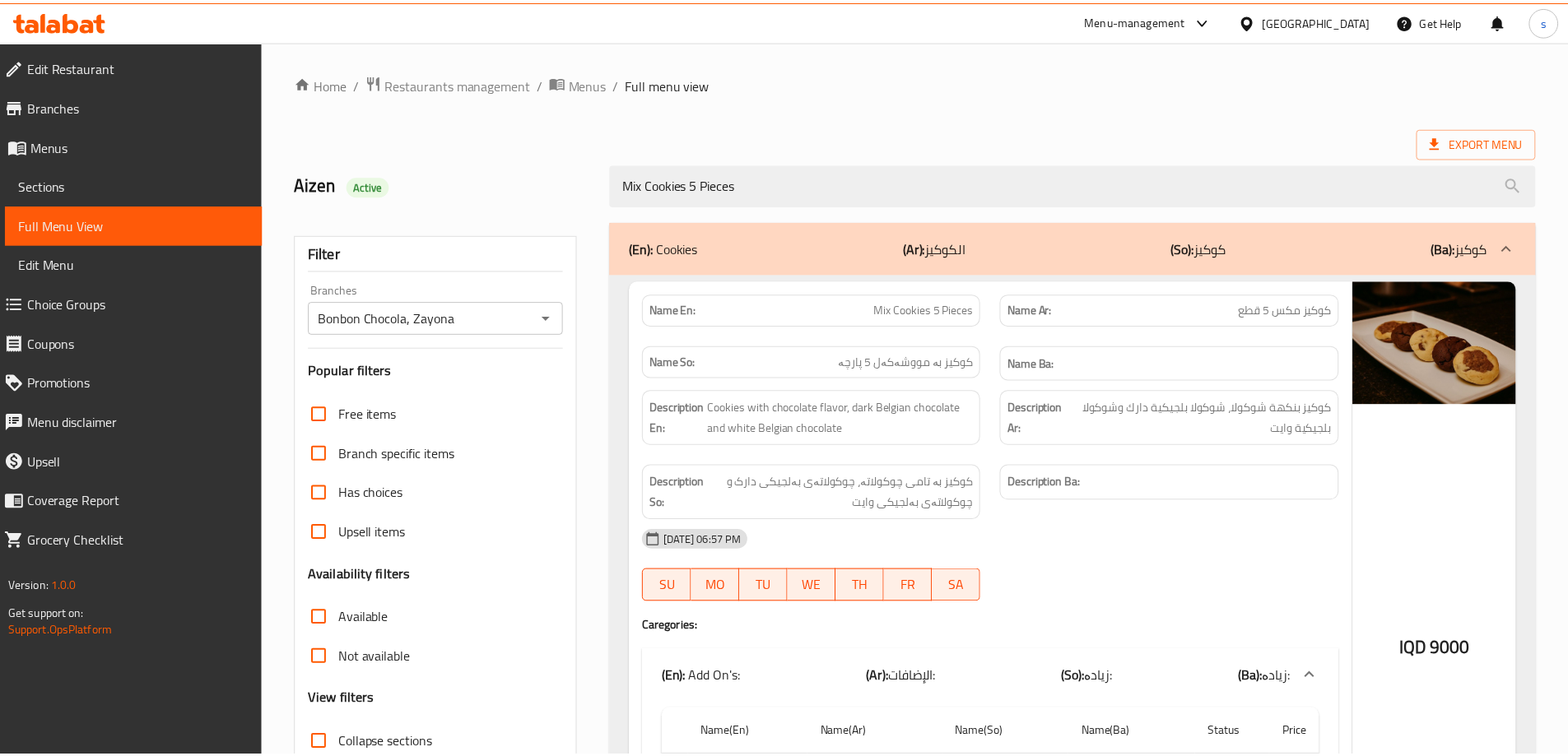
scroll to position [244, 0]
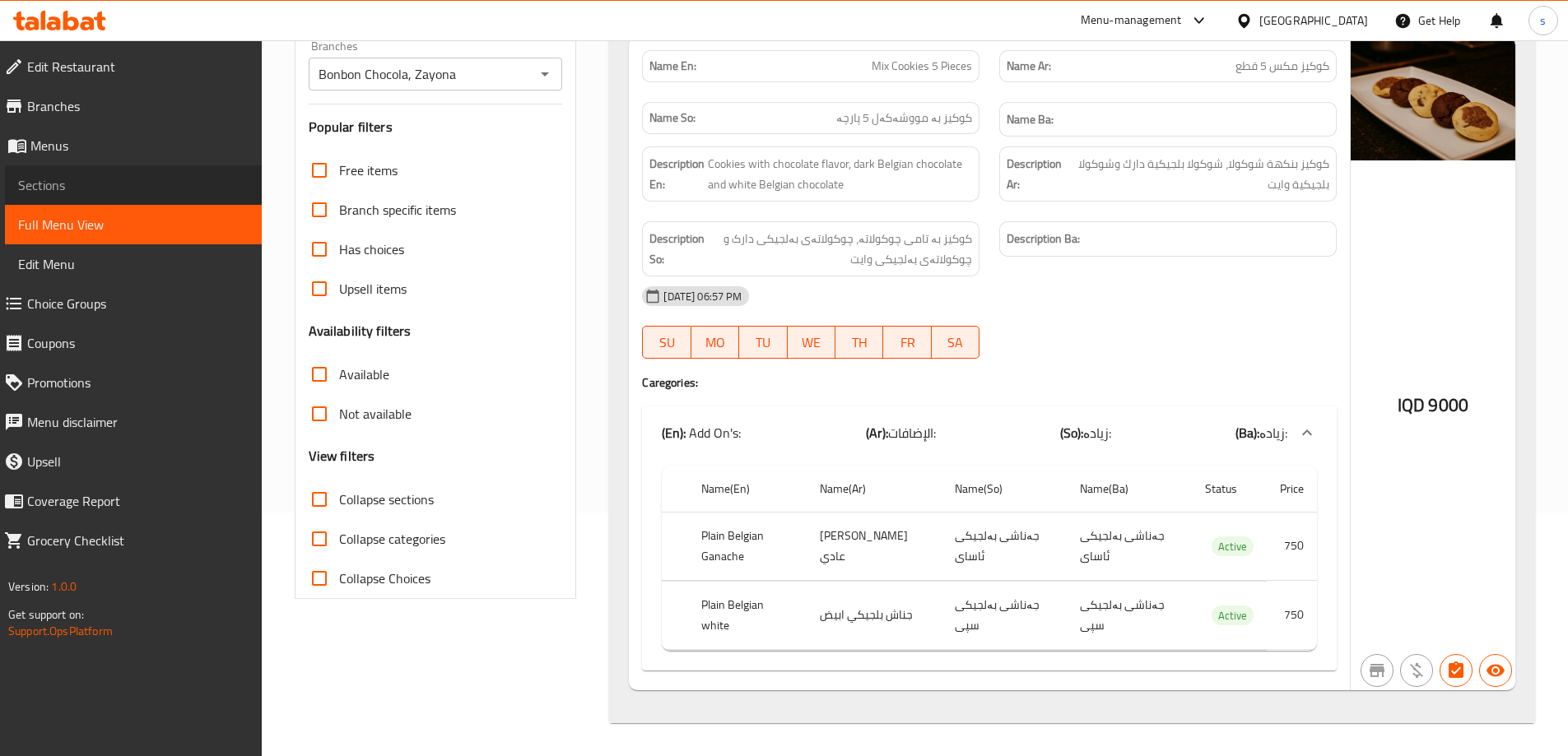
click at [174, 185] on span "Sections" at bounding box center [133, 185] width 230 height 19
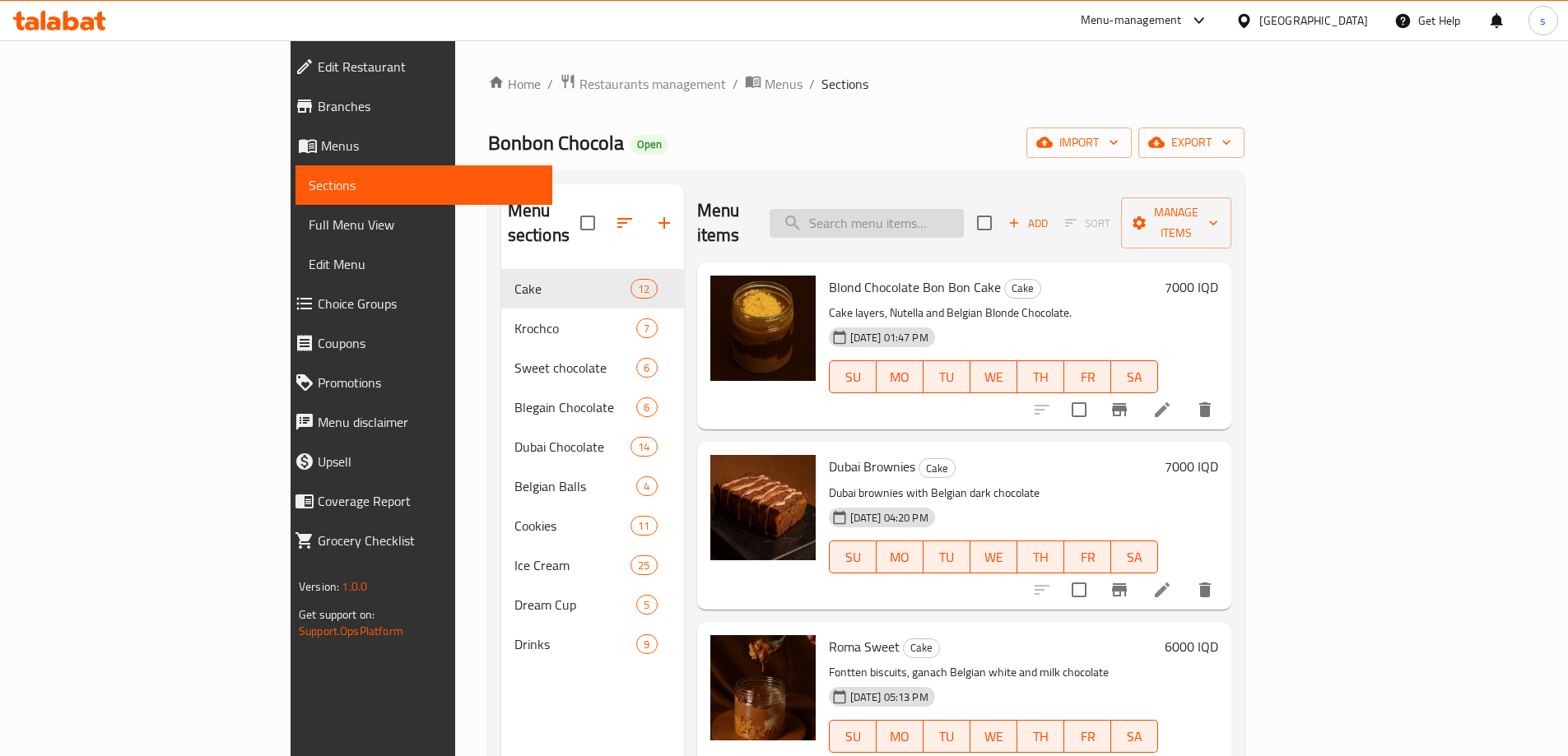
click at [961, 221] on input "search" at bounding box center [866, 223] width 194 height 29
click at [964, 209] on input "search" at bounding box center [866, 223] width 194 height 29
paste input "Mix Cookies 5 Pieces"
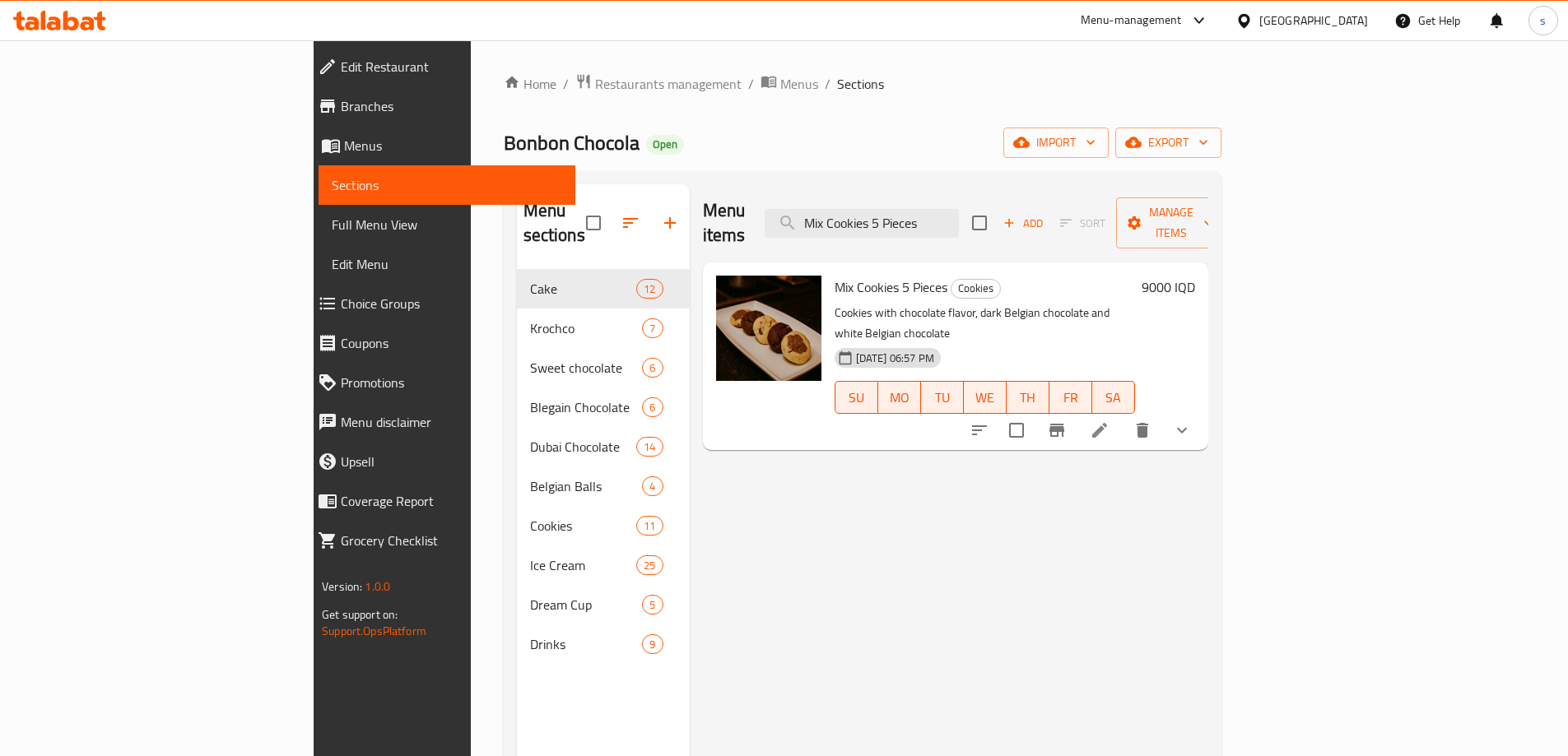
type input "Mix Cookies 5 Pieces"
click at [1110, 421] on icon at bounding box center [1099, 430] width 19 height 19
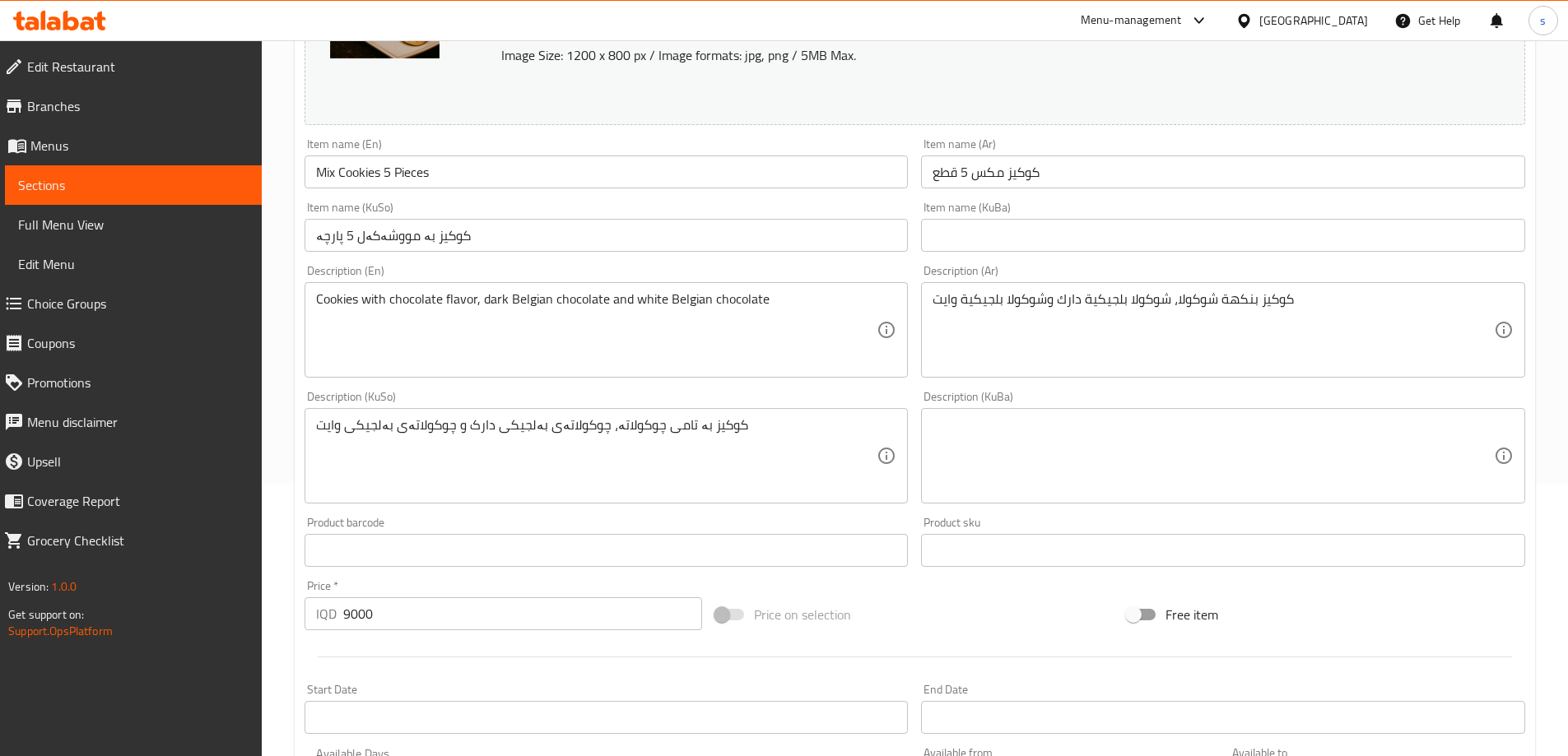
scroll to position [275, 0]
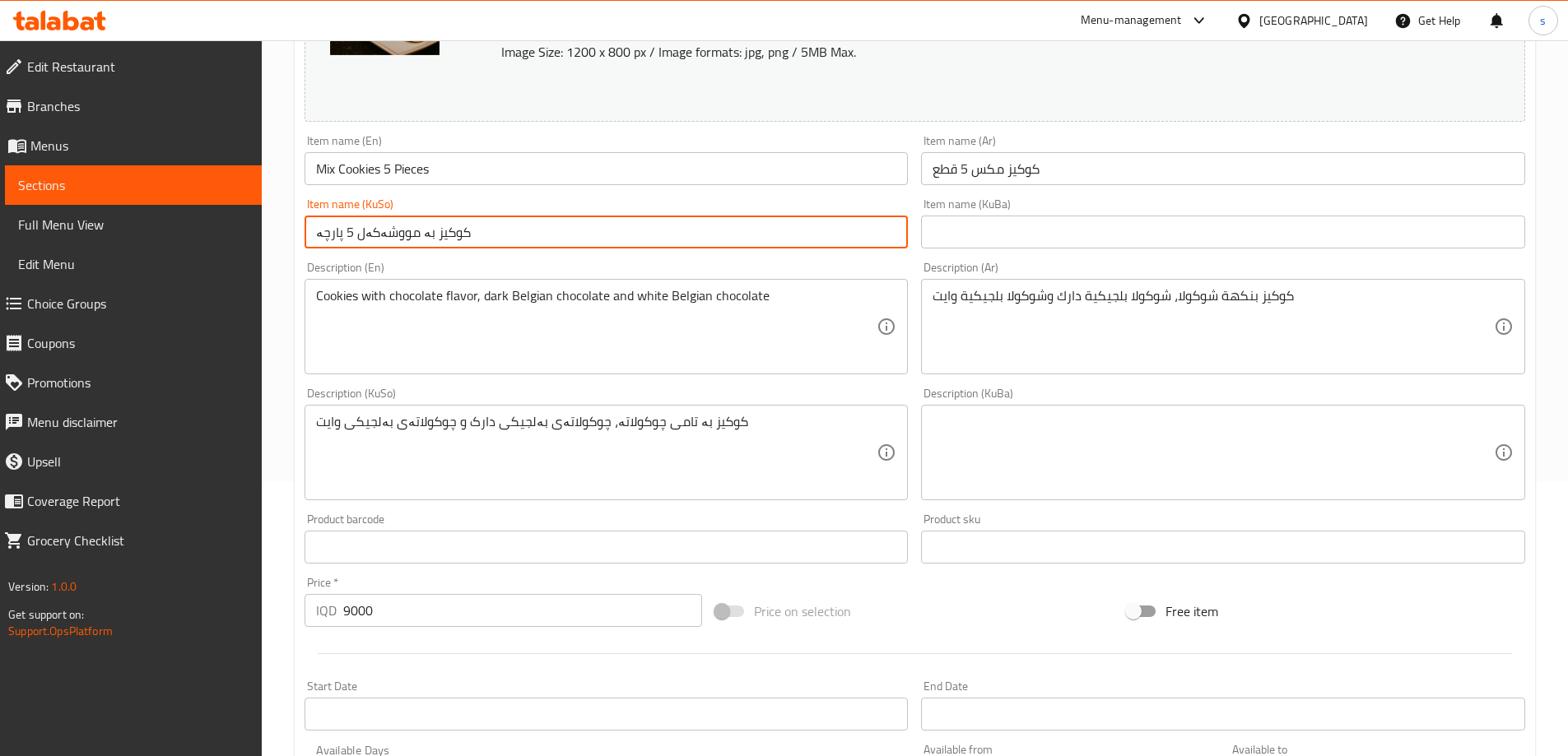
click at [556, 231] on input "کوکیز بە مووشەکەل 5 پارچە" at bounding box center [606, 232] width 604 height 33
click at [856, 240] on input "کوکیز بە مووشەکەل 5 پارچە" at bounding box center [606, 232] width 604 height 33
drag, startPoint x: 851, startPoint y: 239, endPoint x: 861, endPoint y: 239, distance: 10.0
click at [861, 239] on input "کوکیز بە مووشەکەل 5 پارچە" at bounding box center [606, 232] width 604 height 33
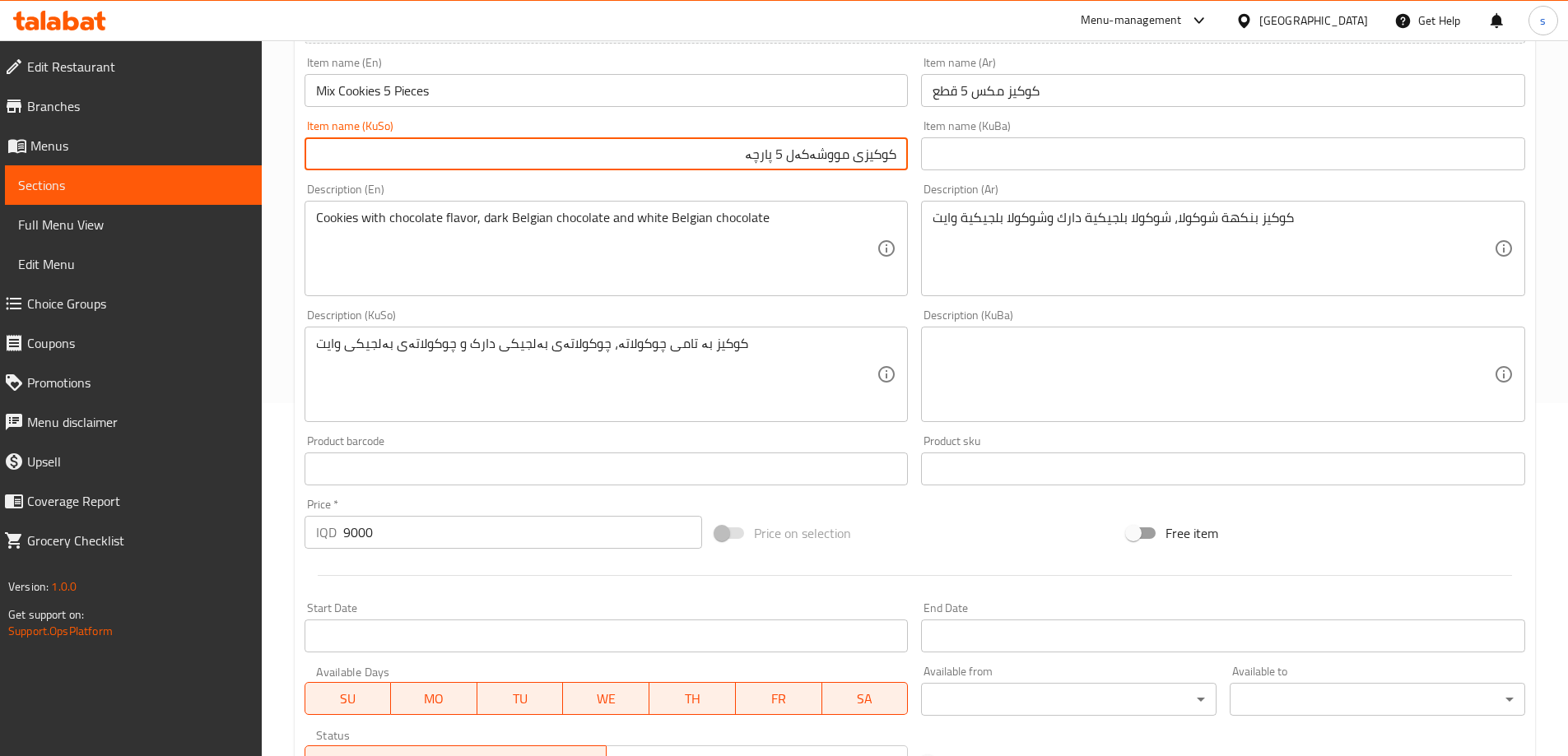
scroll to position [686, 0]
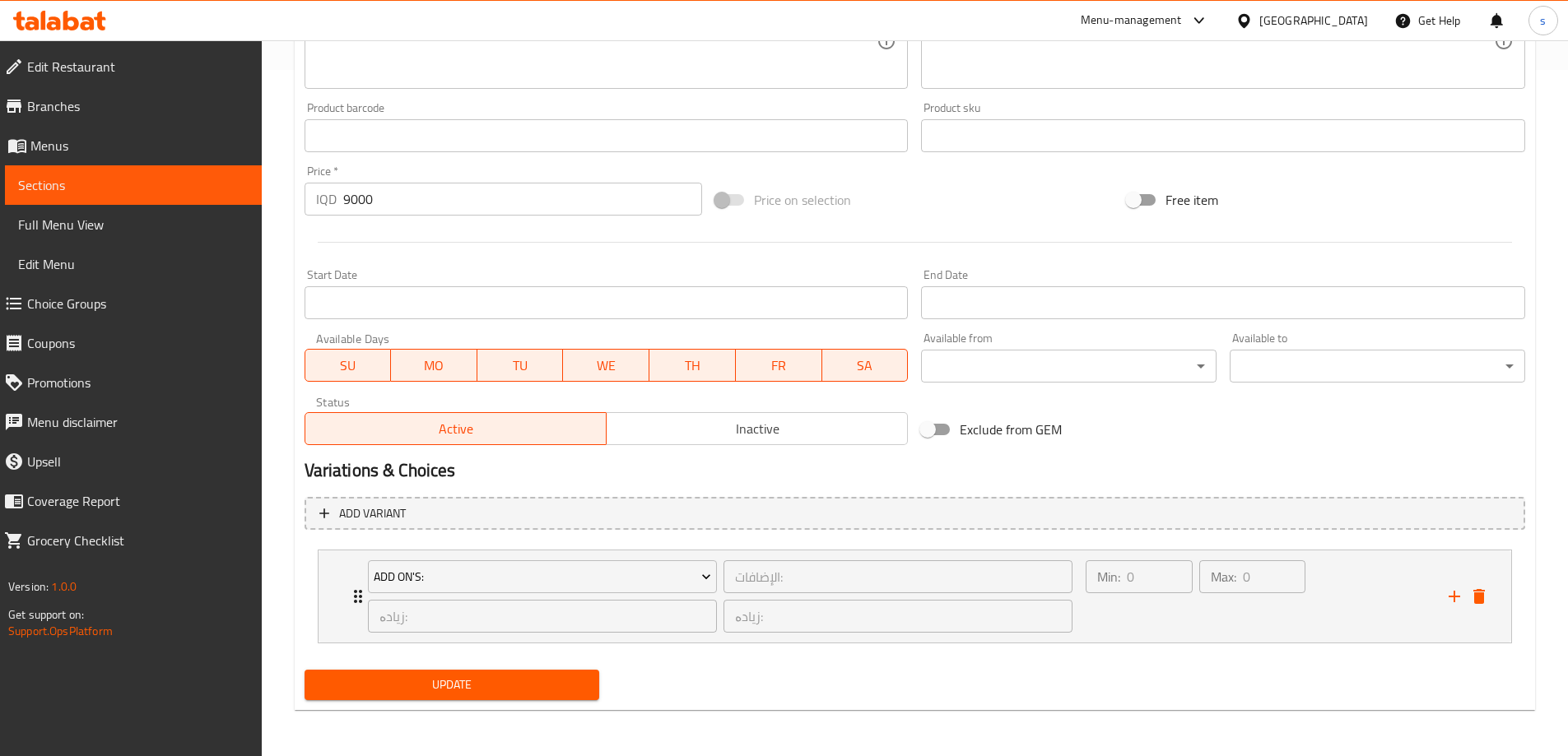
type input "کوکیزی مووشەکەل 5 پارچە"
click at [565, 690] on span "Update" at bounding box center [452, 684] width 269 height 20
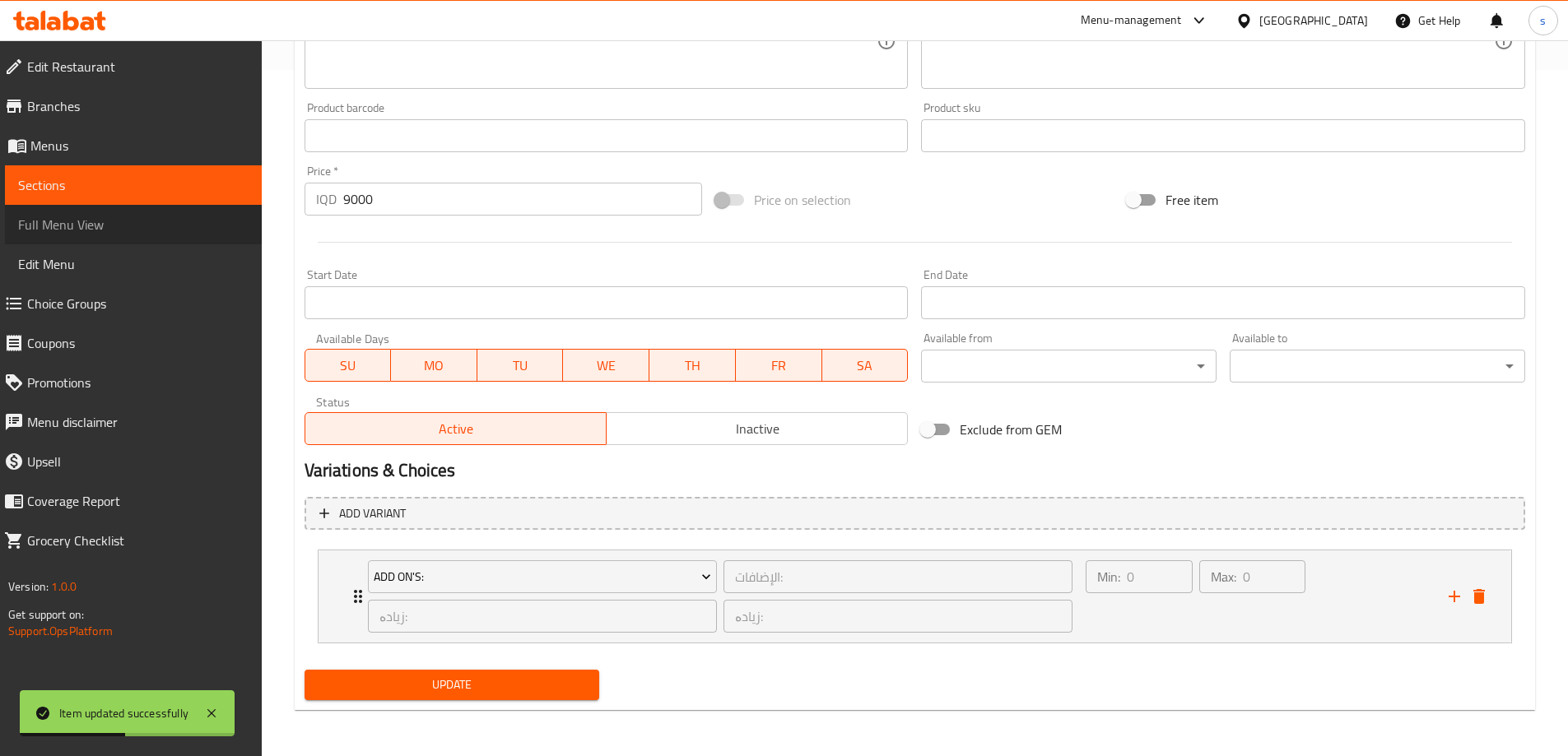
drag, startPoint x: 58, startPoint y: 227, endPoint x: 159, endPoint y: 326, distance: 141.4
click at [59, 227] on span "Full Menu View" at bounding box center [133, 224] width 230 height 19
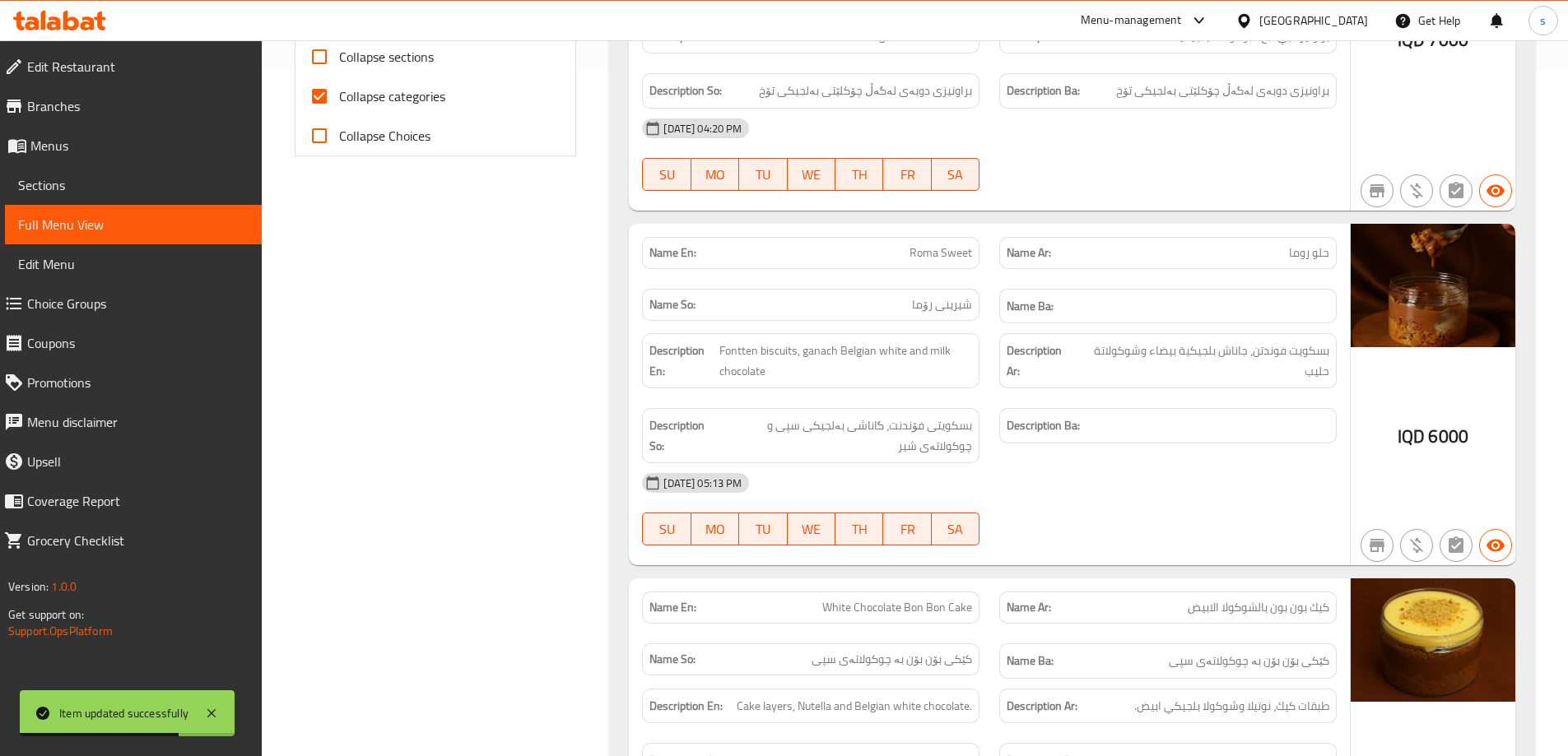
click at [328, 86] on input "Collapse categories" at bounding box center [319, 96] width 40 height 40
checkbox input "false"
click at [324, 52] on input "Collapse sections" at bounding box center [319, 56] width 40 height 40
checkbox input "true"
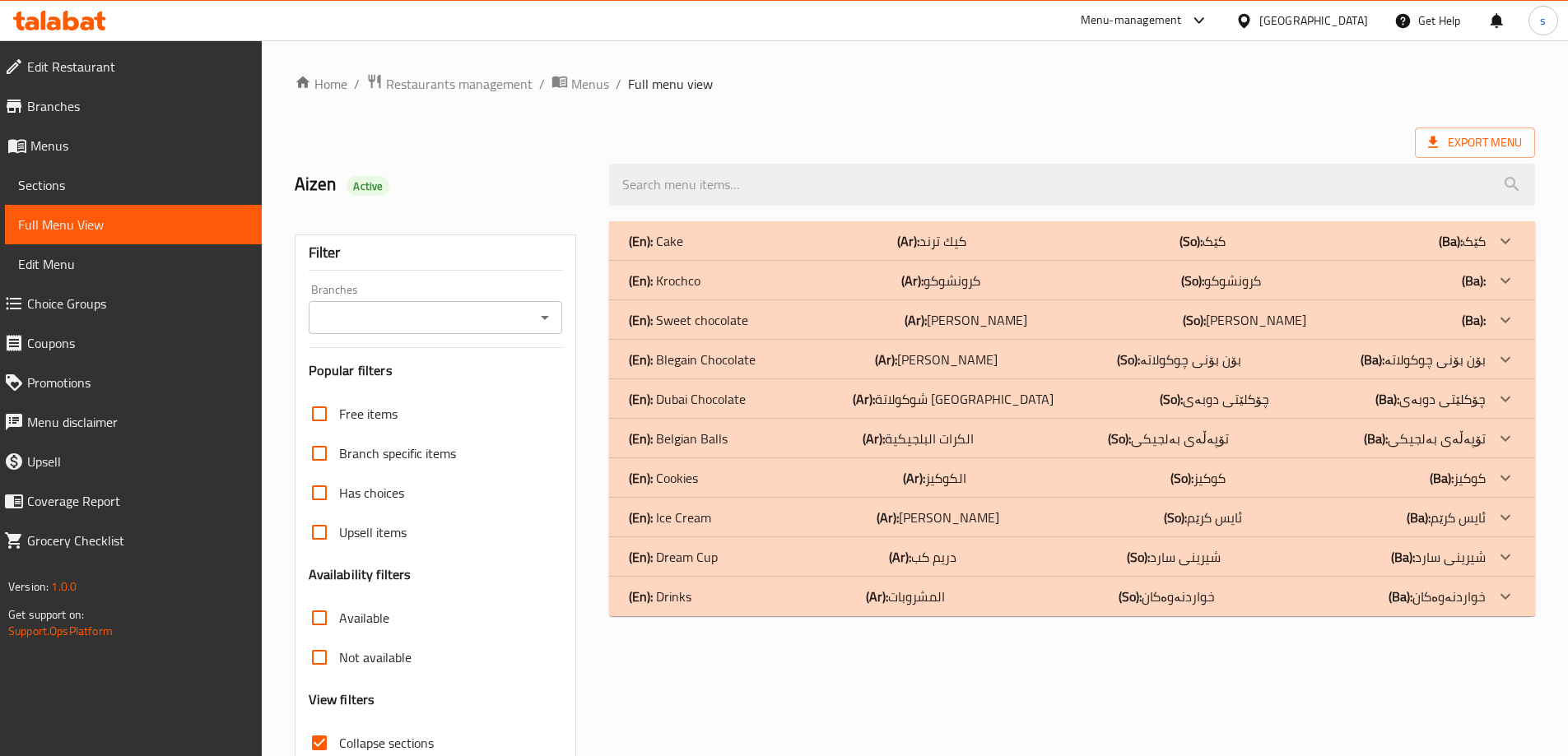
click at [545, 319] on icon "Open" at bounding box center [544, 318] width 9 height 4
click at [518, 375] on li "Bonbon Chocola, Zayona" at bounding box center [434, 389] width 254 height 30
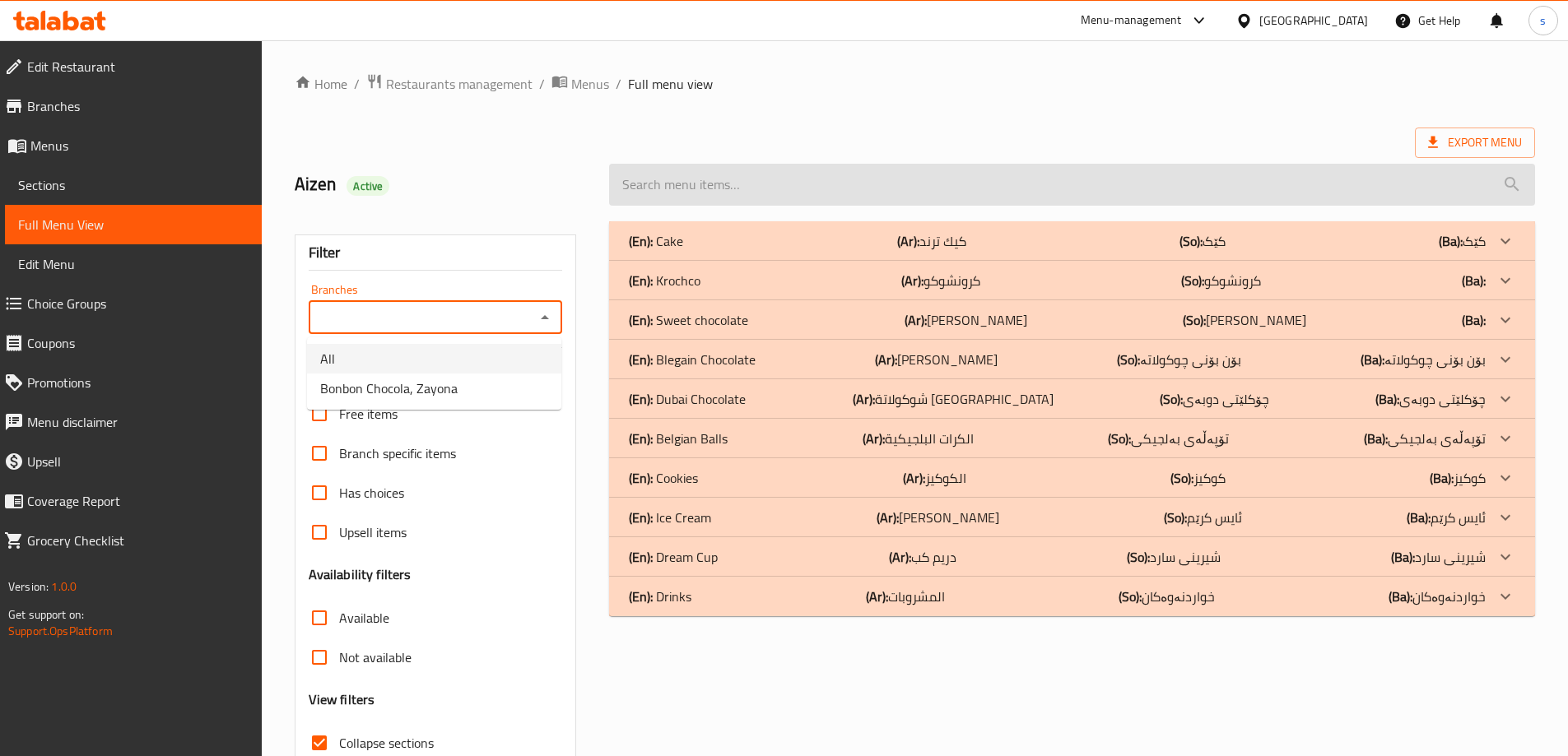
type input "Bonbon Chocola, Zayona"
click at [692, 181] on input "search" at bounding box center [1072, 184] width 926 height 42
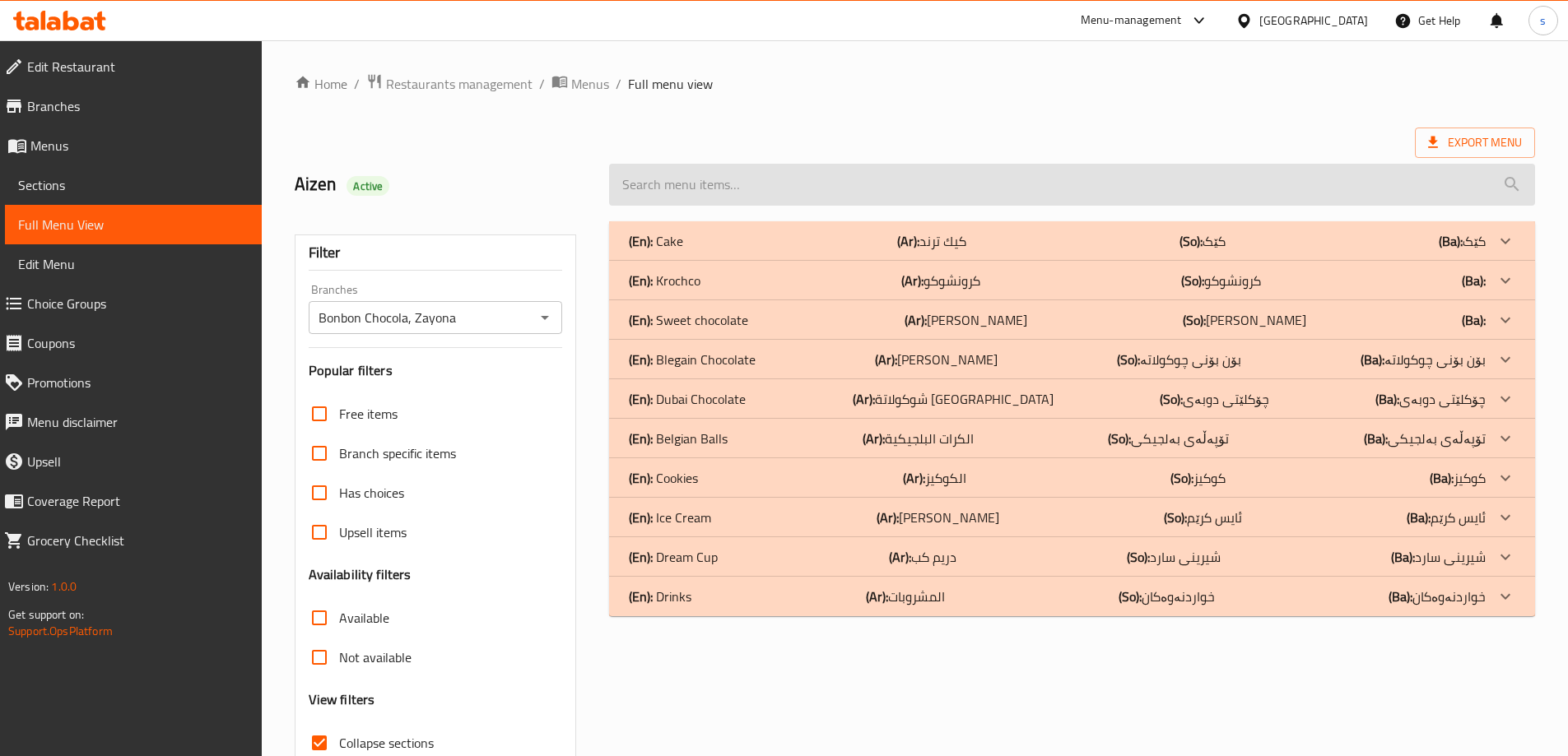
paste input "Mix Cookies 5 Pieces"
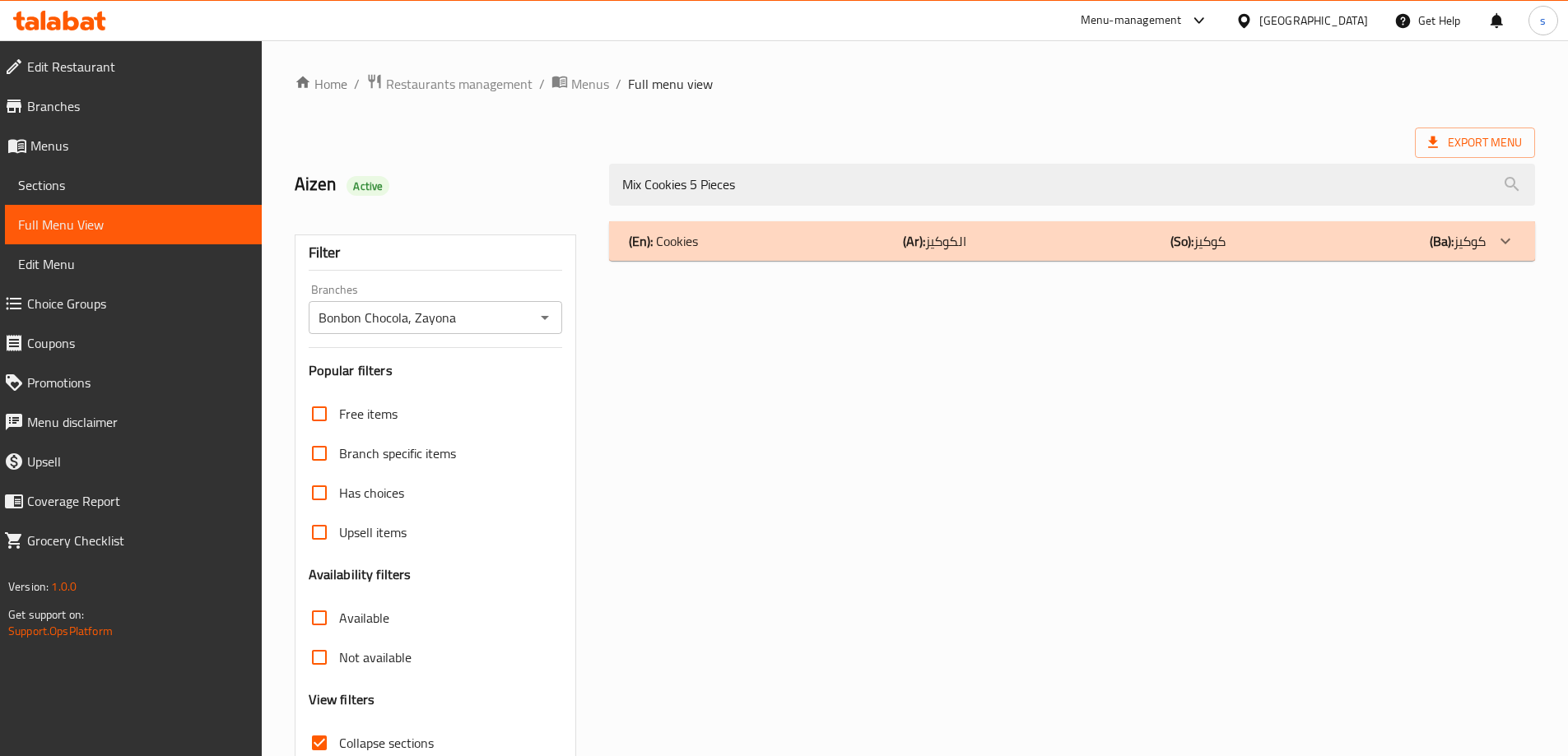
type input "Mix Cookies 5 Pieces"
click at [828, 252] on div "(En): Cookies (Ar): الكوكيز (So): کوکیز (Ba): کوکیز" at bounding box center [1072, 241] width 926 height 40
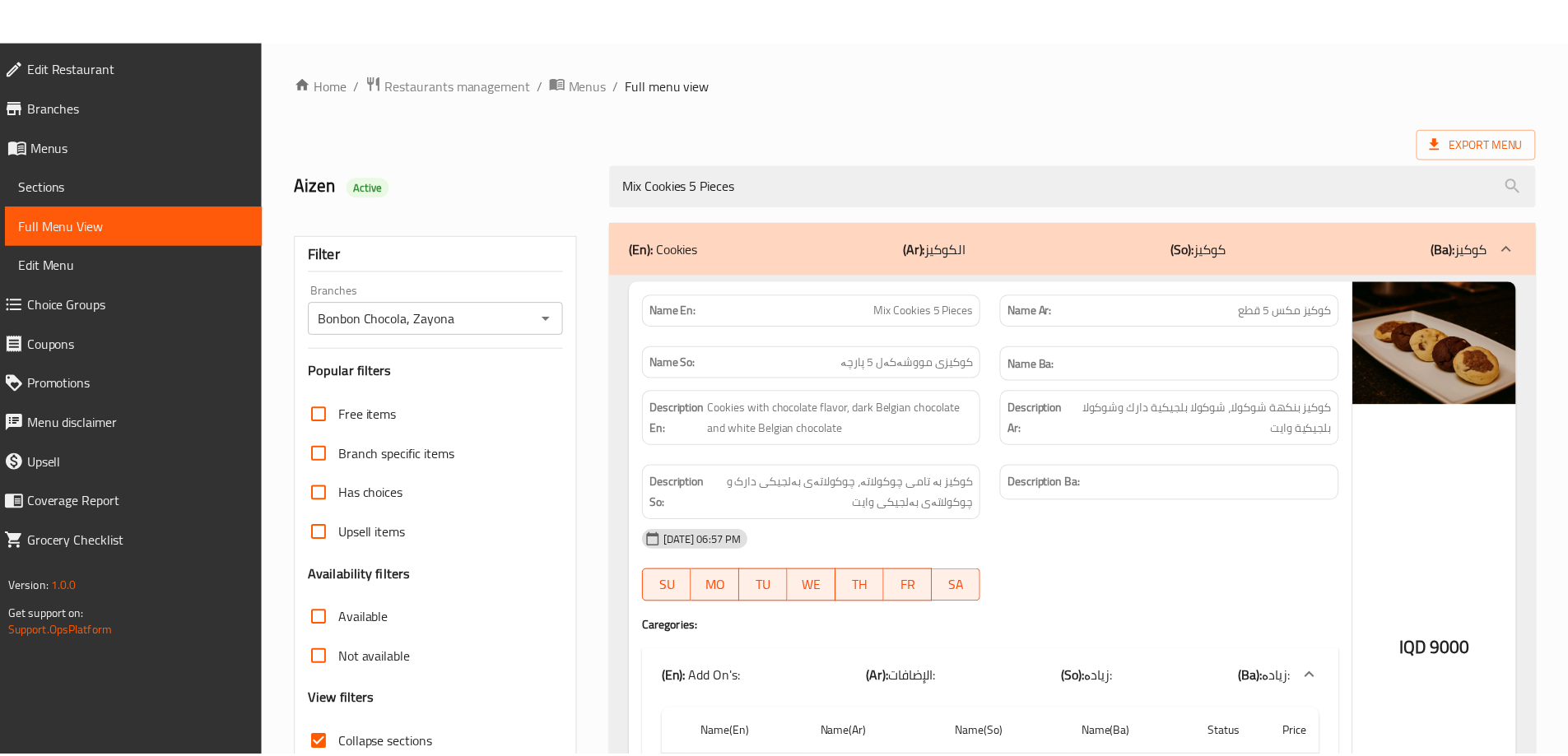
scroll to position [244, 0]
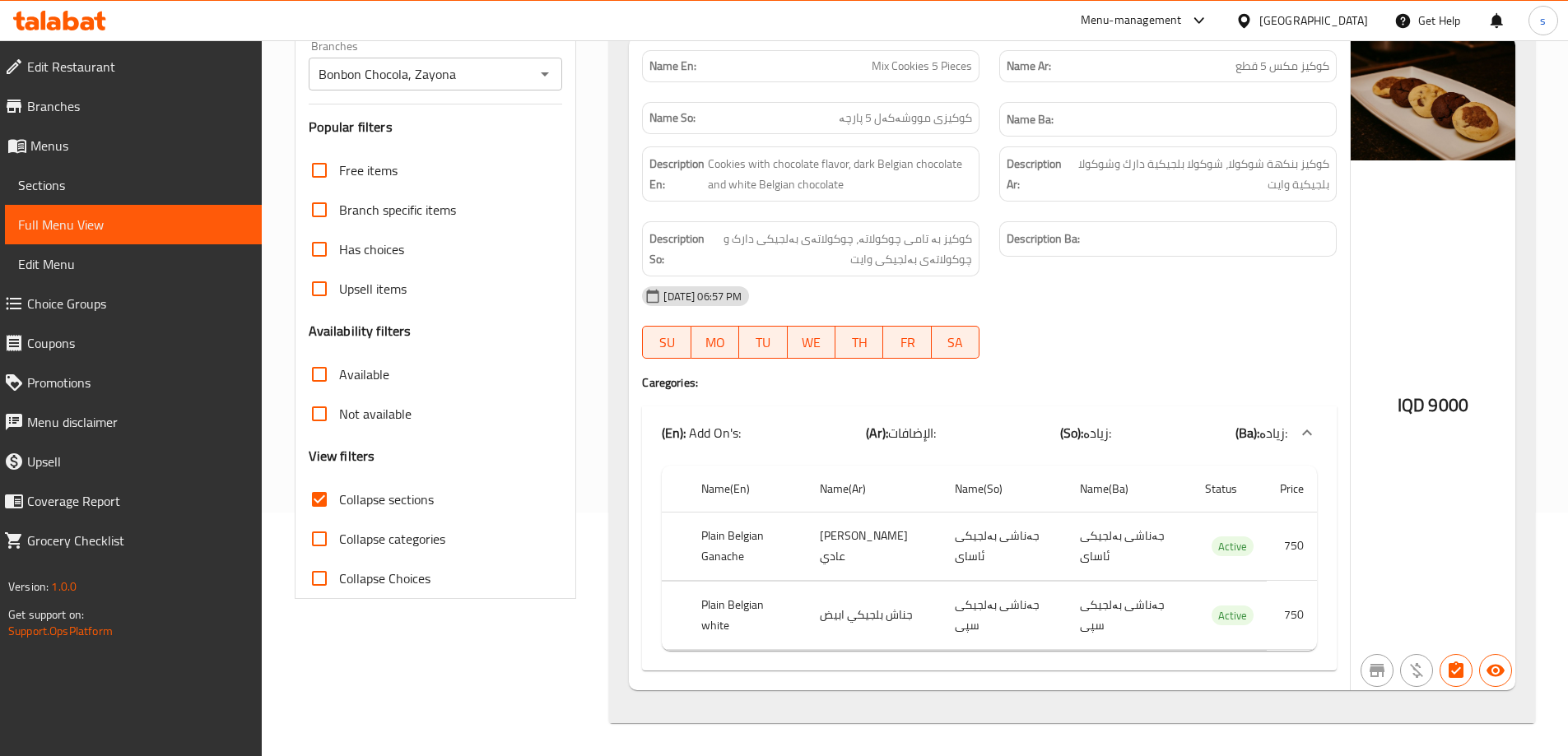
click at [89, 13] on icon at bounding box center [60, 20] width 93 height 19
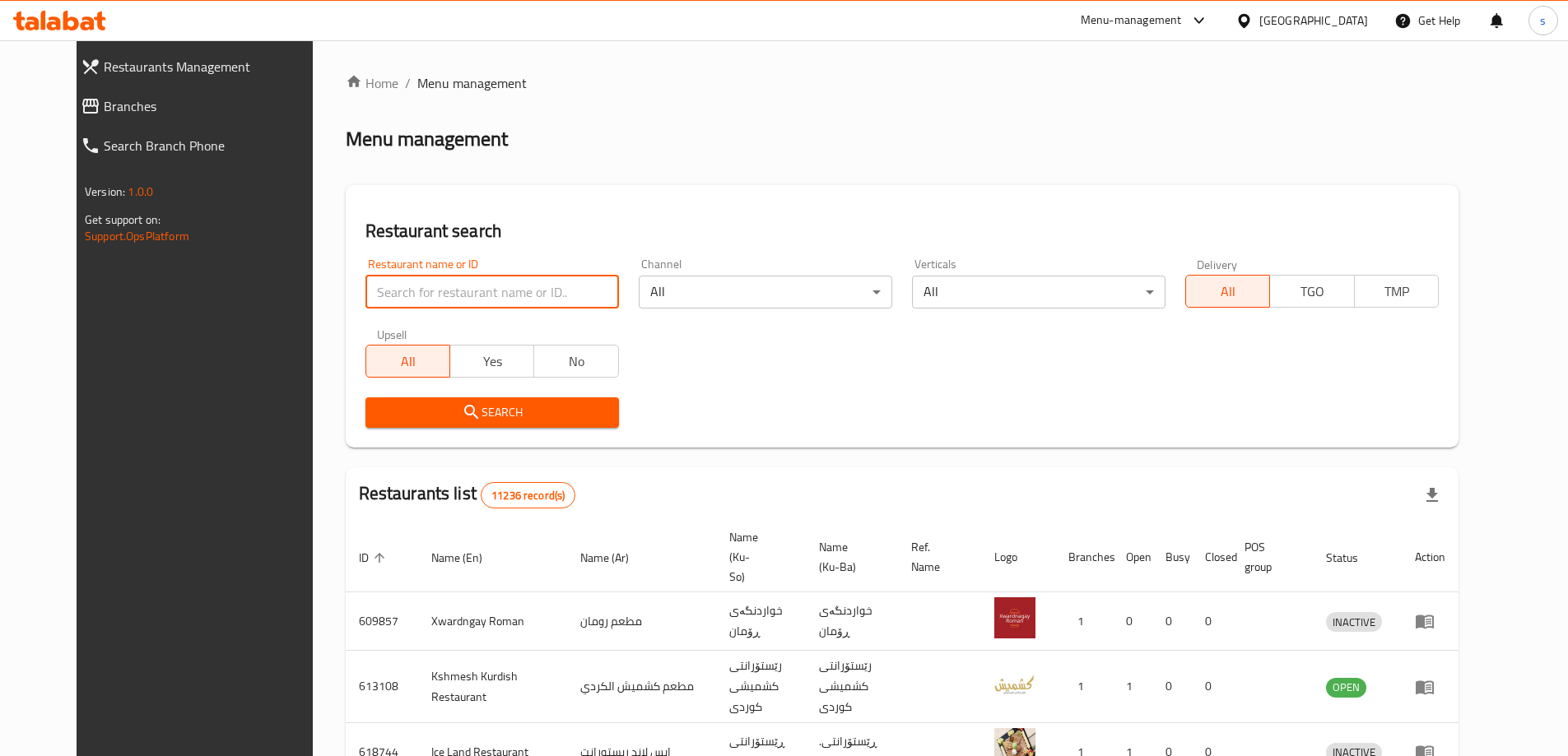
click at [371, 276] on input "search" at bounding box center [492, 292] width 253 height 33
paste input "627477"
type input "627477"
click button "Search" at bounding box center [492, 413] width 253 height 31
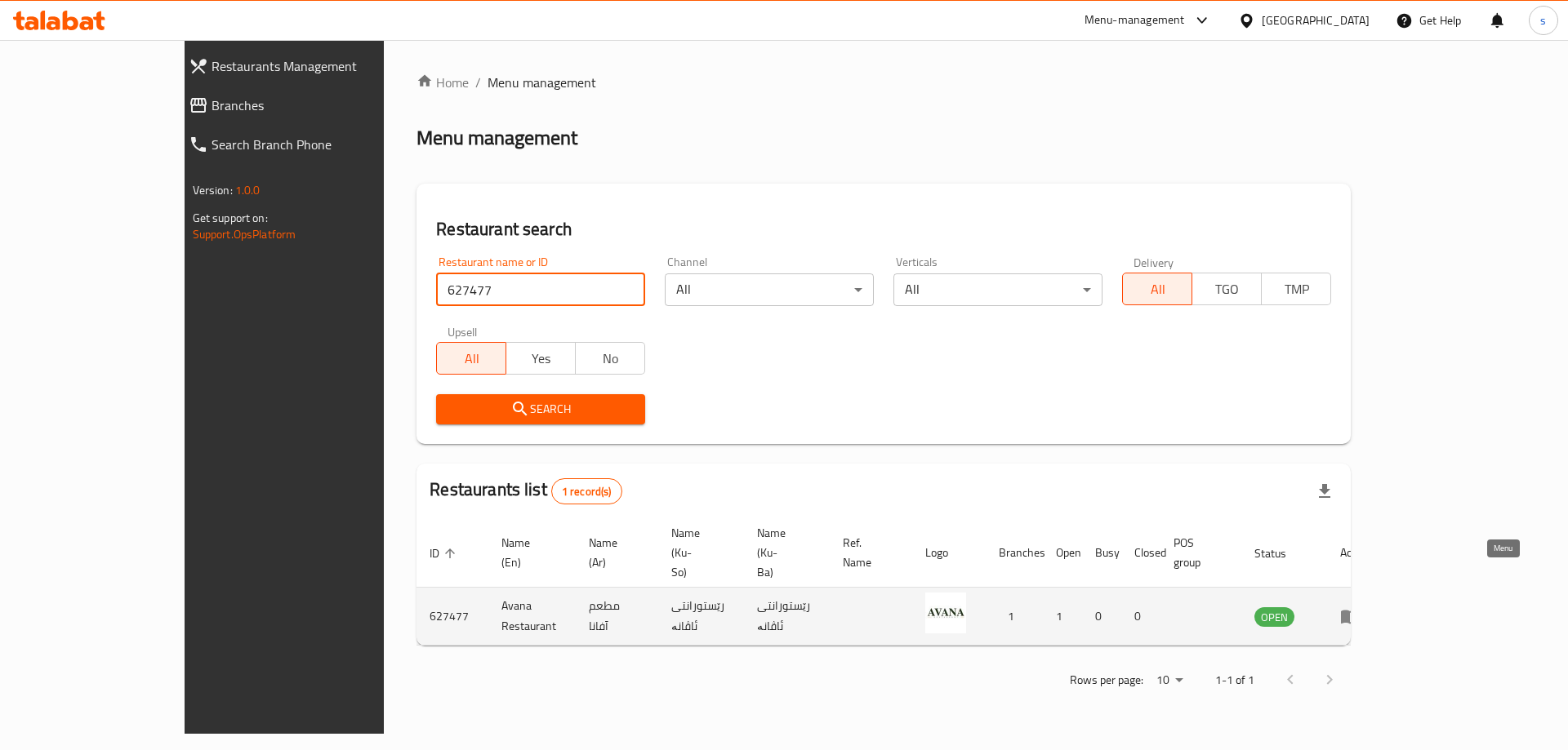
click at [1359, 611] on icon "enhanced table" at bounding box center [1349, 618] width 18 height 13
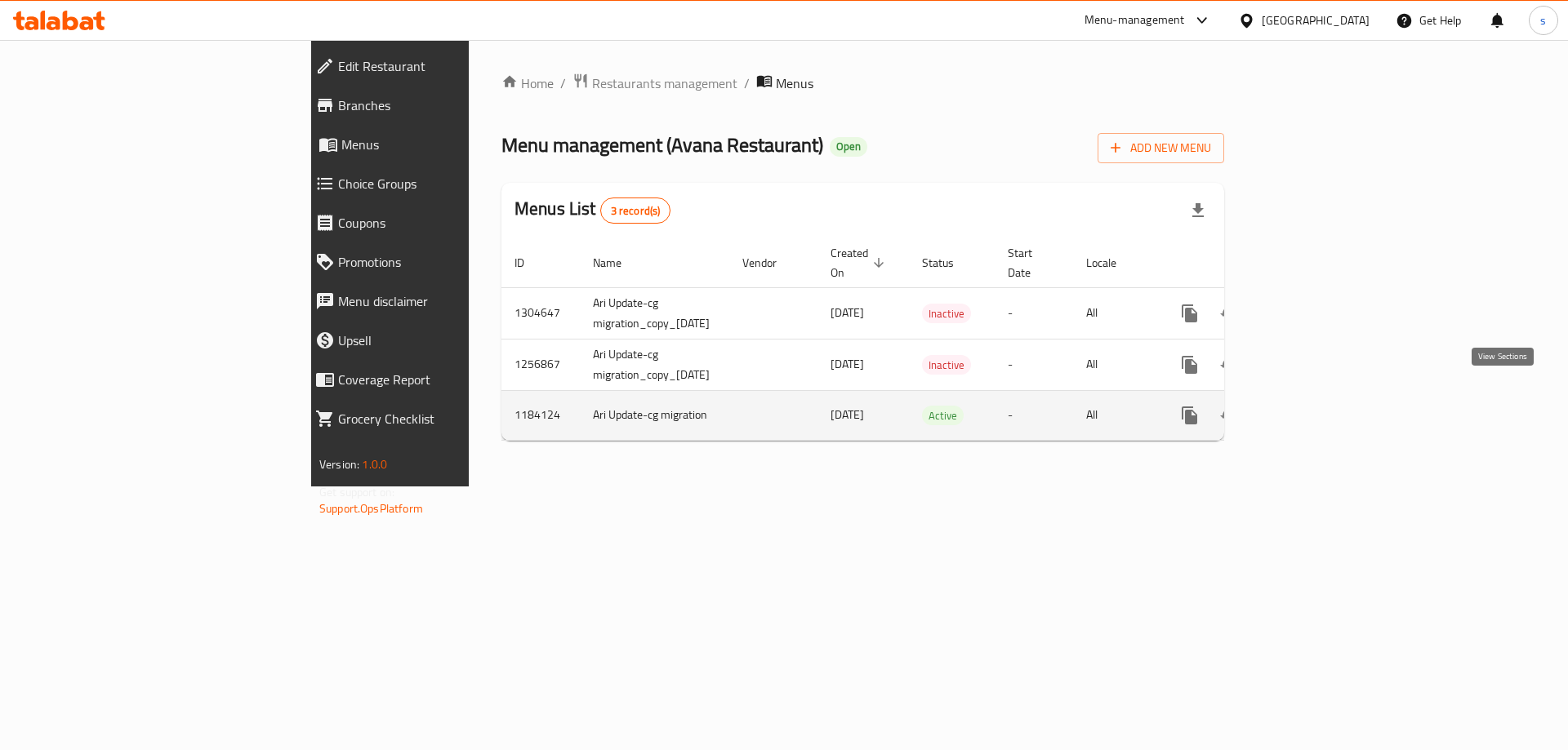
click at [1317, 406] on icon "enhanced table" at bounding box center [1307, 415] width 19 height 19
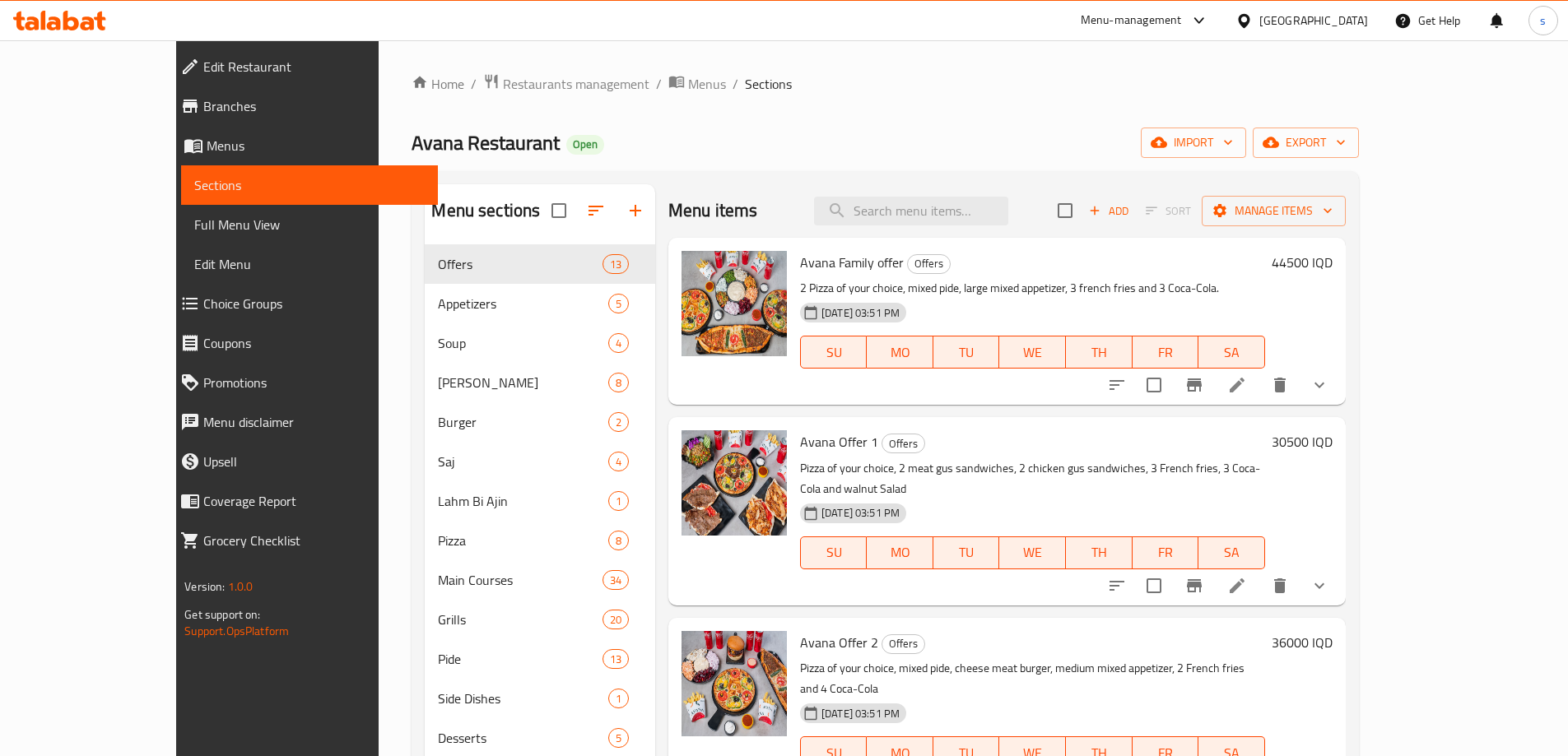
click at [203, 105] on span "Branches" at bounding box center [313, 106] width 221 height 19
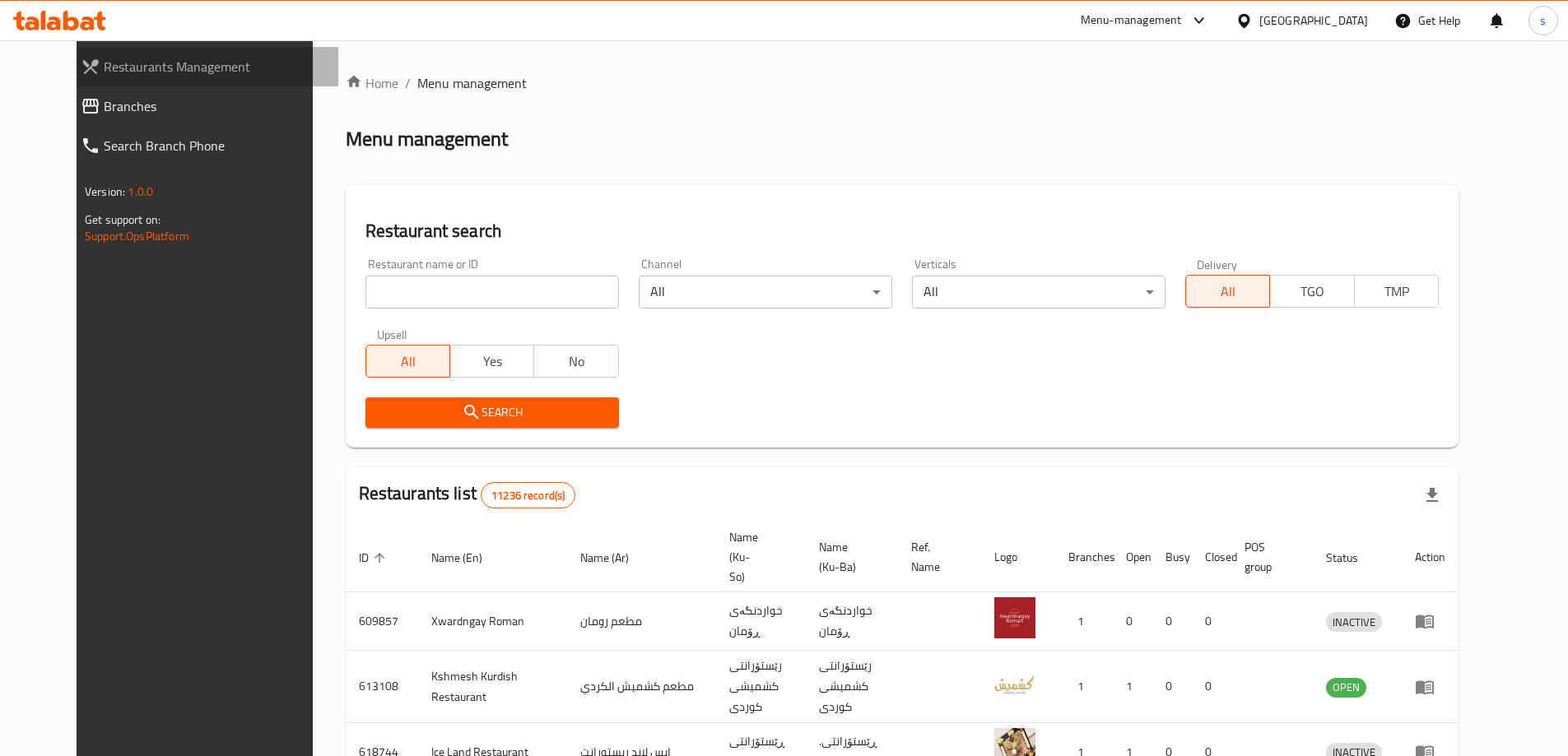
click at [81, 80] on link "Restaurants Management" at bounding box center [203, 67] width 271 height 40
click at [76, 17] on icon at bounding box center [60, 20] width 93 height 19
click at [70, 25] on icon at bounding box center [60, 20] width 93 height 19
click at [404, 282] on input "search" at bounding box center [492, 292] width 253 height 33
paste input "627477"
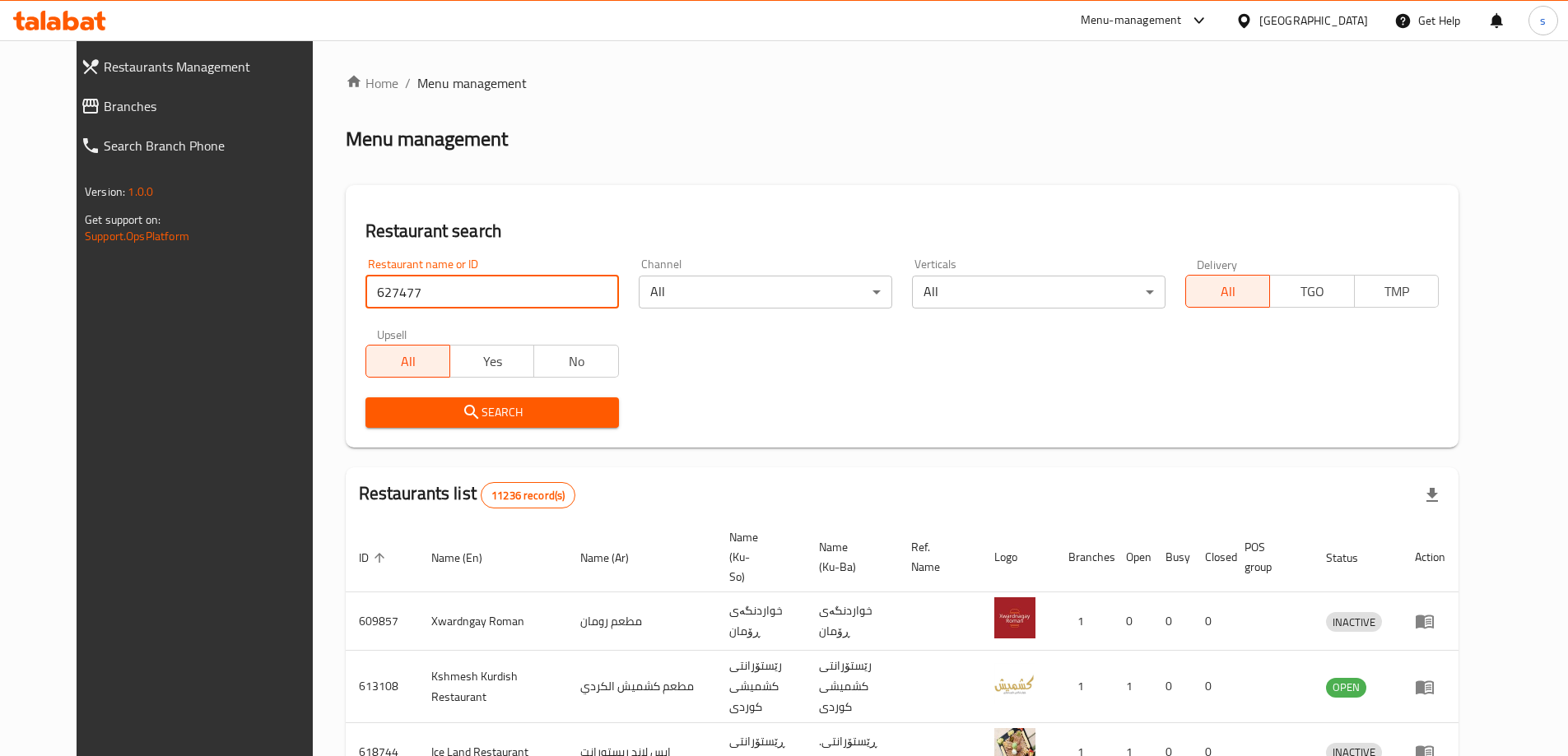
type input "627477"
click button "Search" at bounding box center [492, 413] width 253 height 31
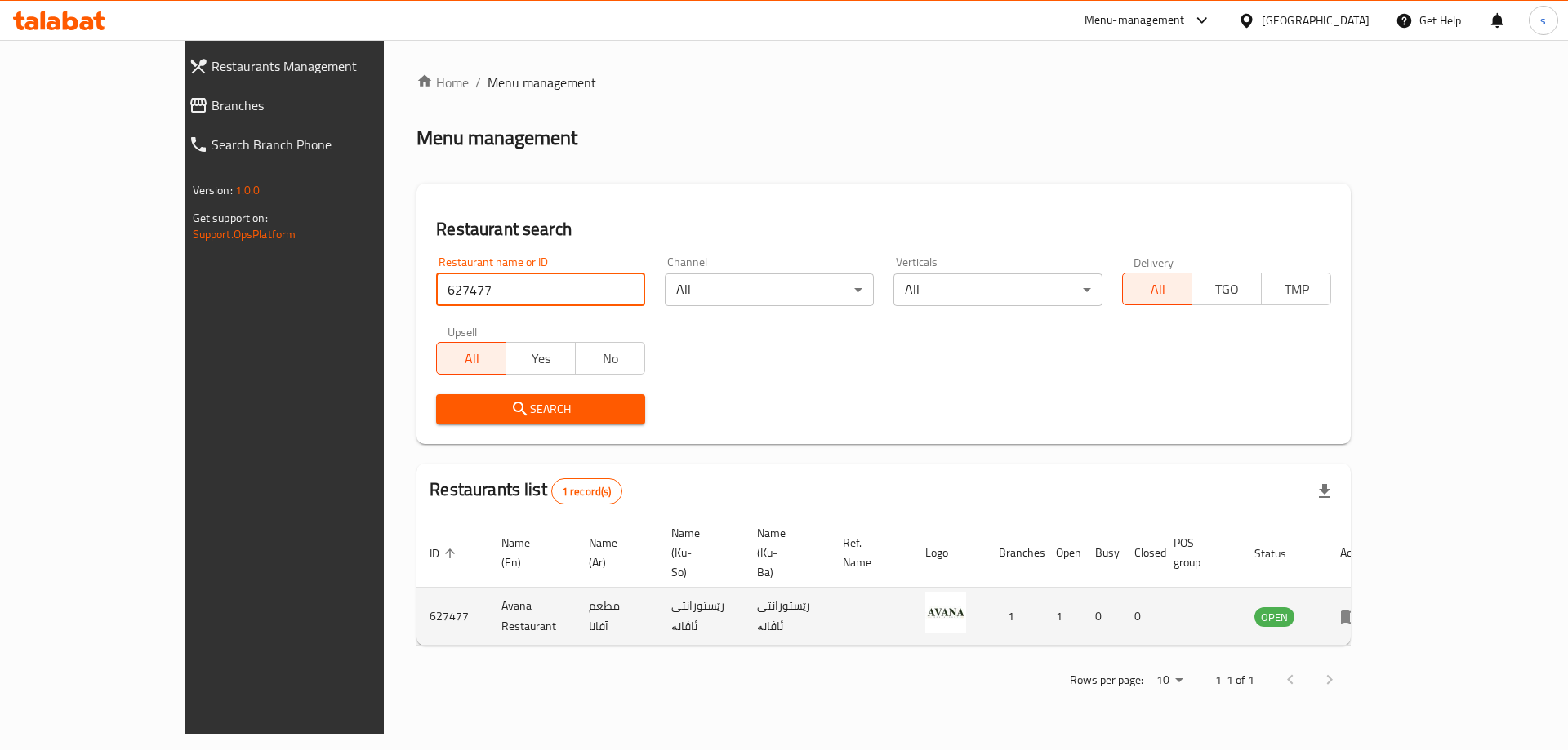
click at [1383, 588] on td "enhanced table" at bounding box center [1354, 617] width 57 height 58
click at [1359, 611] on icon "enhanced table" at bounding box center [1349, 618] width 18 height 13
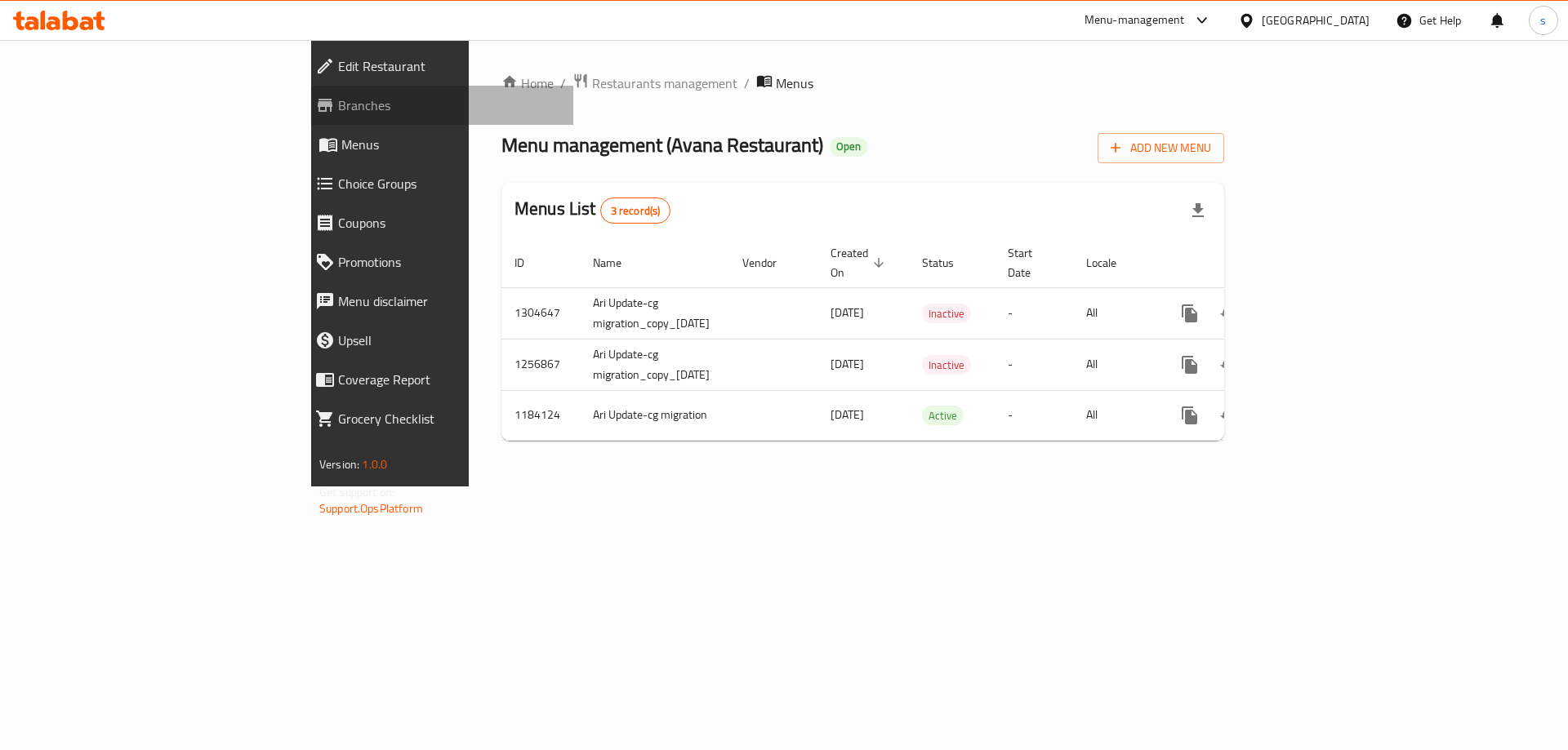
click at [338, 107] on span "Branches" at bounding box center [449, 105] width 222 height 19
